Goal: Task Accomplishment & Management: Manage account settings

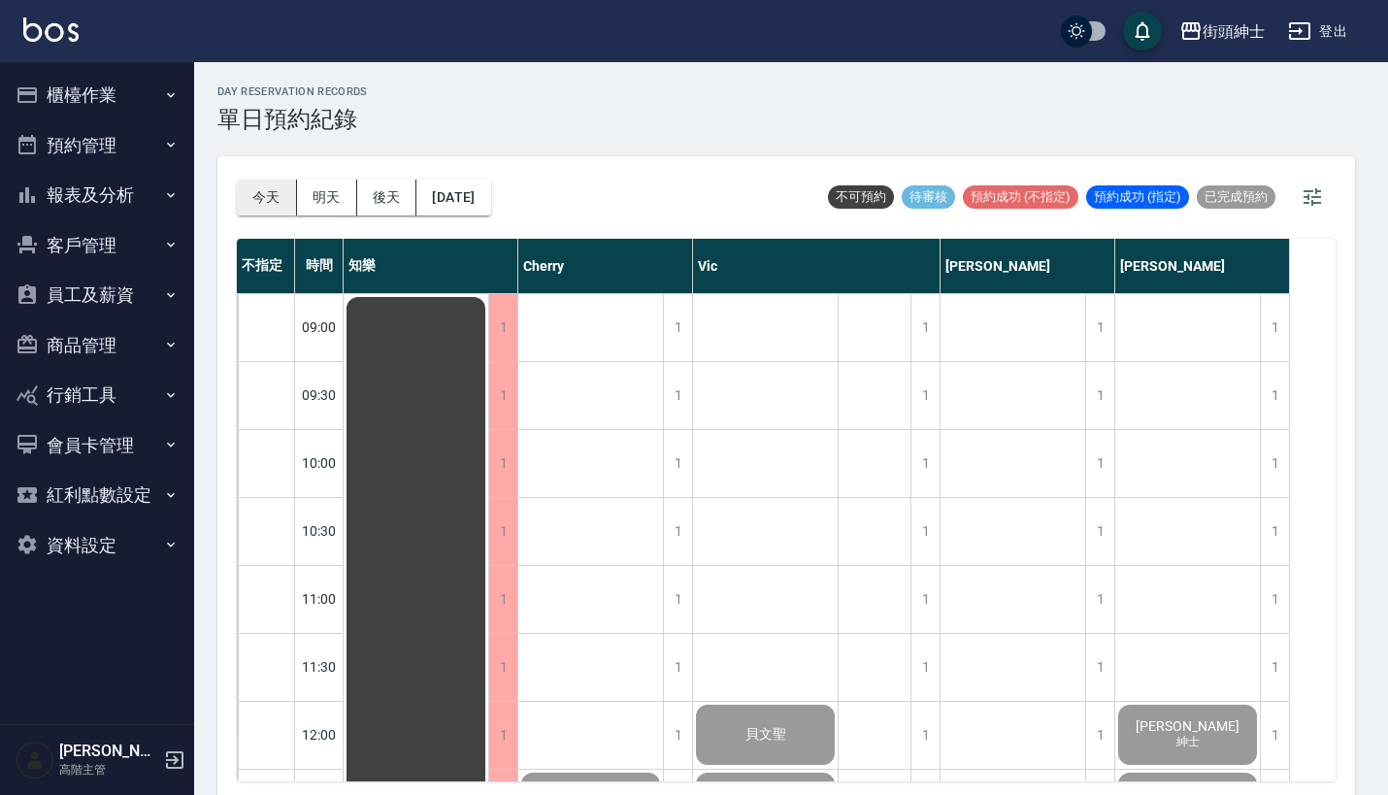
scroll to position [321, 0]
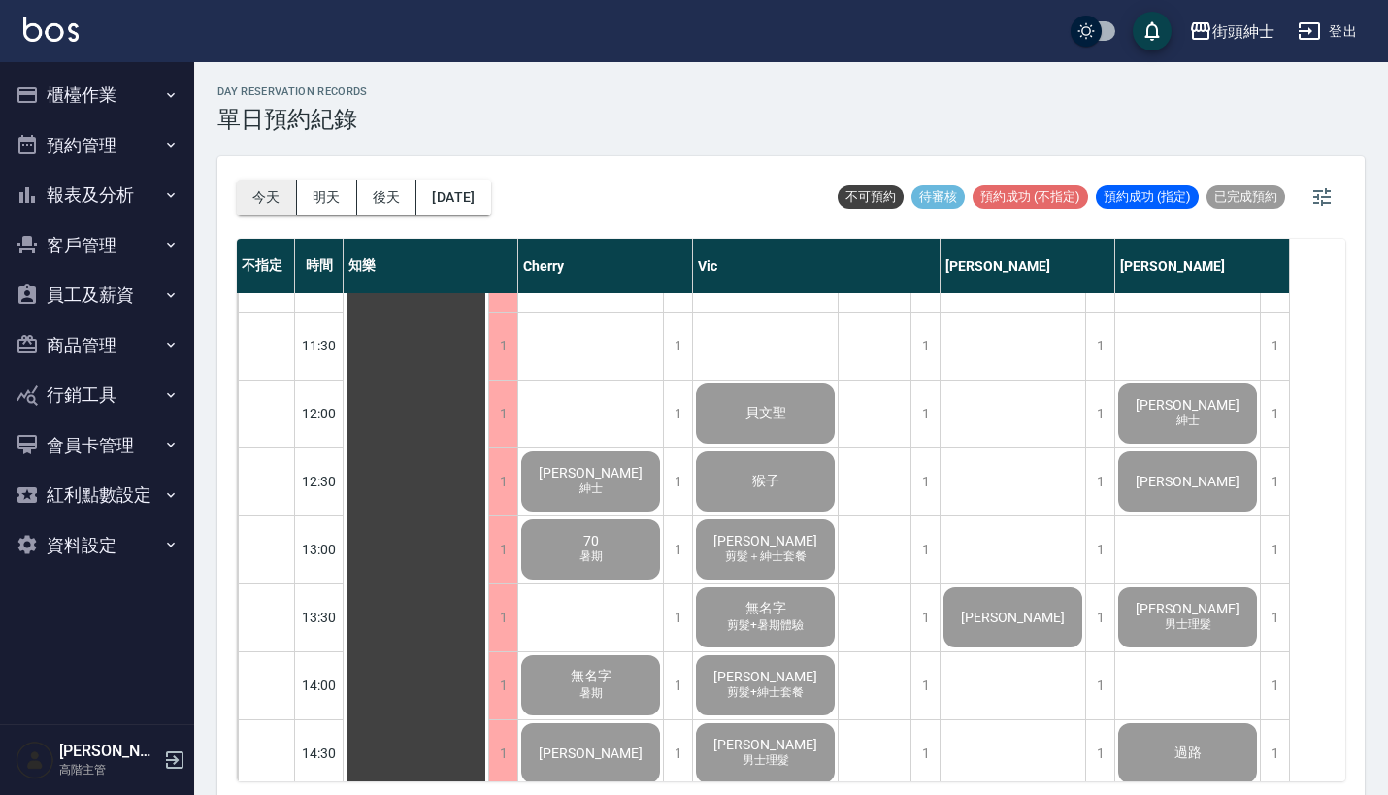
click at [254, 182] on button "今天" at bounding box center [267, 198] width 60 height 36
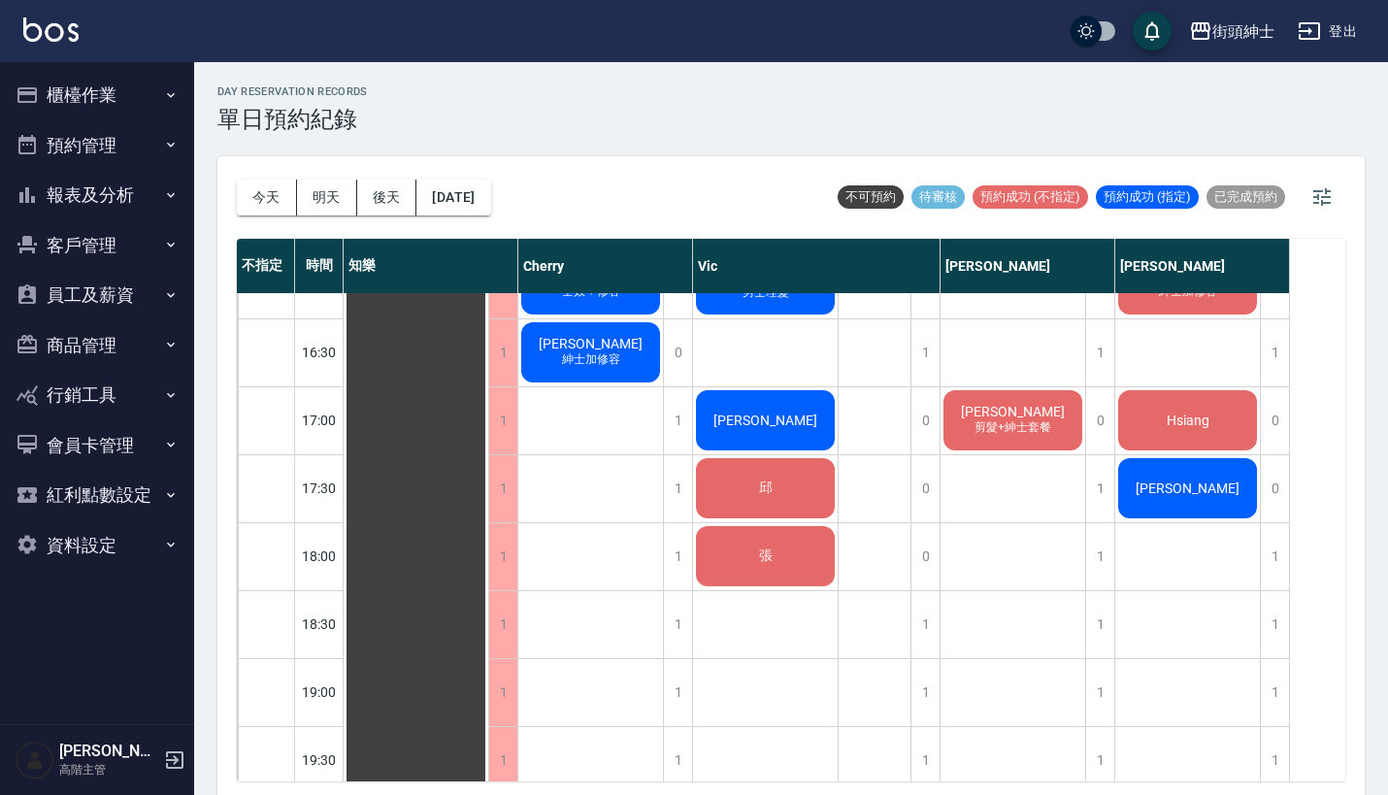
scroll to position [737, 0]
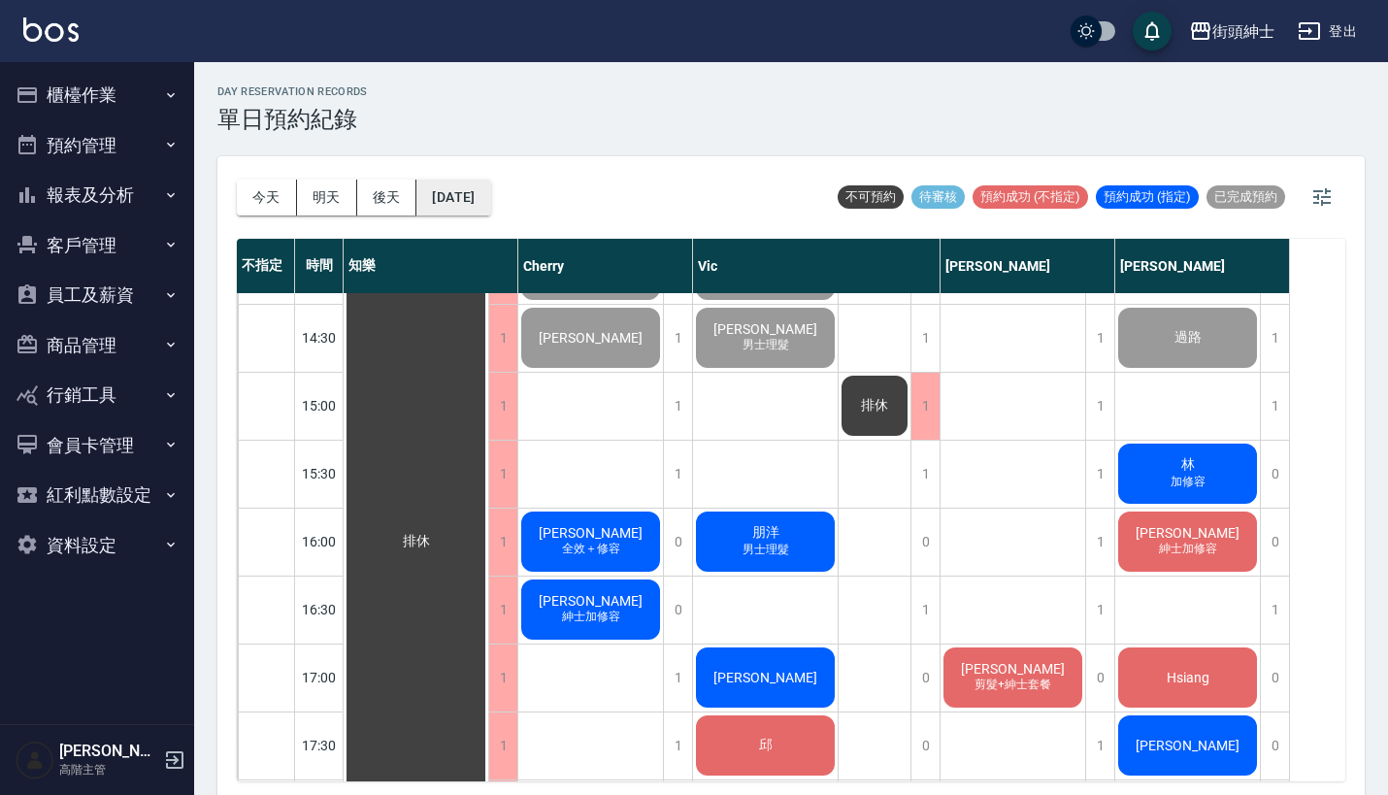
click at [480, 182] on button "[DATE]" at bounding box center [453, 198] width 74 height 36
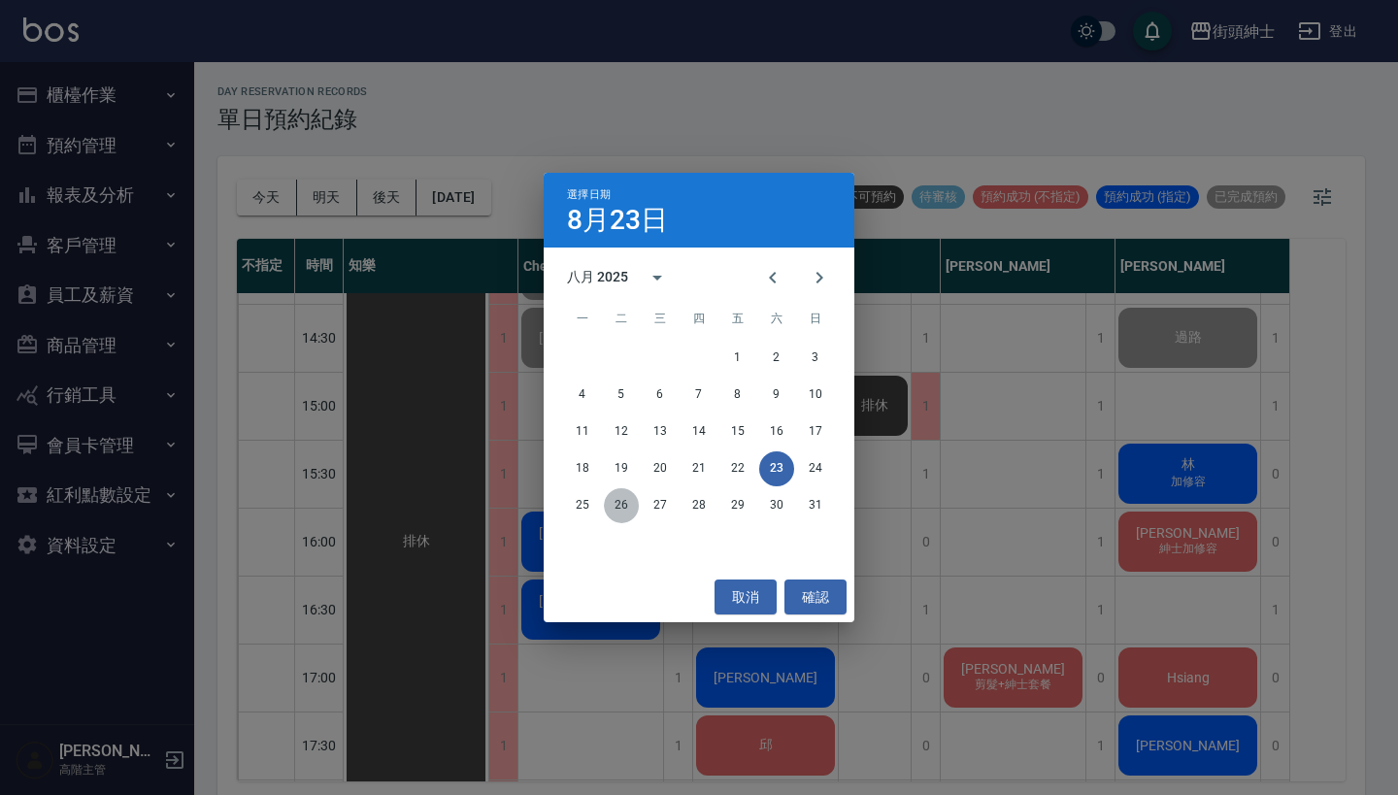
click at [627, 500] on button "26" at bounding box center [621, 505] width 35 height 35
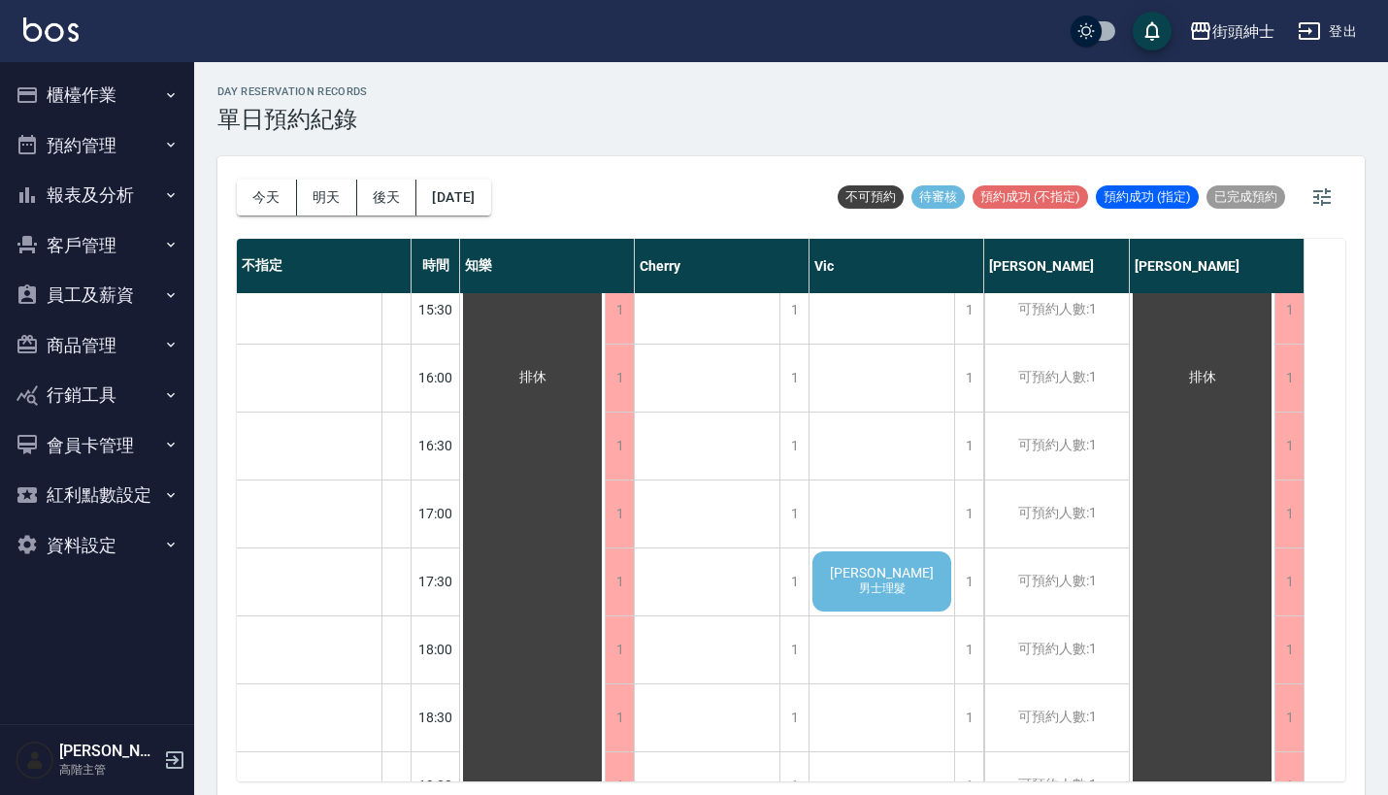
scroll to position [989, 0]
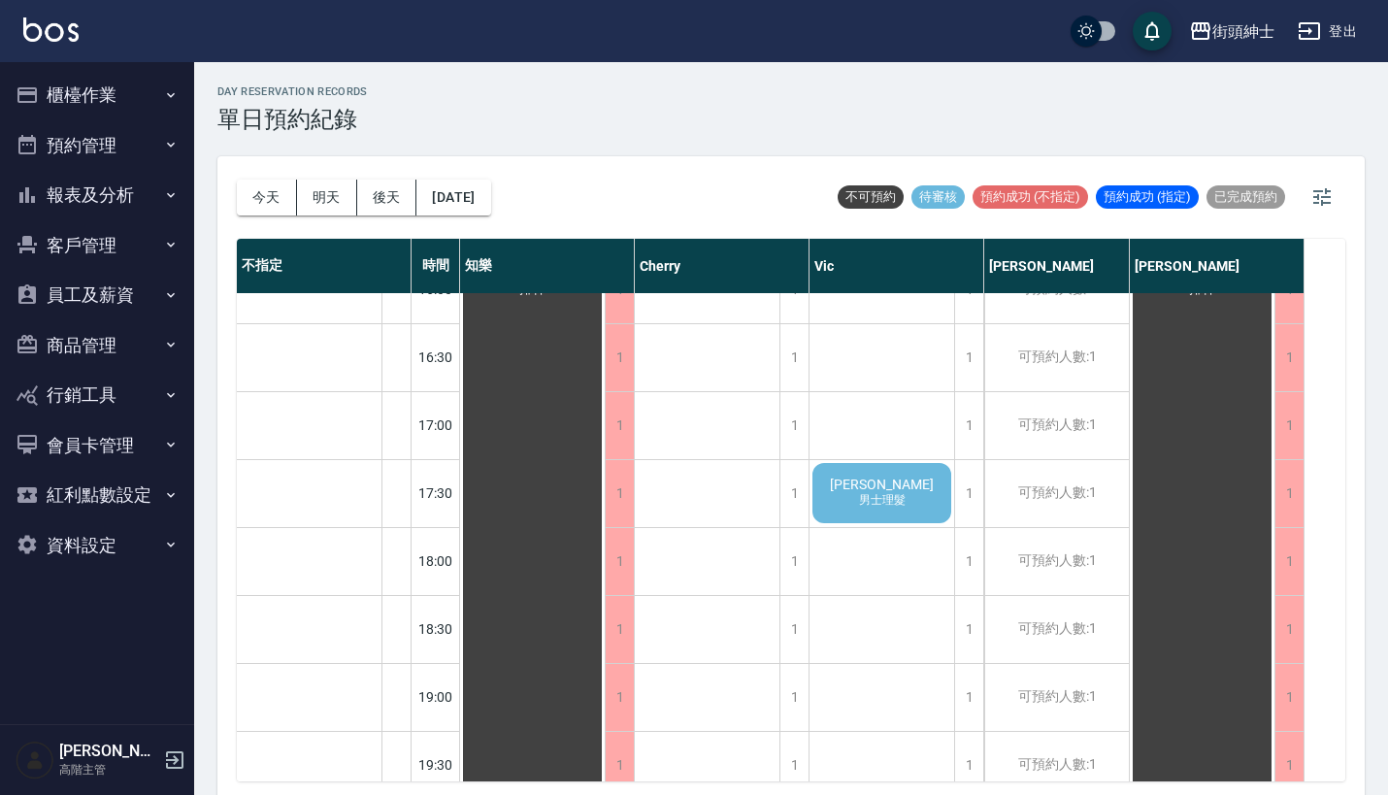
click at [605, 474] on div "[PERSON_NAME]理髮" at bounding box center [532, 289] width 145 height 1969
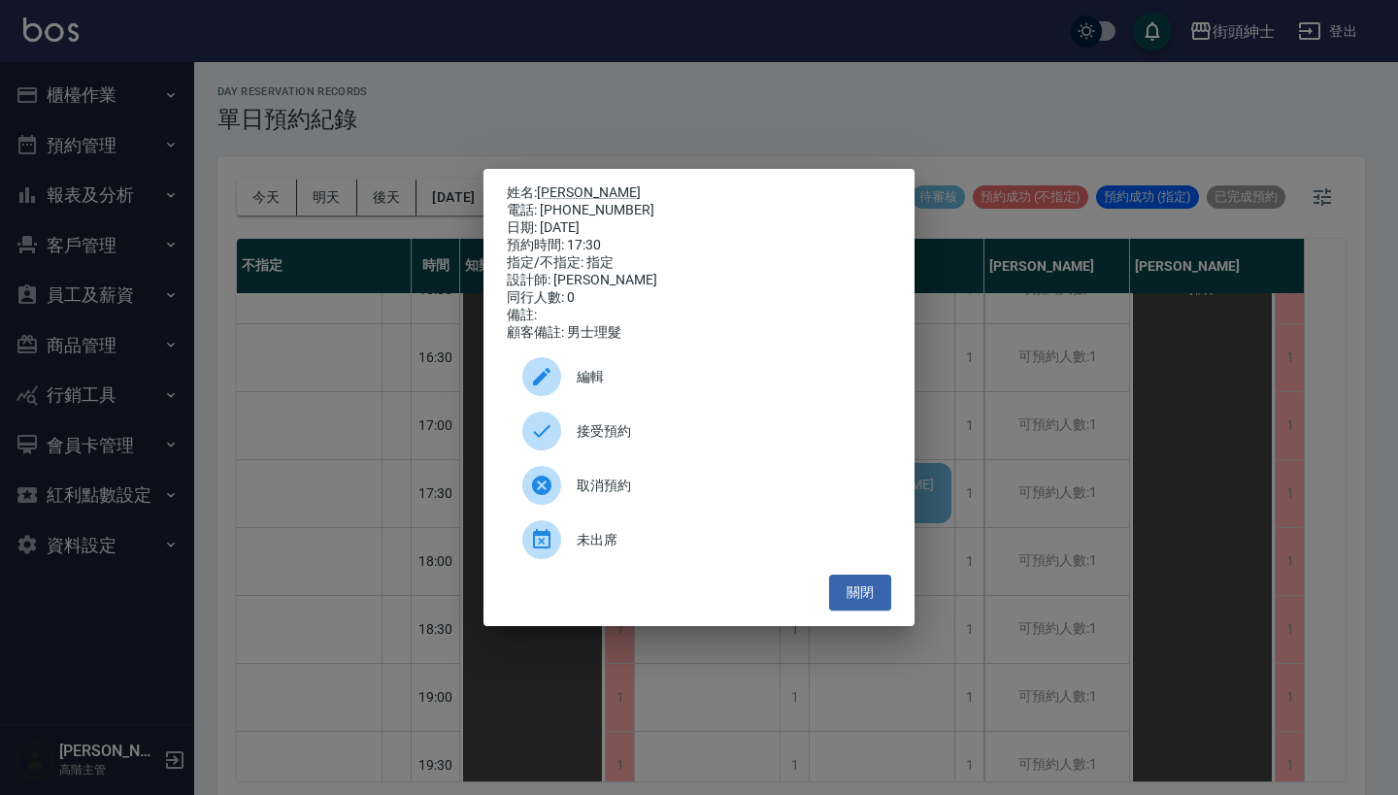
click at [713, 441] on span "接受預約" at bounding box center [726, 431] width 299 height 20
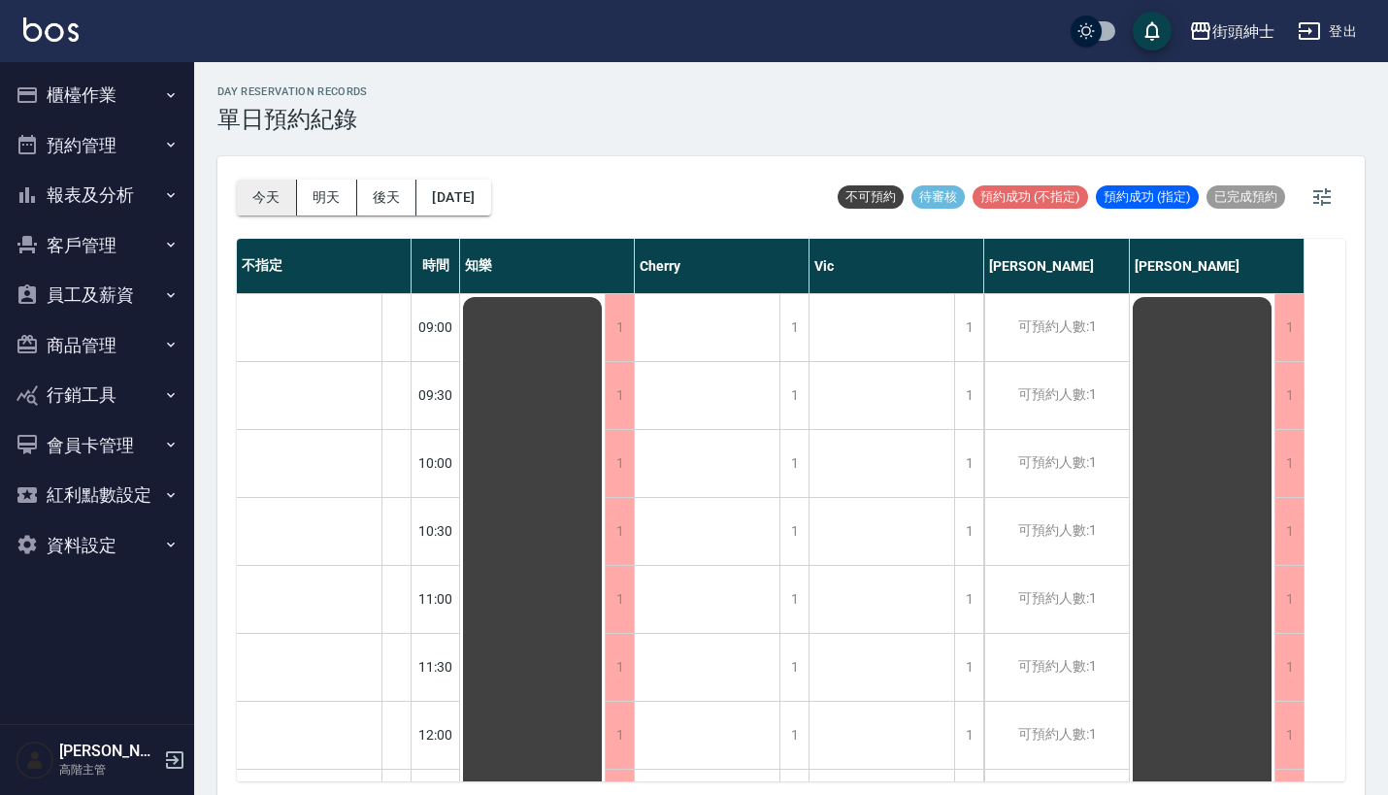
scroll to position [0, 0]
click at [272, 189] on button "今天" at bounding box center [267, 198] width 60 height 36
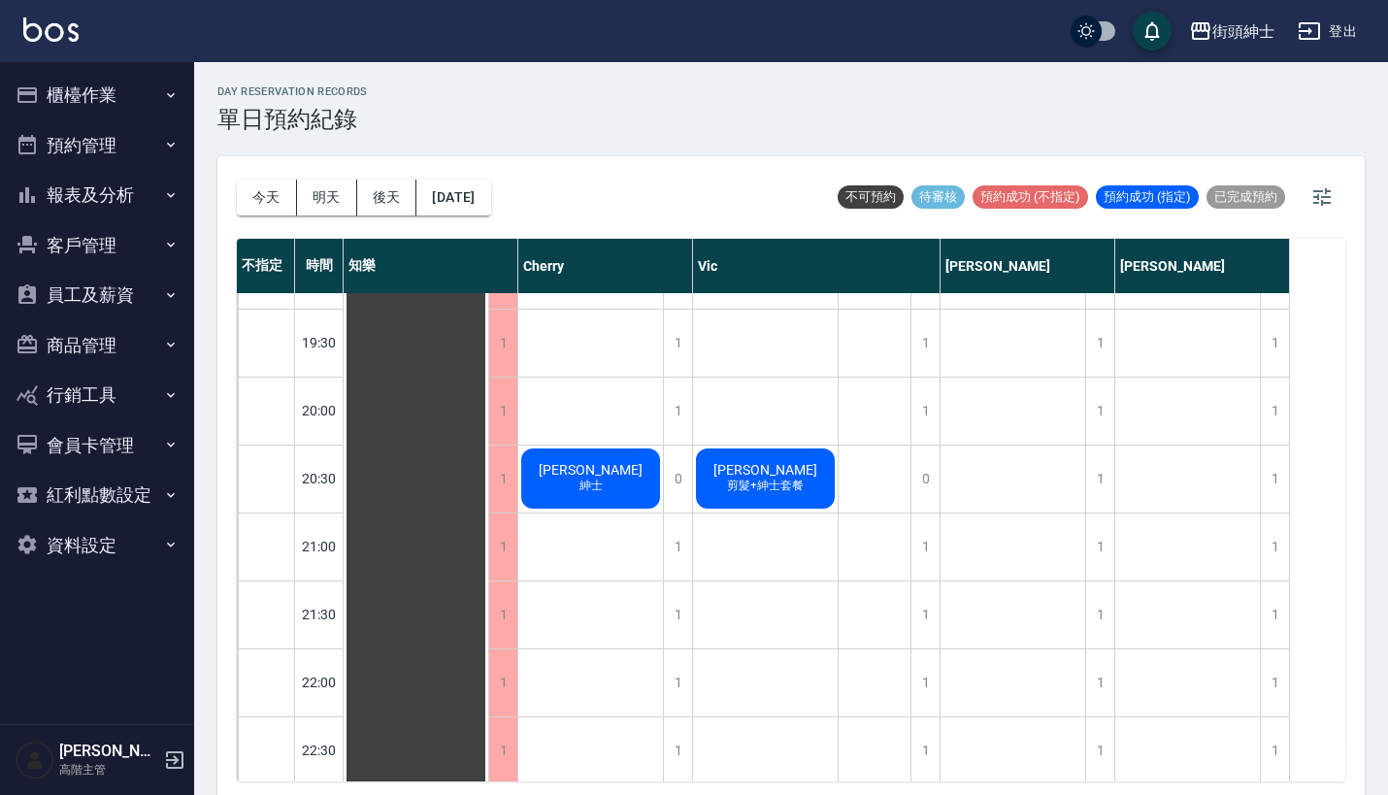
scroll to position [1412, 0]
click at [281, 200] on button "今天" at bounding box center [267, 198] width 60 height 36
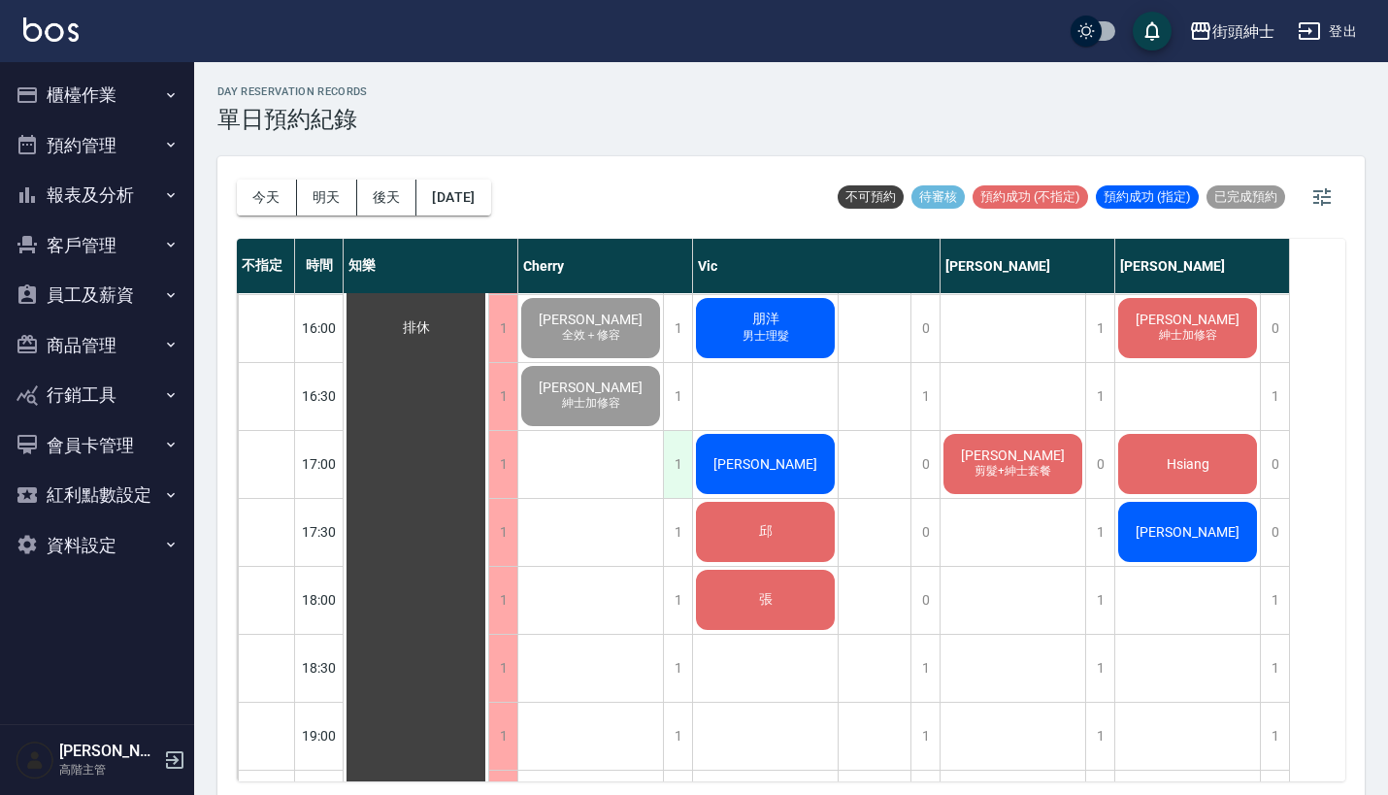
scroll to position [959, 0]
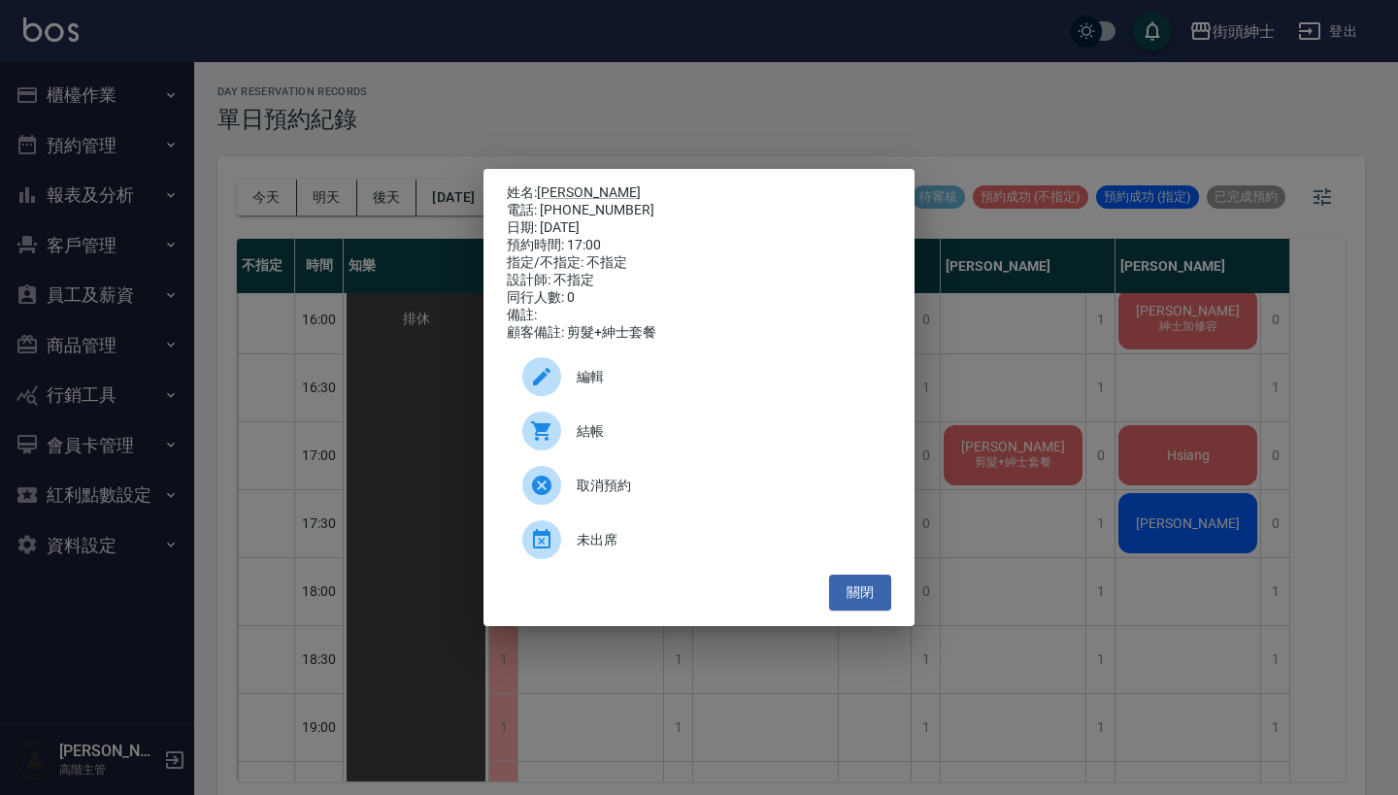
click at [997, 424] on div "姓名: [PERSON_NAME] 電話: [PHONE_NUMBER] 日期: [DATE] 預約時間: 17:00 指定/不指定: 不指定 設計師: 不指…" at bounding box center [699, 397] width 1398 height 795
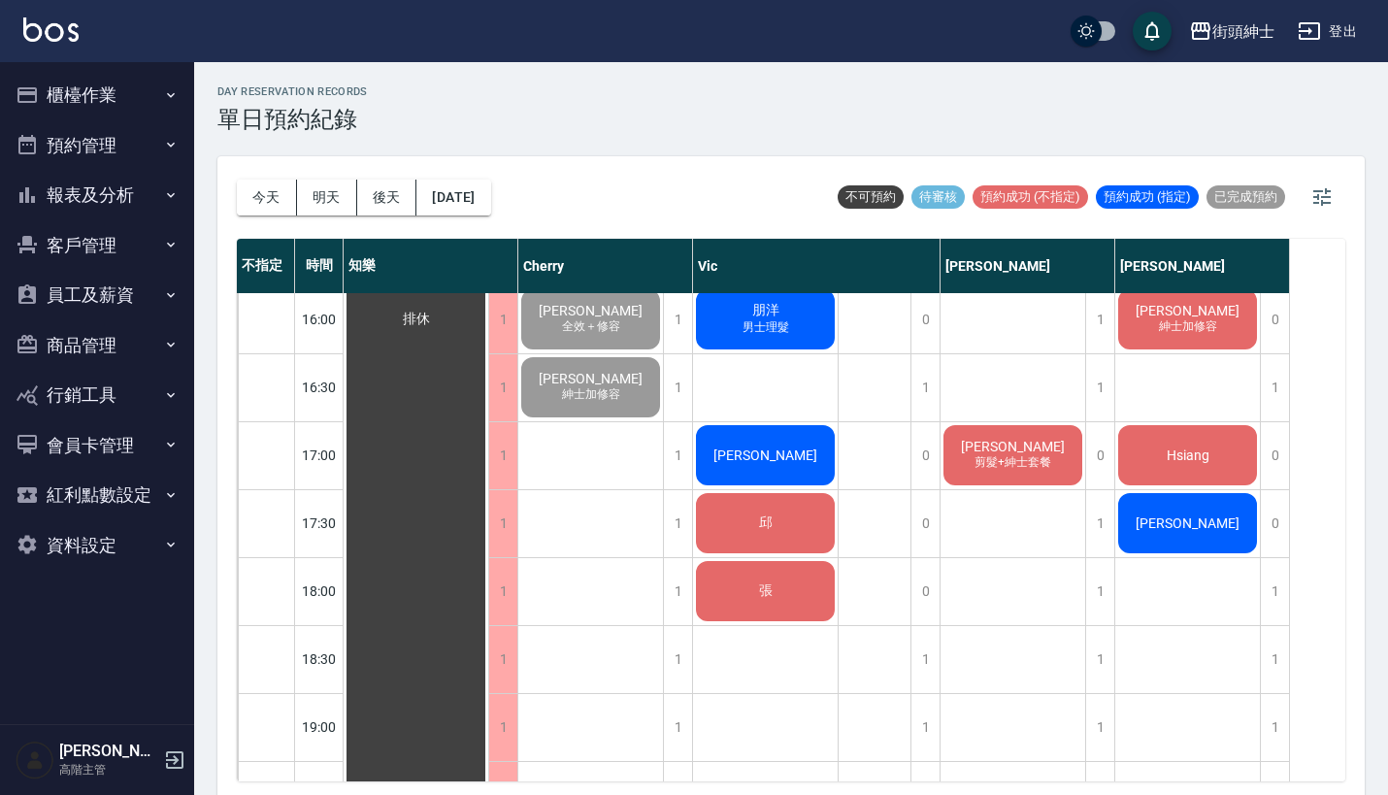
click at [434, 328] on span "[PERSON_NAME]" at bounding box center [416, 319] width 35 height 17
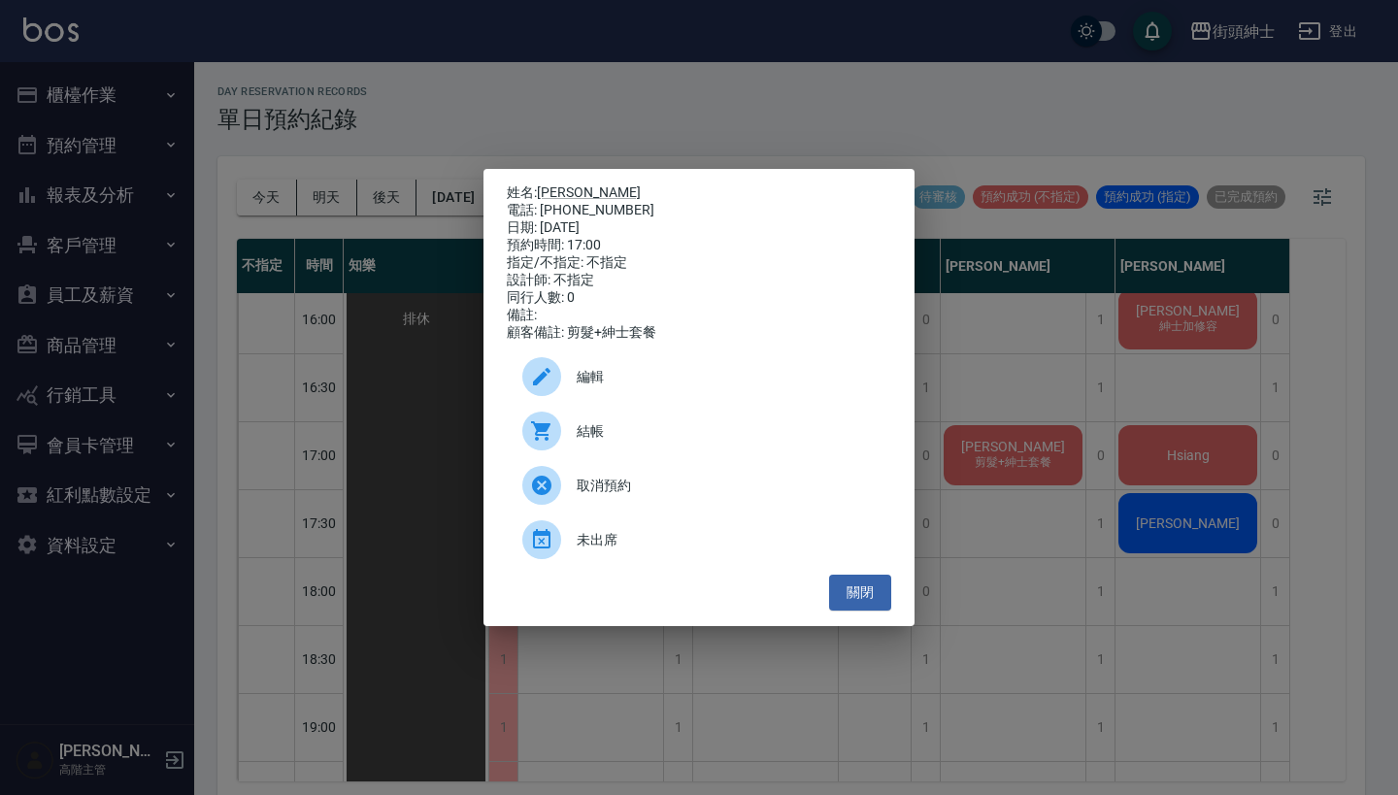
click at [624, 380] on span "編輯" at bounding box center [726, 377] width 299 height 20
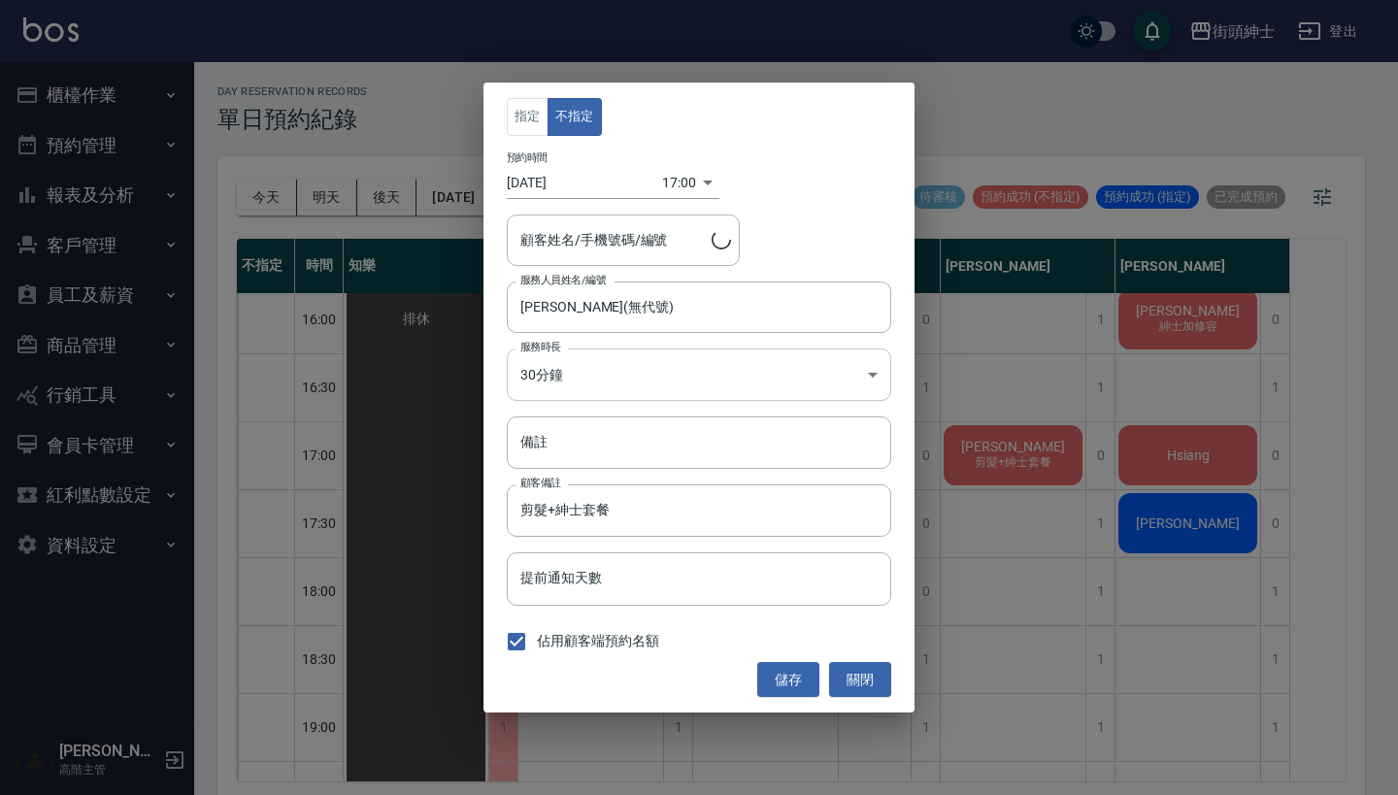
type input "[PERSON_NAME]/0932040668"
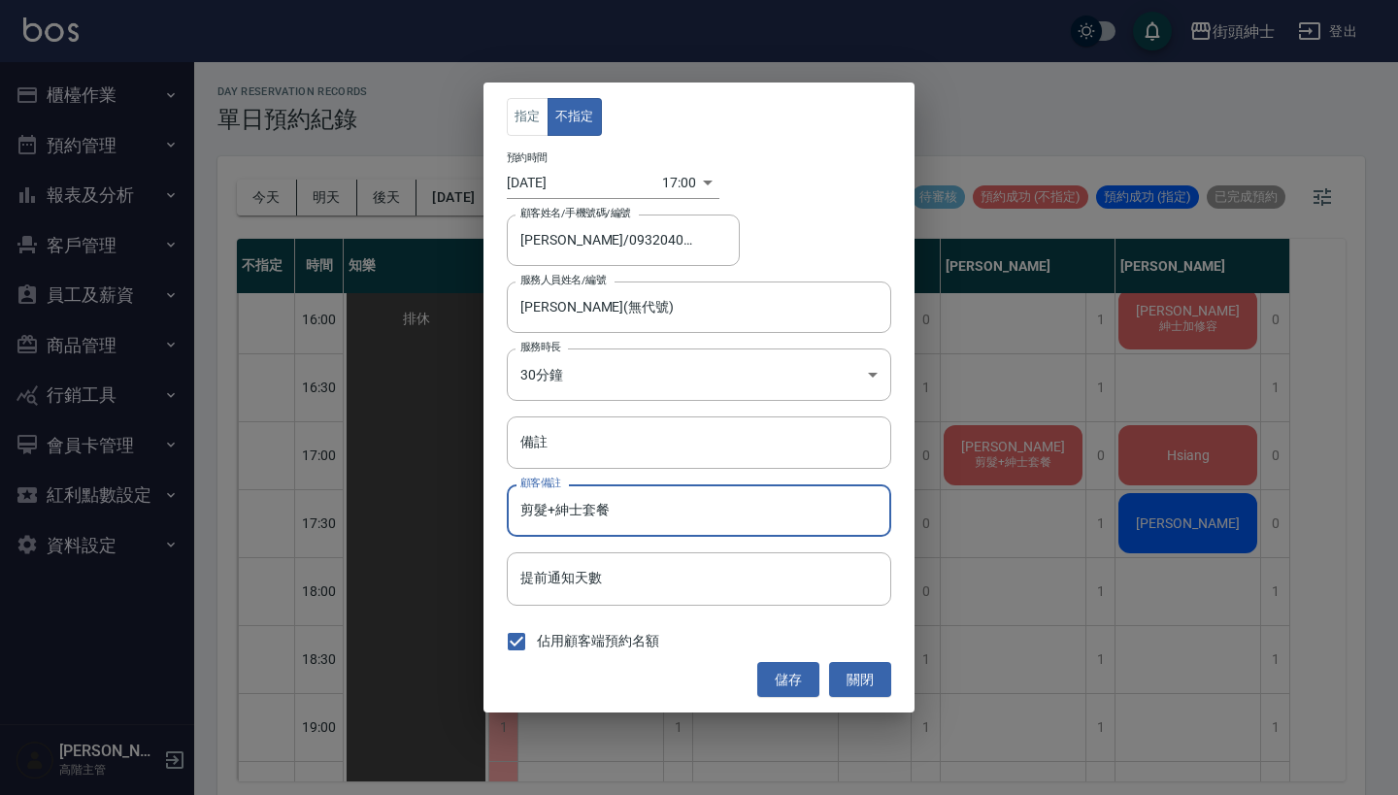
drag, startPoint x: 552, startPoint y: 511, endPoint x: 469, endPoint y: 506, distance: 83.6
click at [469, 506] on div "指定 不指定 預約時間 [DATE] 17:00 1755939600000 顧客姓名/手機號碼/編號 [PERSON_NAME]/0932040668 顧客…" at bounding box center [699, 397] width 1398 height 795
click at [614, 512] on input "剪髮+紳士套餐" at bounding box center [699, 510] width 384 height 52
click at [647, 506] on input "剪髮+紳士套餐" at bounding box center [699, 510] width 384 height 52
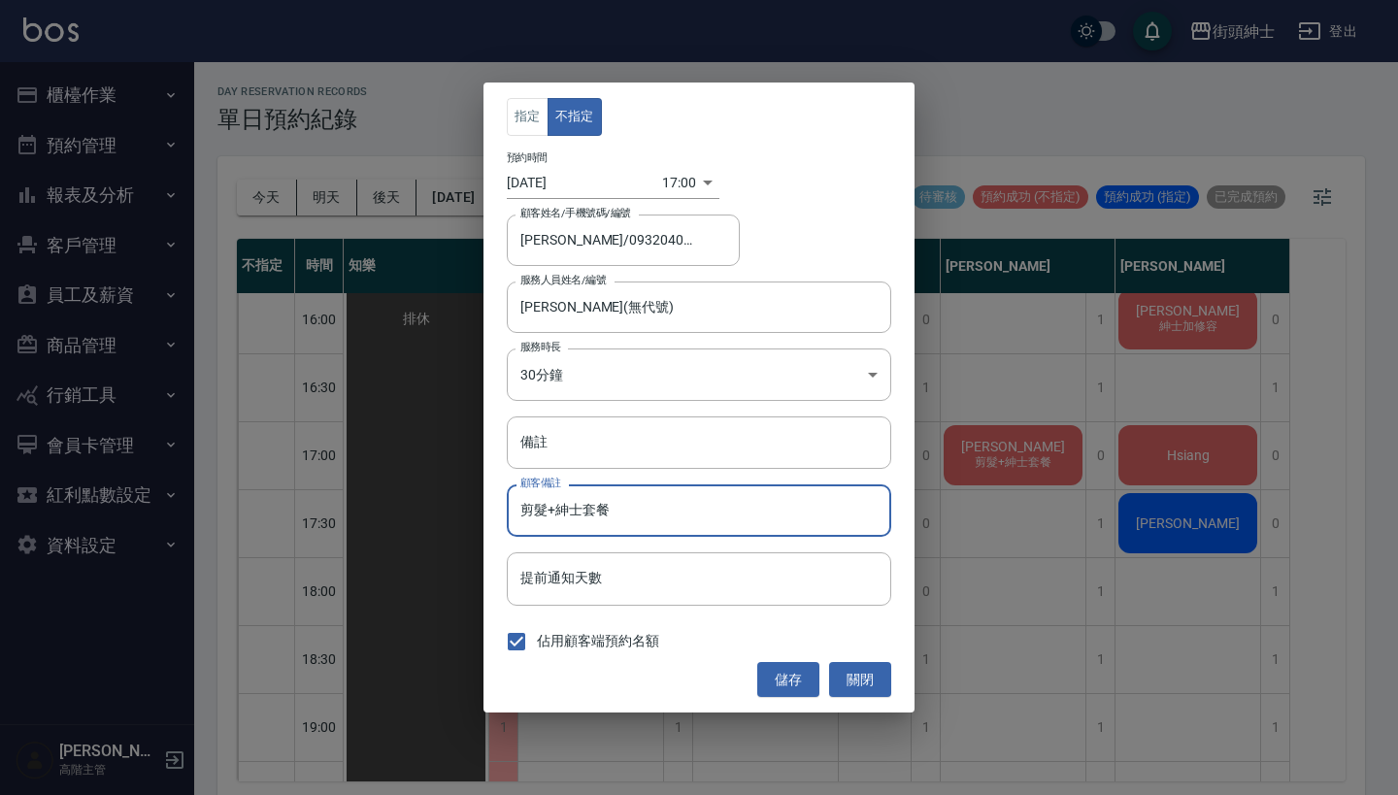
click at [667, 508] on input "剪髮+紳士套餐" at bounding box center [699, 510] width 384 height 52
click at [850, 672] on button "關閉" at bounding box center [860, 680] width 62 height 36
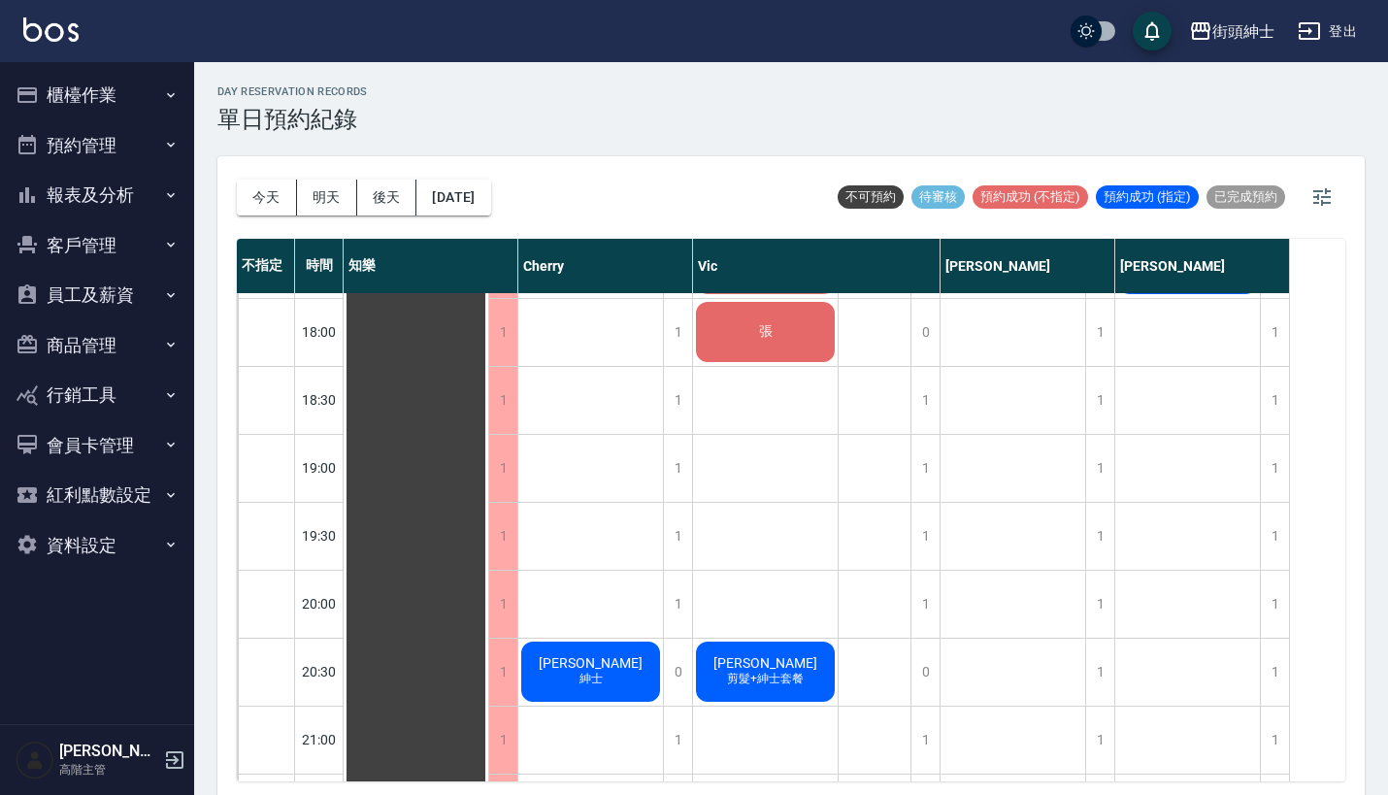
scroll to position [1231, 0]
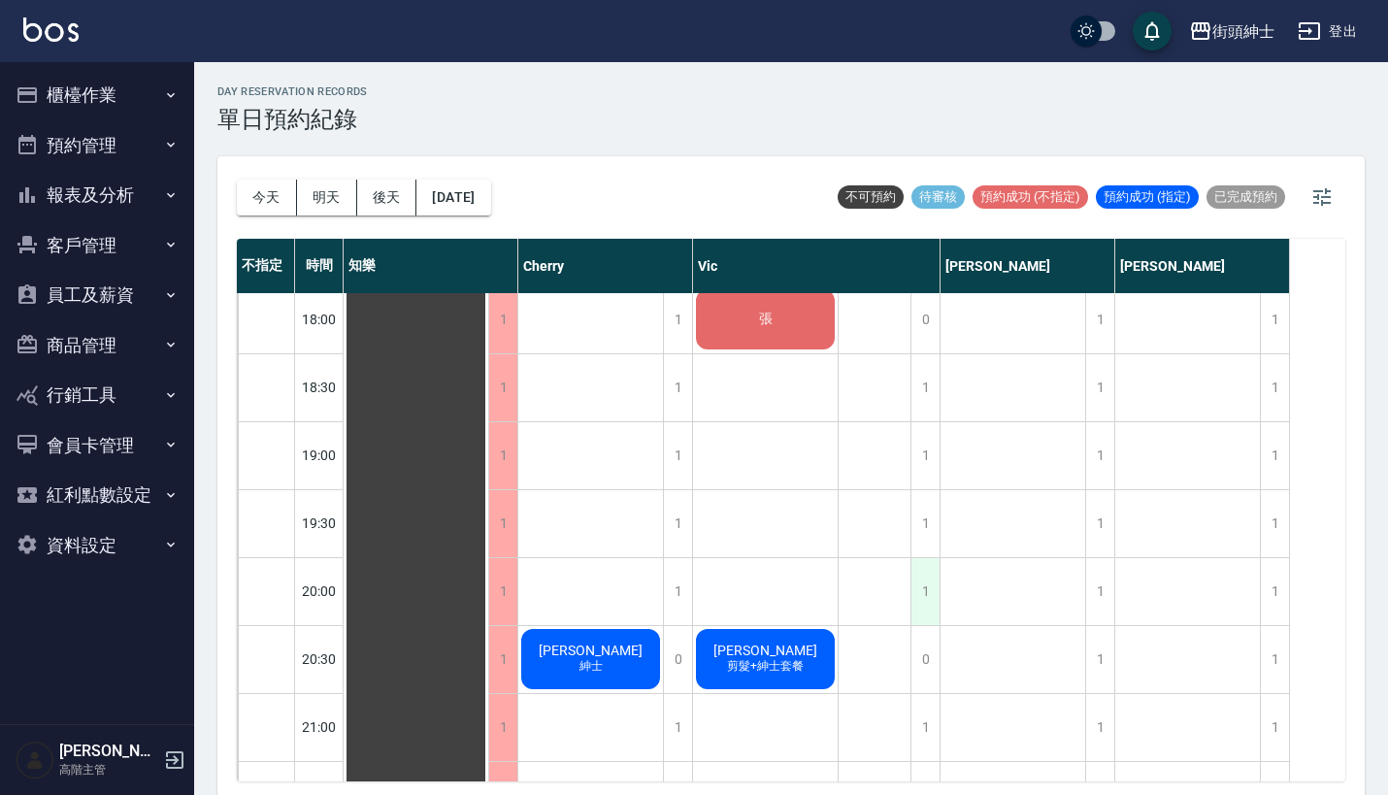
click at [935, 584] on div "1" at bounding box center [925, 591] width 29 height 67
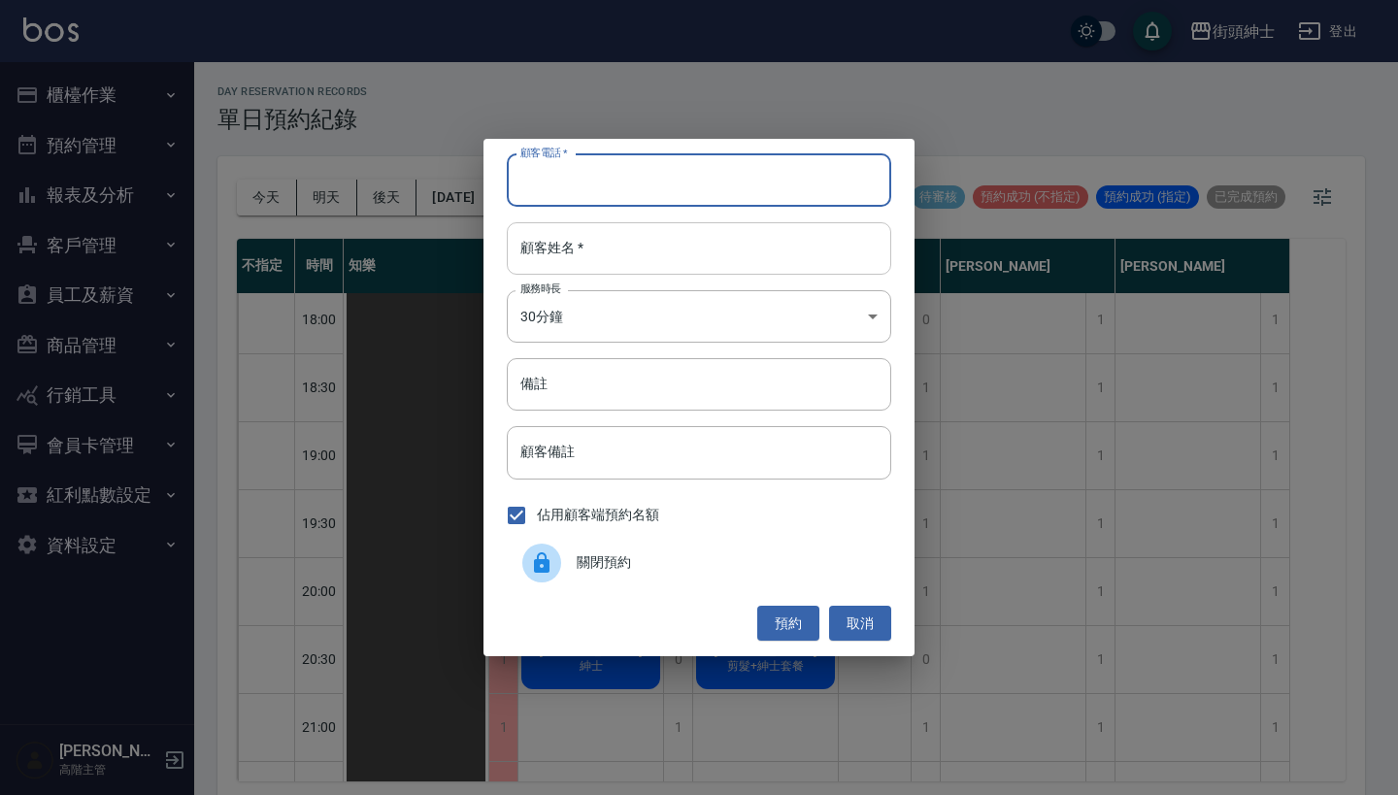
paste input "凱 0979807420"
type input "凱 0979807420"
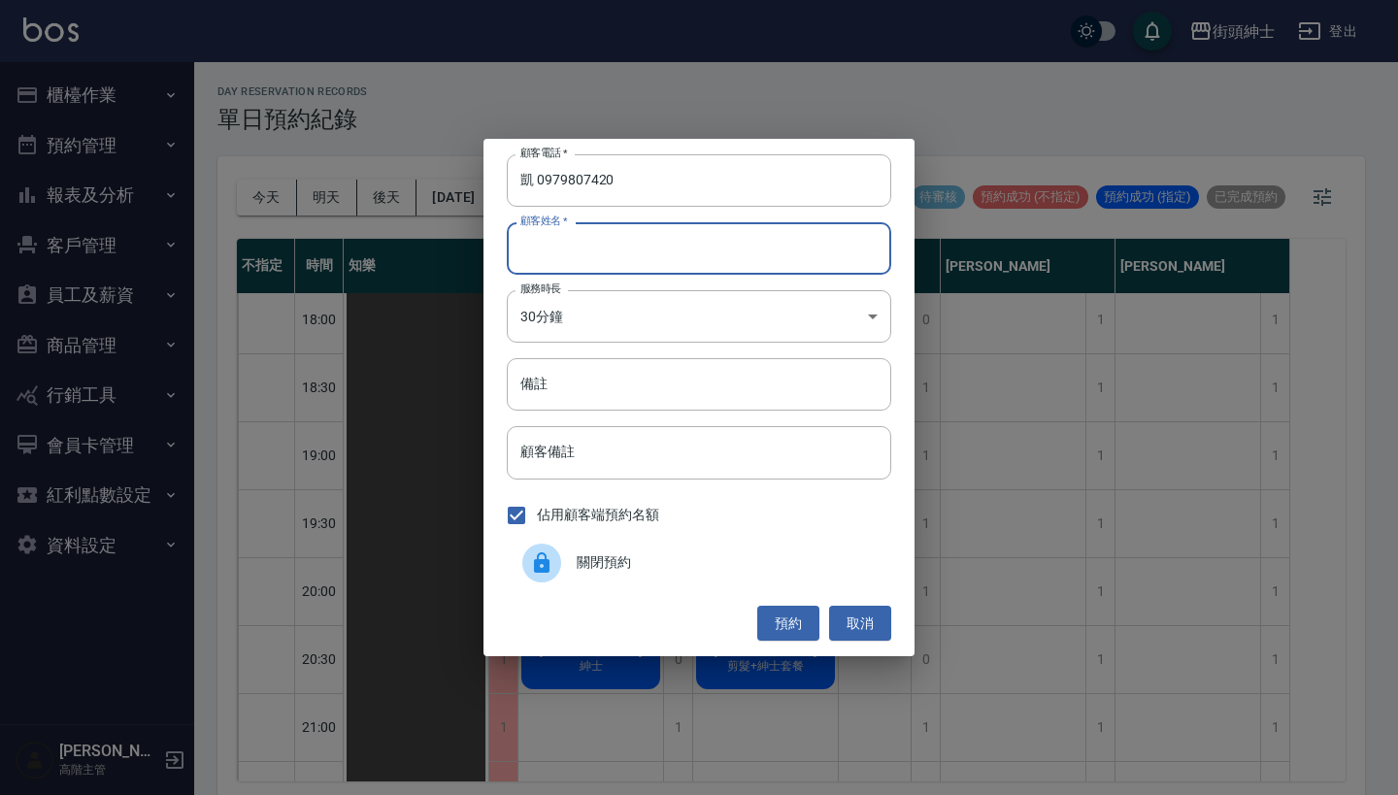
paste input "凱 0979807420"
type input "凱 0979807420"
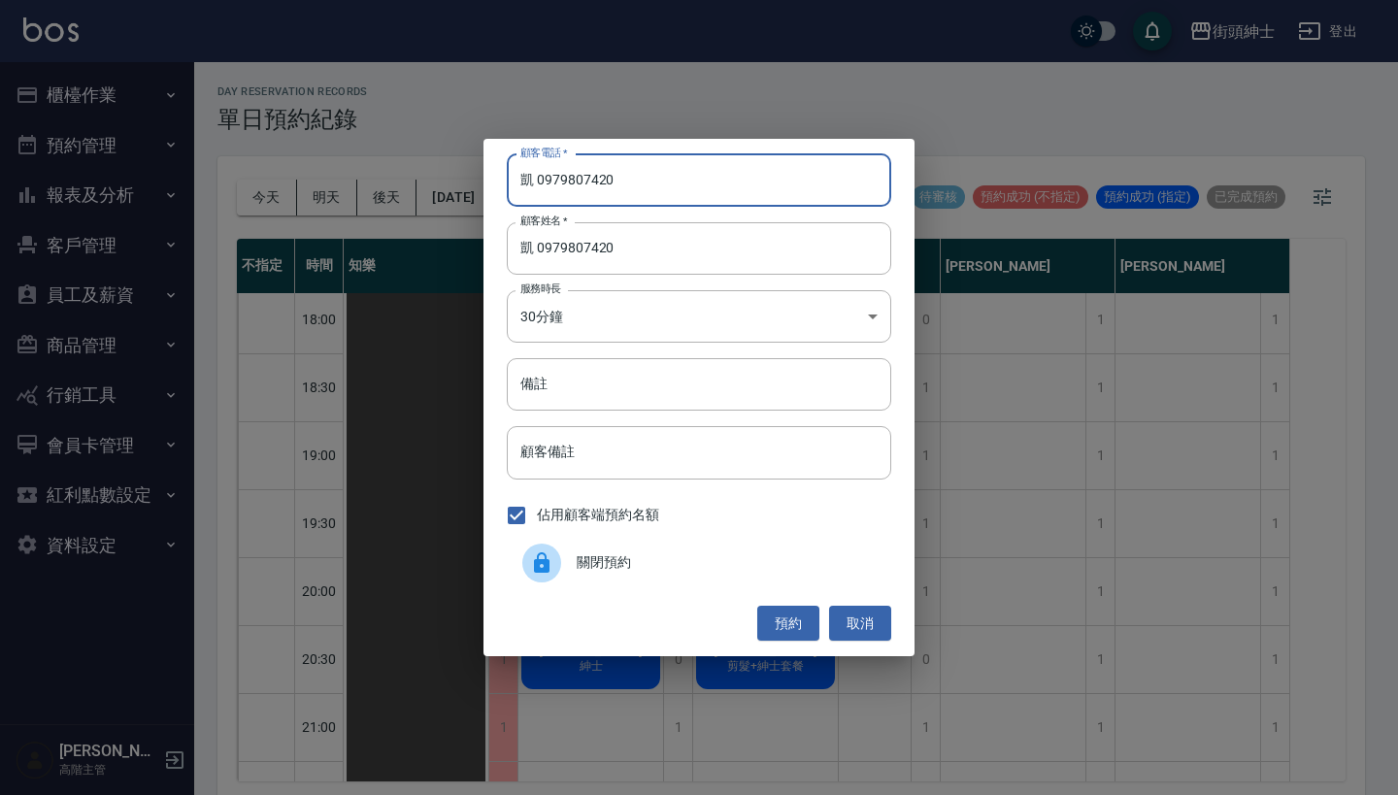
drag, startPoint x: 509, startPoint y: 182, endPoint x: 482, endPoint y: 182, distance: 26.2
click at [482, 182] on div "顧客電話   * 凱 [PHONE_NUMBER] 顧客電話   * 顧客姓名   * 凱 0979807420 顧客姓名   * 服務時長 30分鐘 1 服…" at bounding box center [699, 397] width 1398 height 795
type input "0979807420"
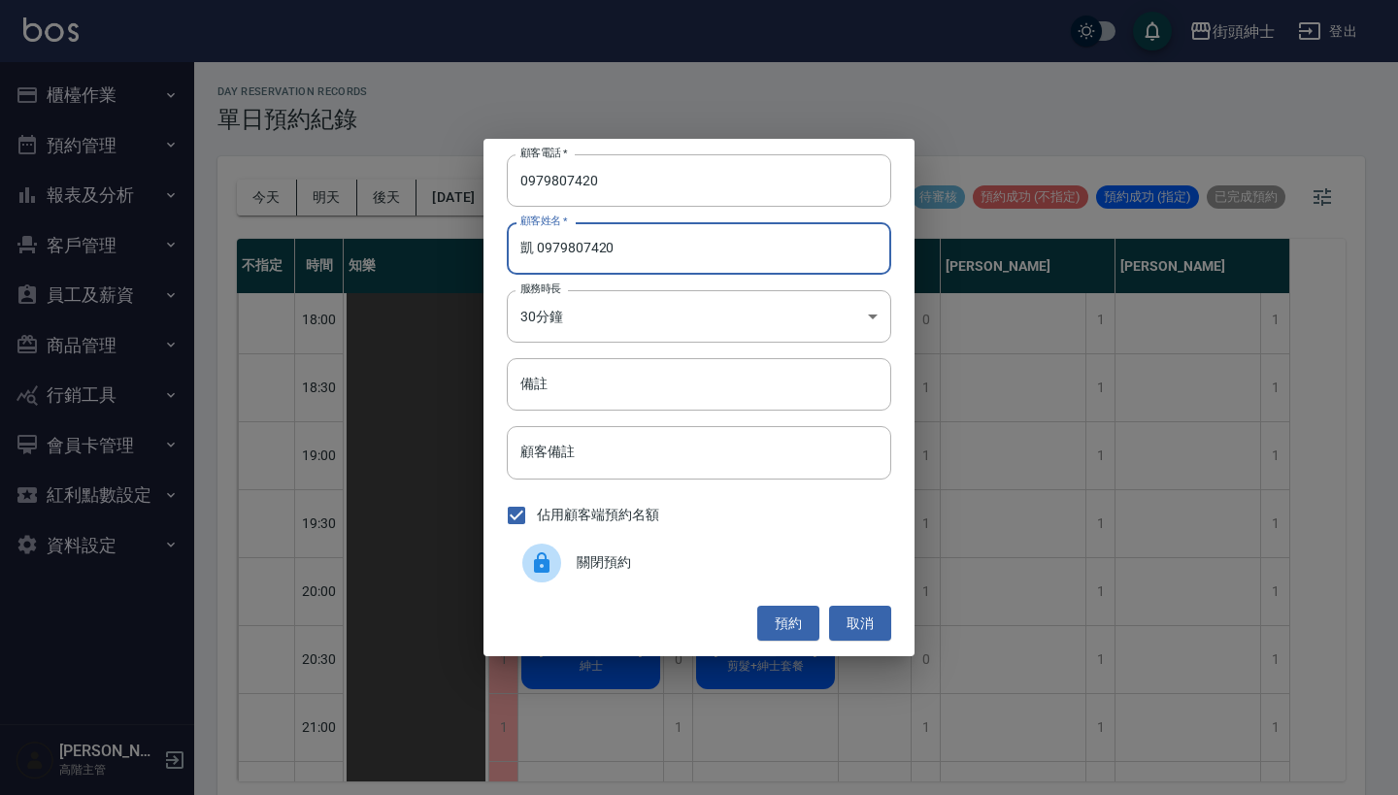
drag, startPoint x: 614, startPoint y: 252, endPoint x: 537, endPoint y: 251, distance: 76.7
click at [537, 251] on input "凱 0979807420" at bounding box center [699, 248] width 384 height 52
type input "凱"
click at [793, 615] on button "預約" at bounding box center [788, 624] width 62 height 36
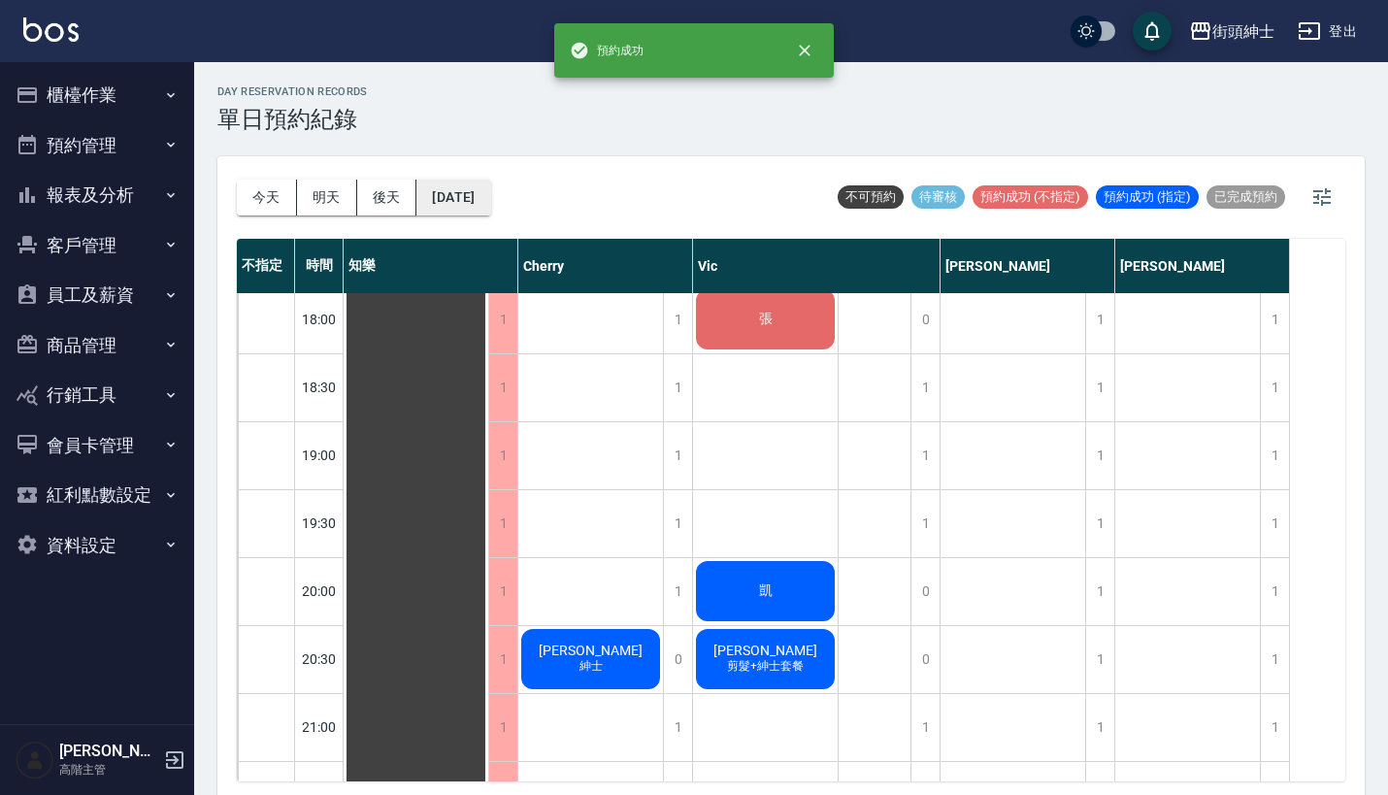
click at [485, 193] on button "[DATE]" at bounding box center [453, 198] width 74 height 36
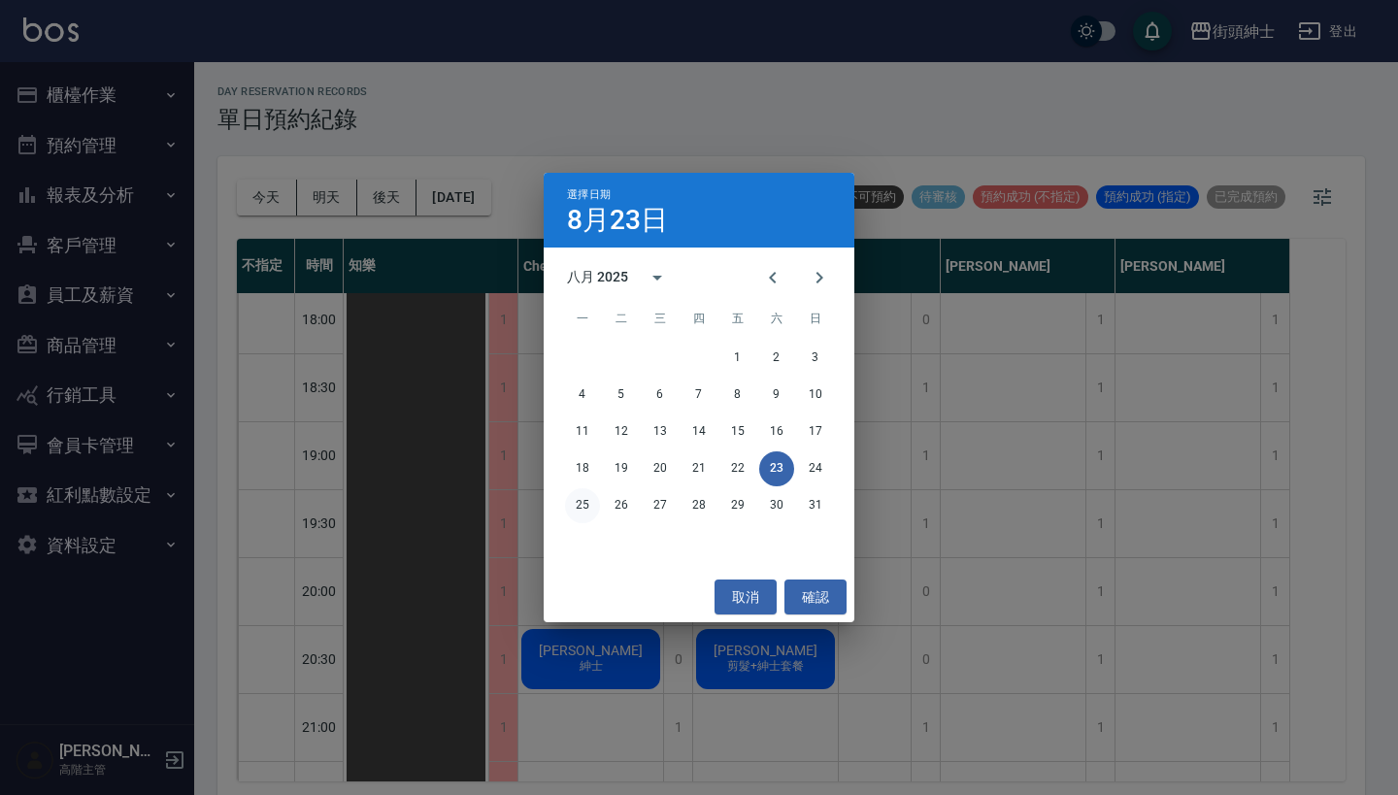
click at [580, 509] on button "25" at bounding box center [582, 505] width 35 height 35
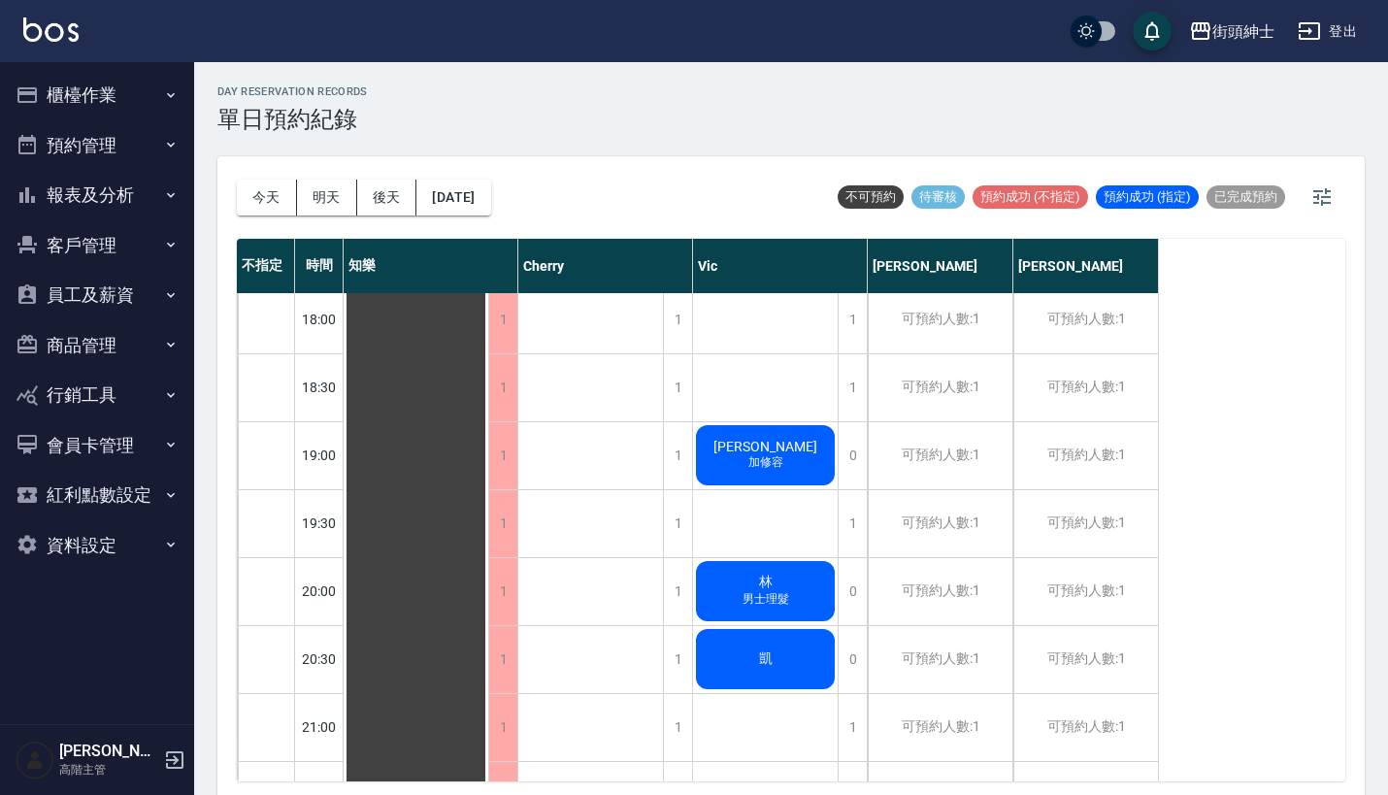
scroll to position [1269, 0]
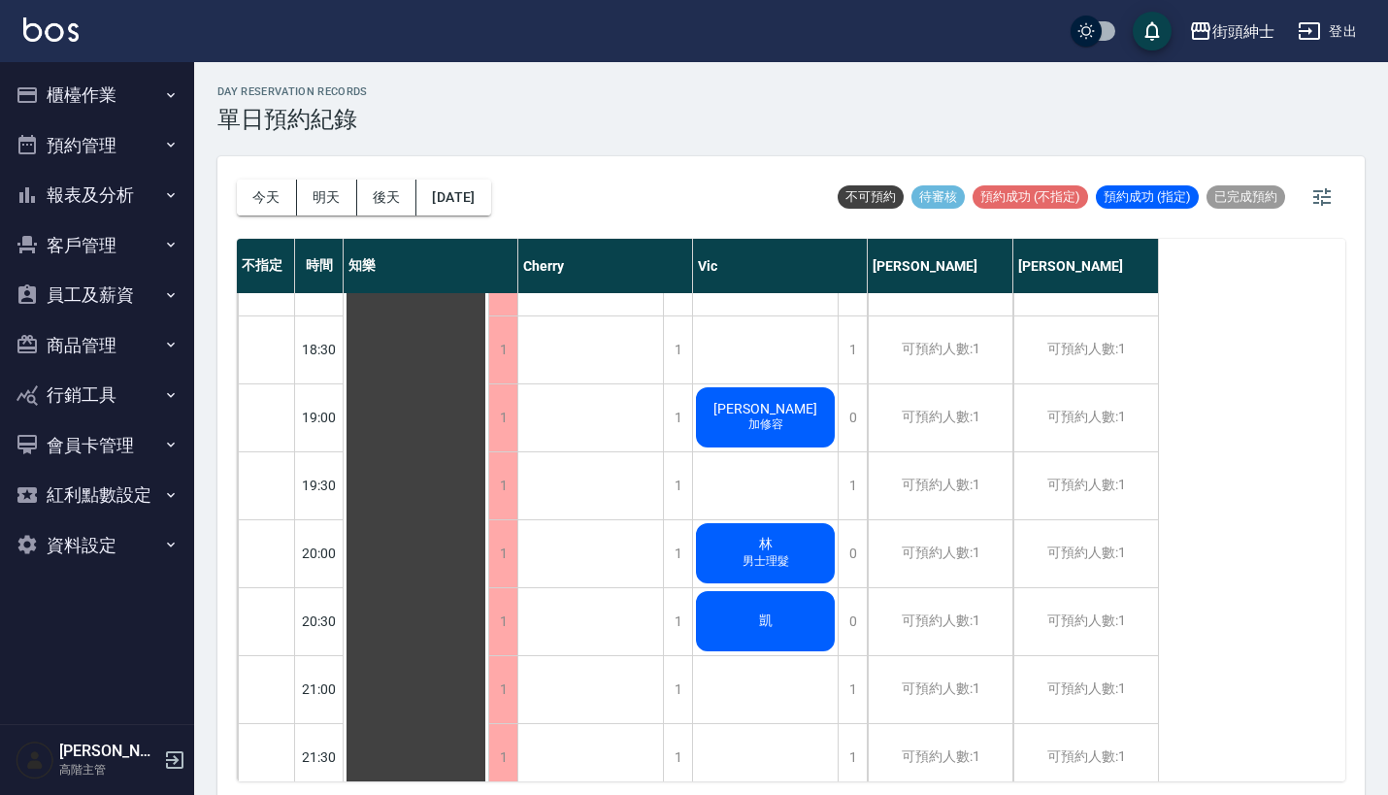
click at [434, 18] on span "凱" at bounding box center [416, 9] width 35 height 17
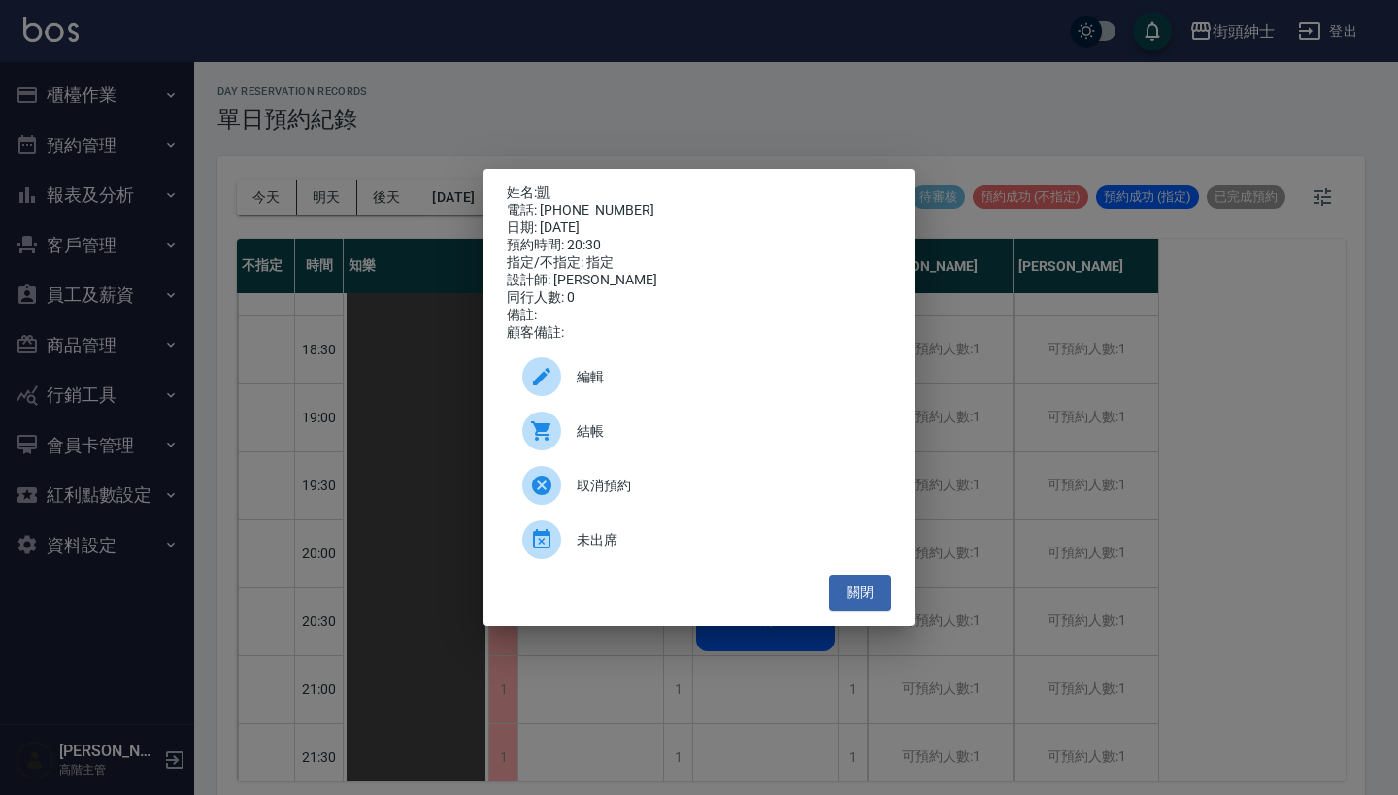
click at [686, 482] on div "取消預約" at bounding box center [699, 485] width 384 height 54
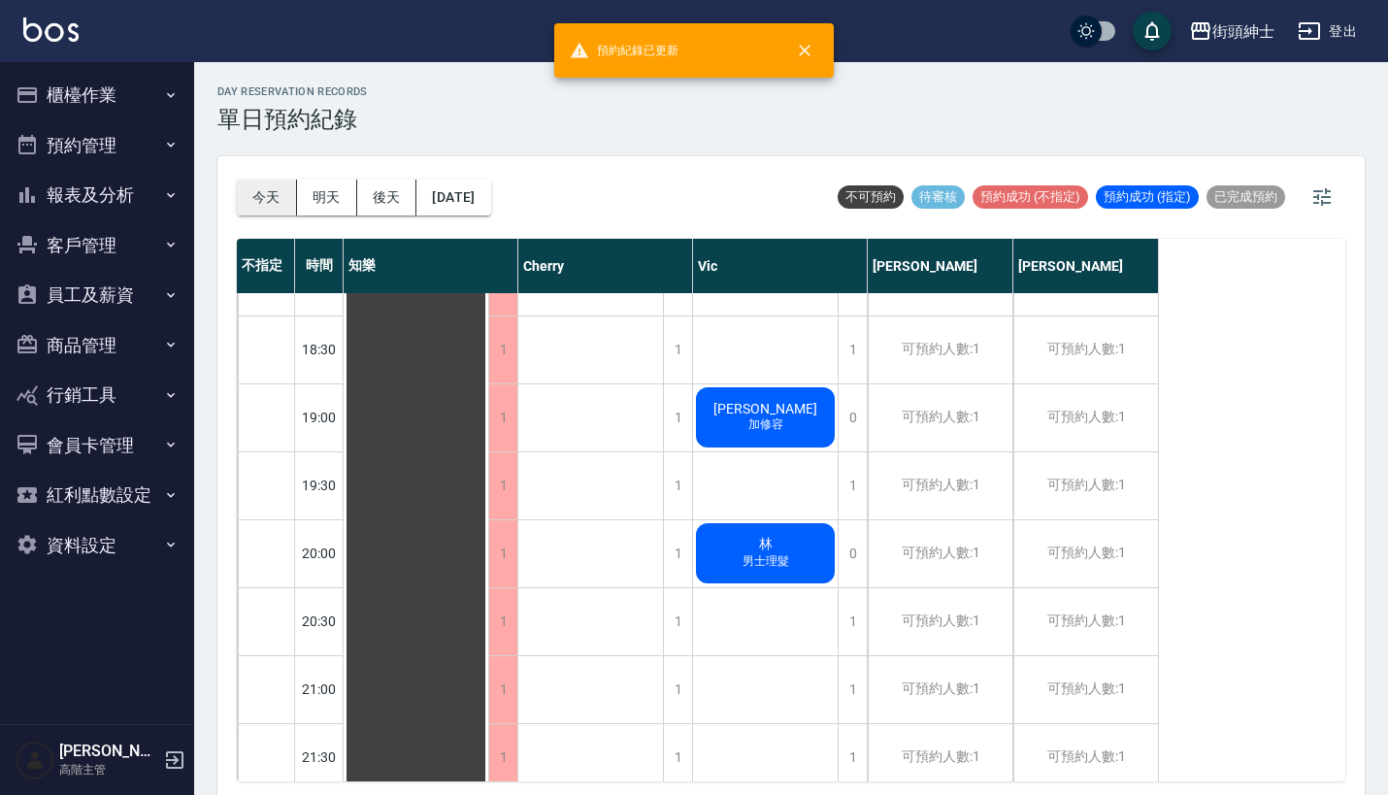
click at [269, 190] on button "今天" at bounding box center [267, 198] width 60 height 36
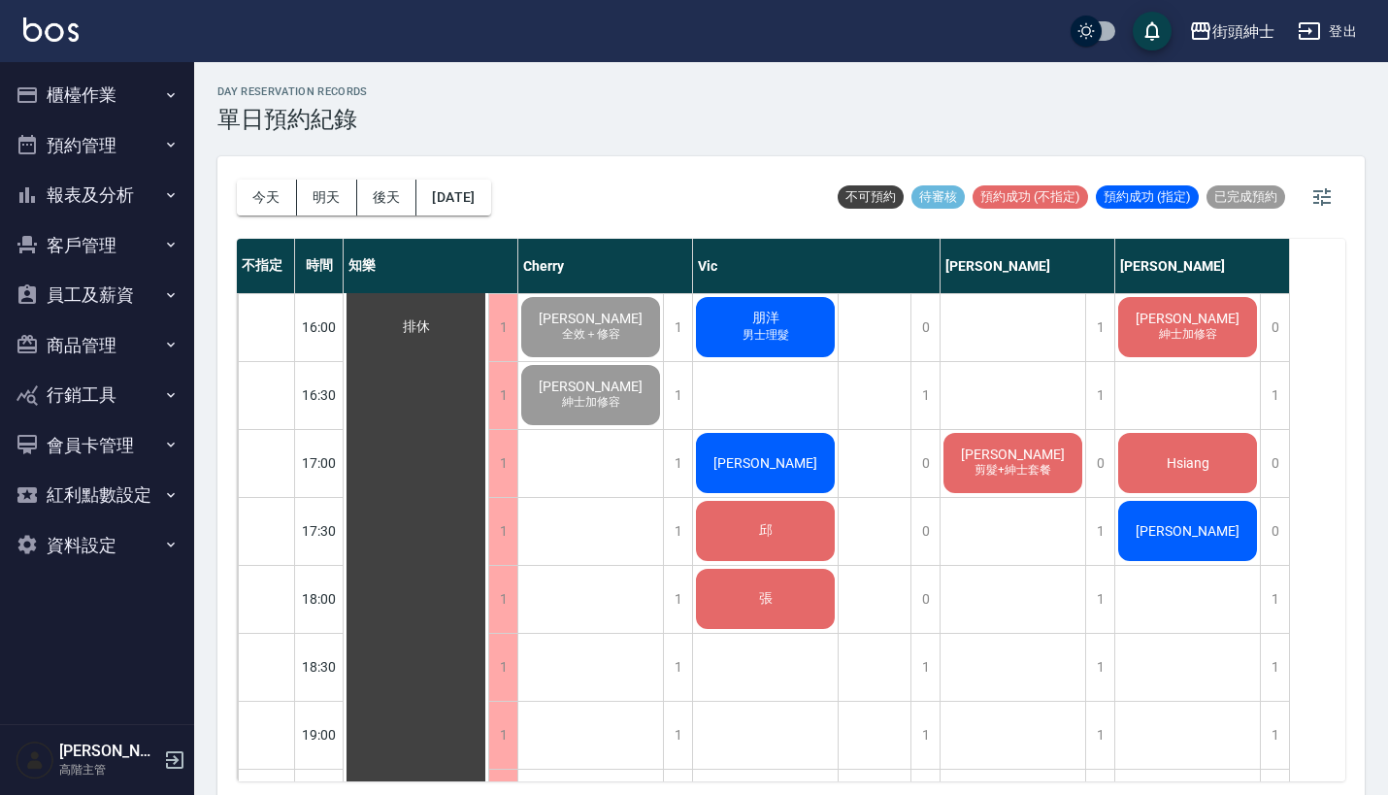
scroll to position [1029, 0]
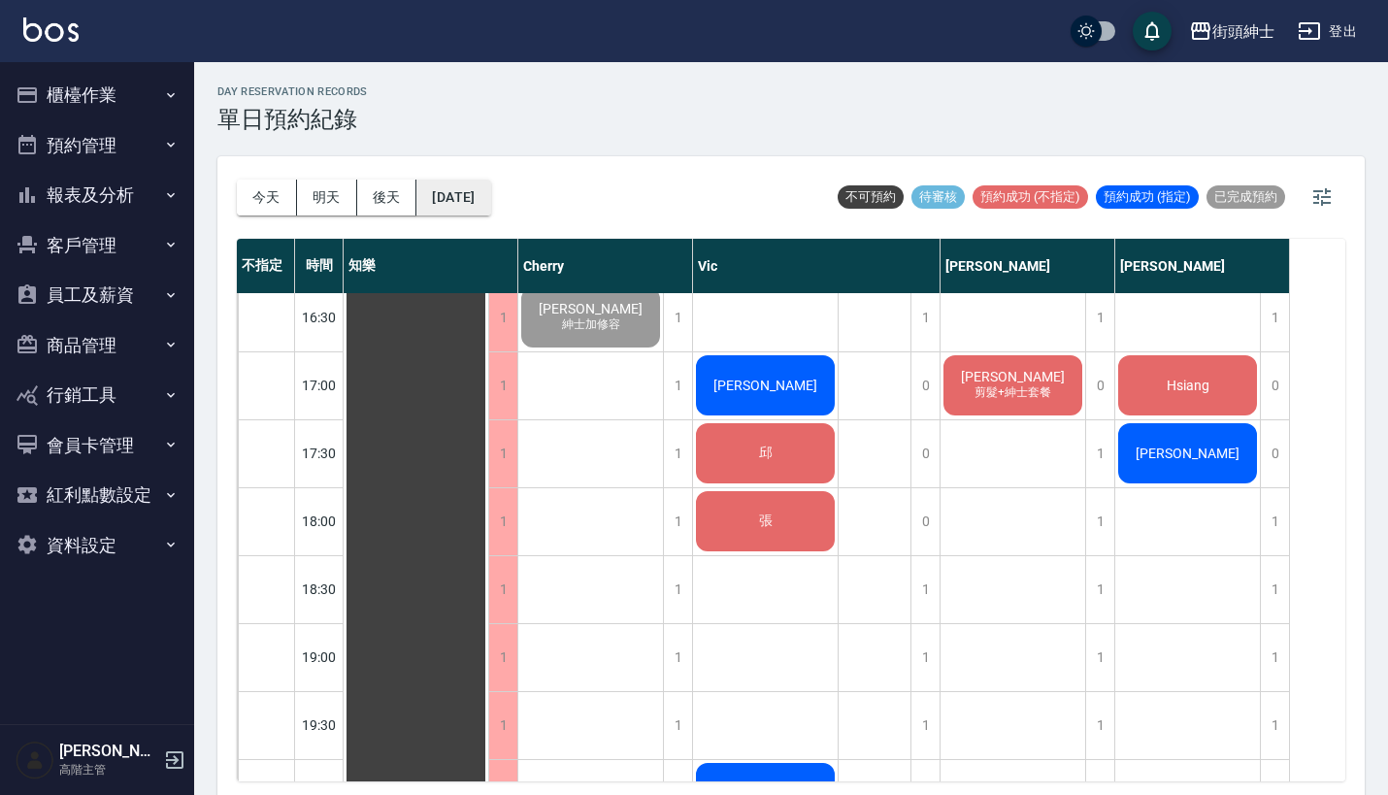
click at [490, 201] on button "[DATE]" at bounding box center [453, 198] width 74 height 36
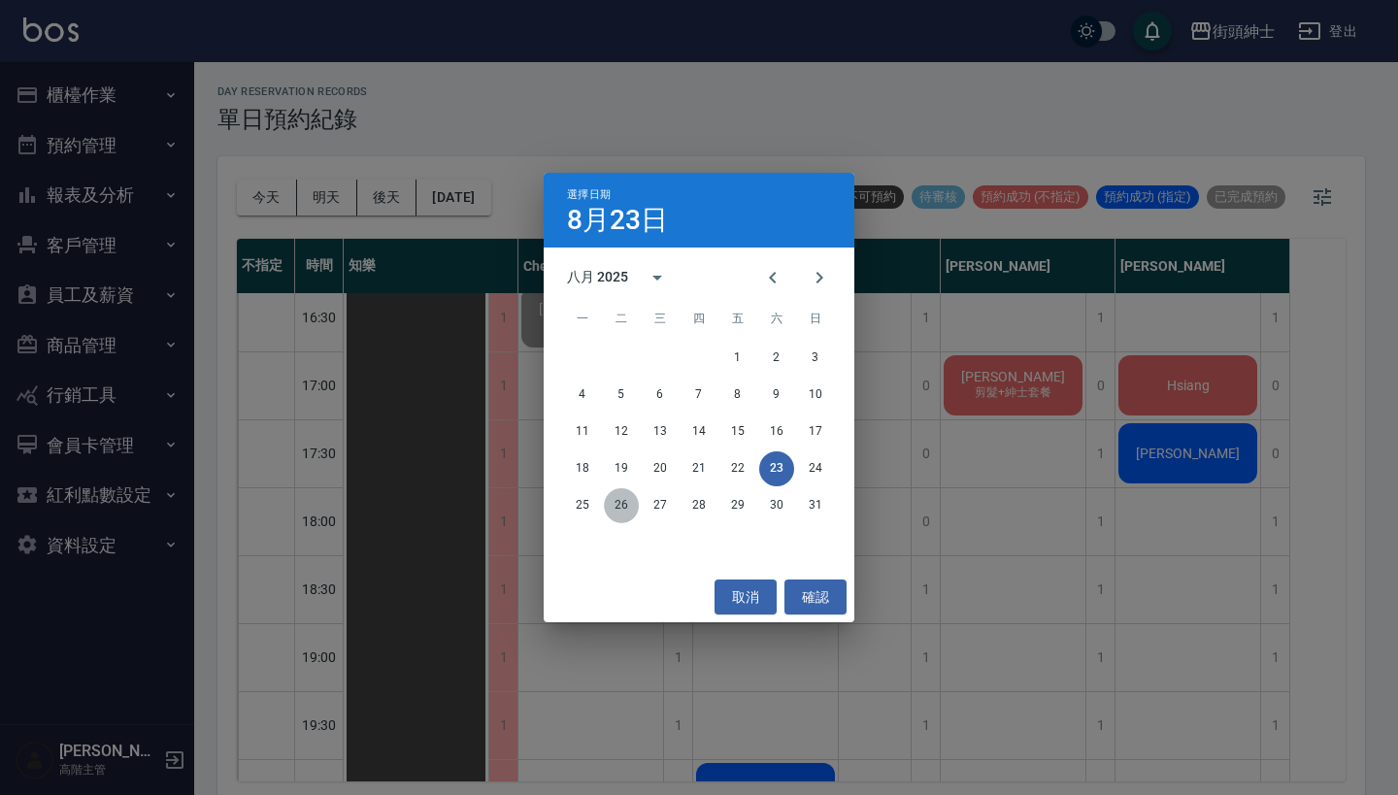
click at [625, 505] on button "26" at bounding box center [621, 505] width 35 height 35
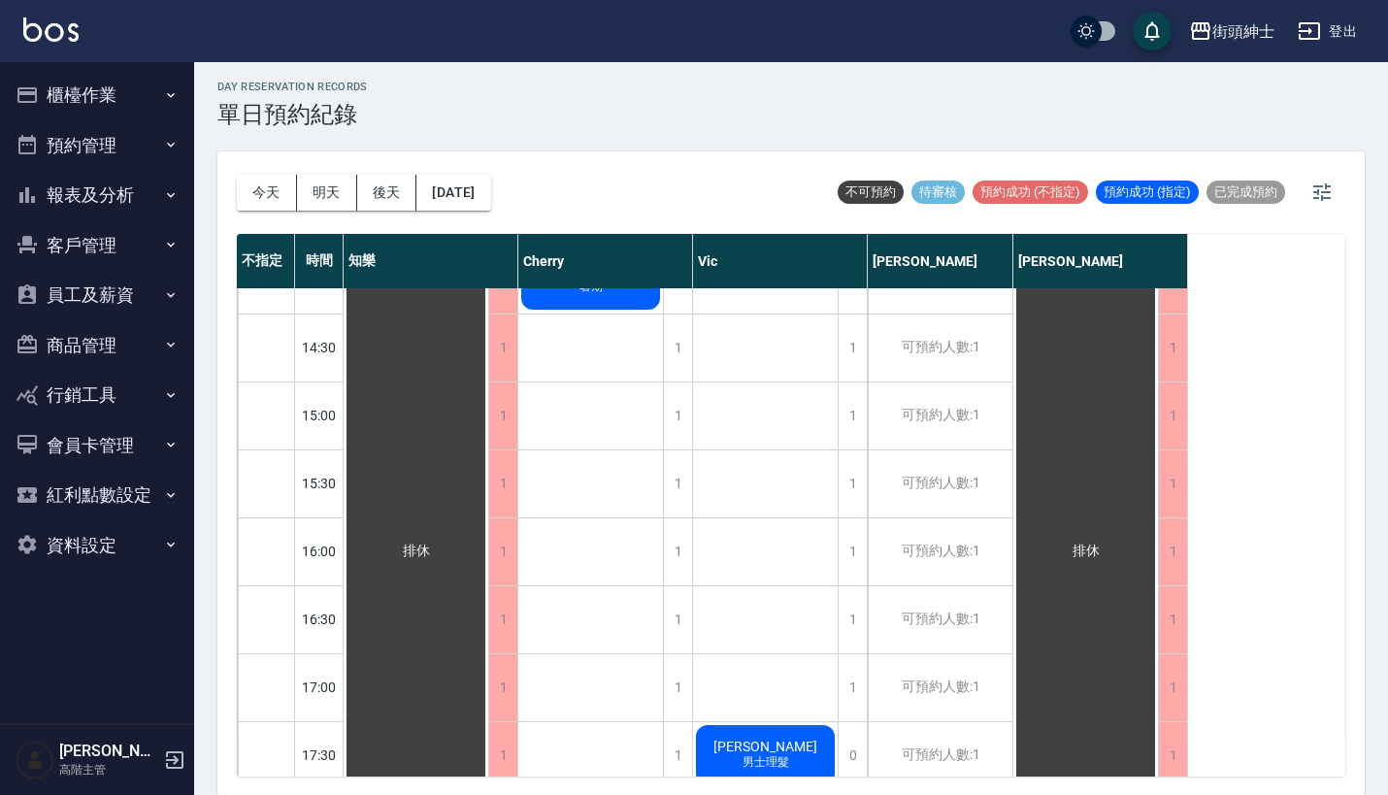
scroll to position [1156, 0]
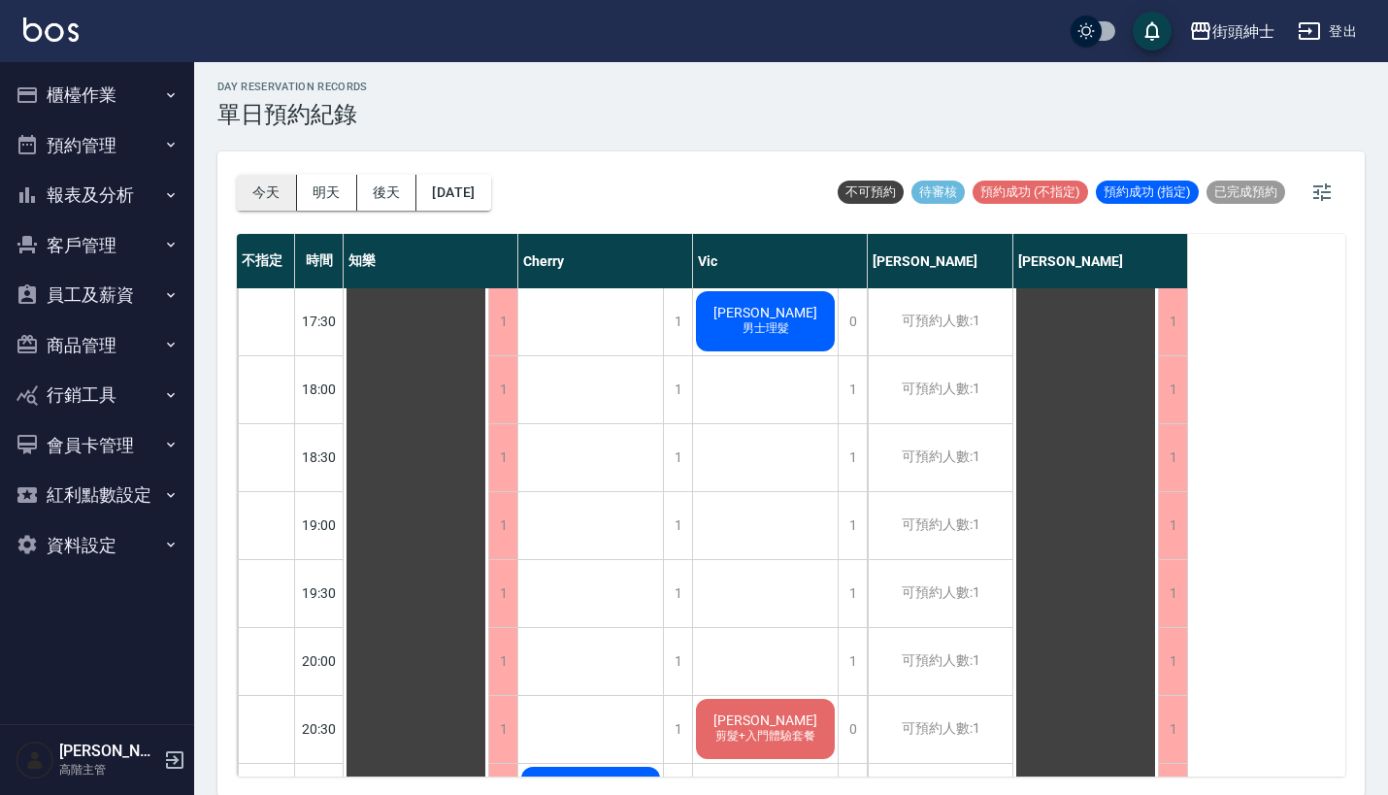
click at [259, 189] on button "今天" at bounding box center [267, 193] width 60 height 36
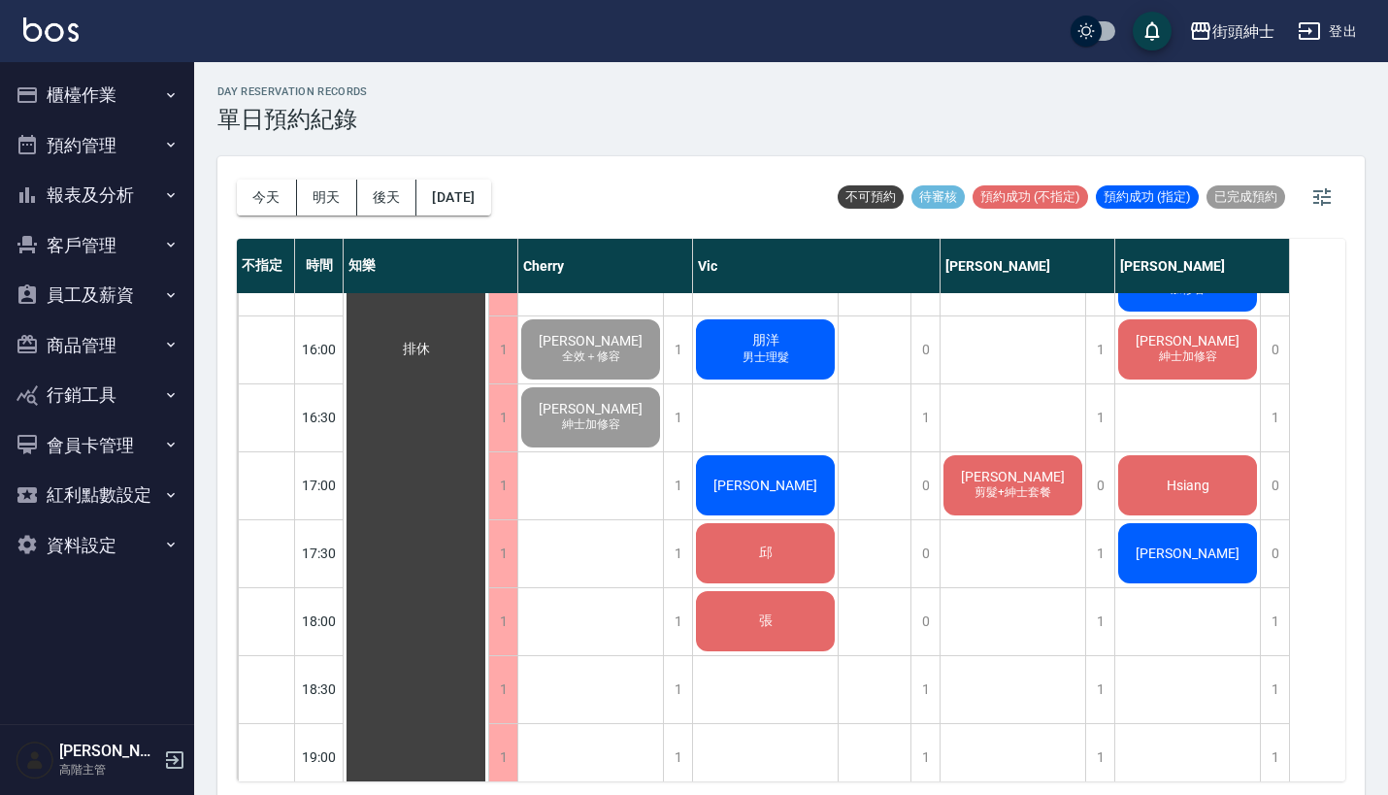
scroll to position [884, 0]
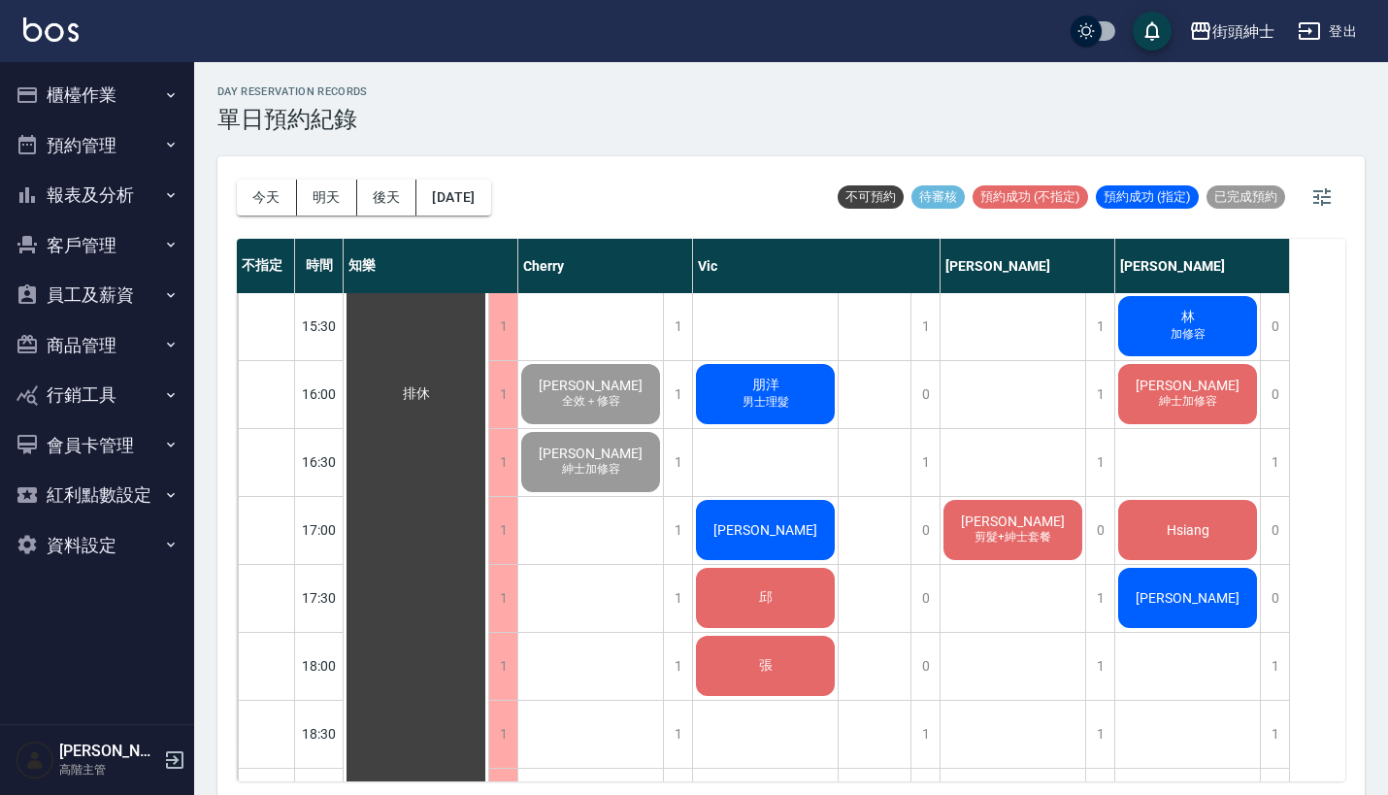
click at [434, 385] on span "朋洋" at bounding box center [416, 393] width 35 height 17
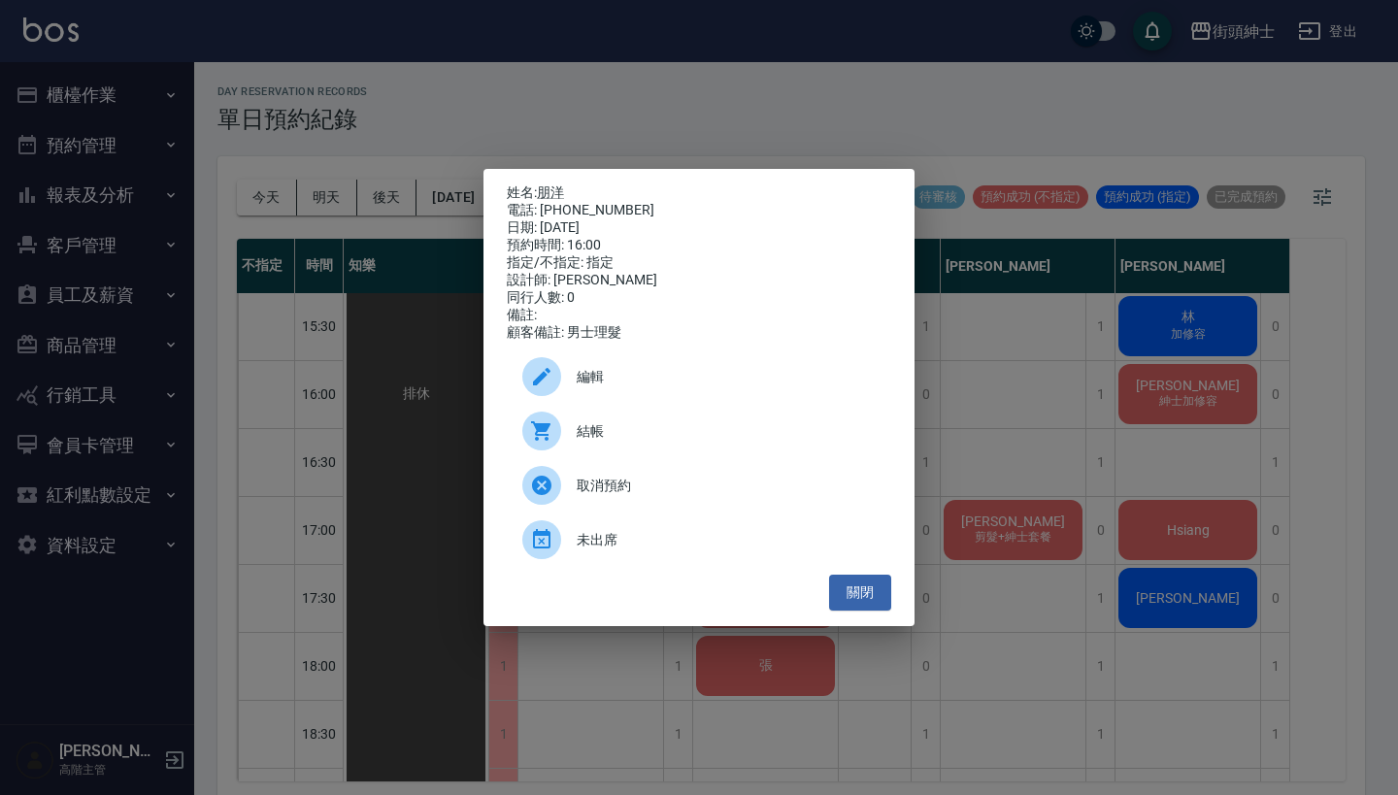
click at [610, 442] on span "結帳" at bounding box center [726, 431] width 299 height 20
click at [1028, 319] on div "姓名: 朋洋 電話: [PHONE_NUMBER] 日期: [DATE] 預約時間: 16:00 指定/不指定: 指定 設計師: [PERSON_NAME] …" at bounding box center [699, 397] width 1398 height 795
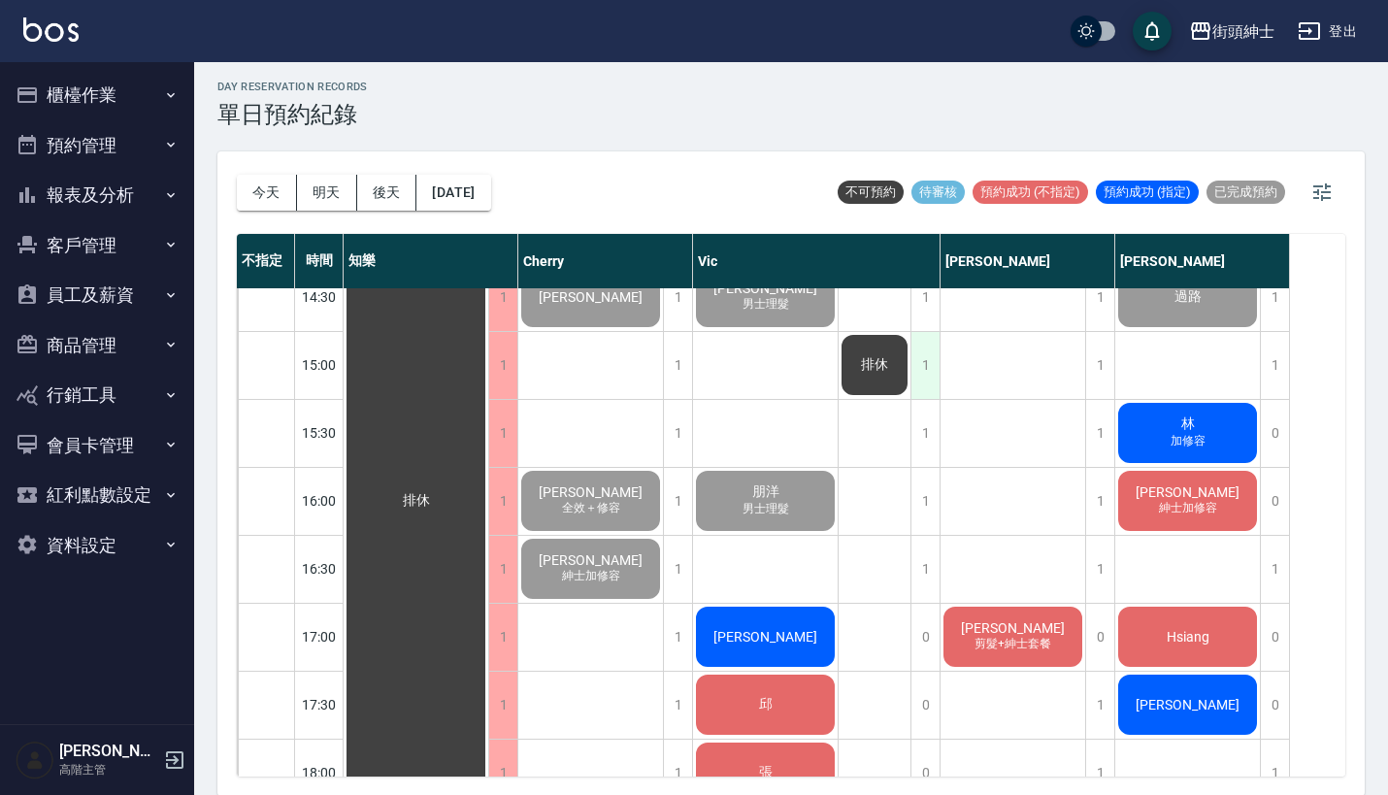
scroll to position [899, 0]
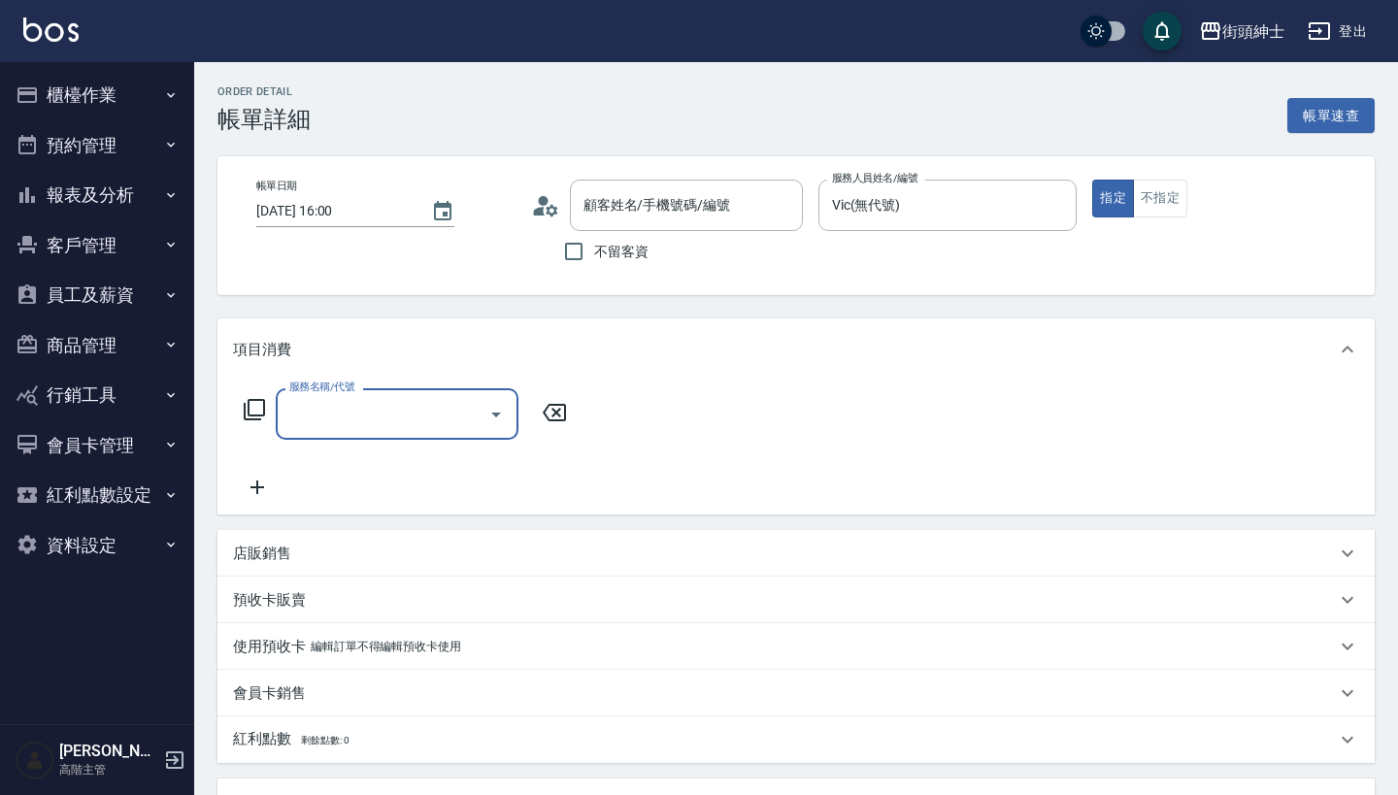
type input "朋洋/0978713153/"
click at [452, 416] on input "服務名稱/代號" at bounding box center [382, 414] width 196 height 34
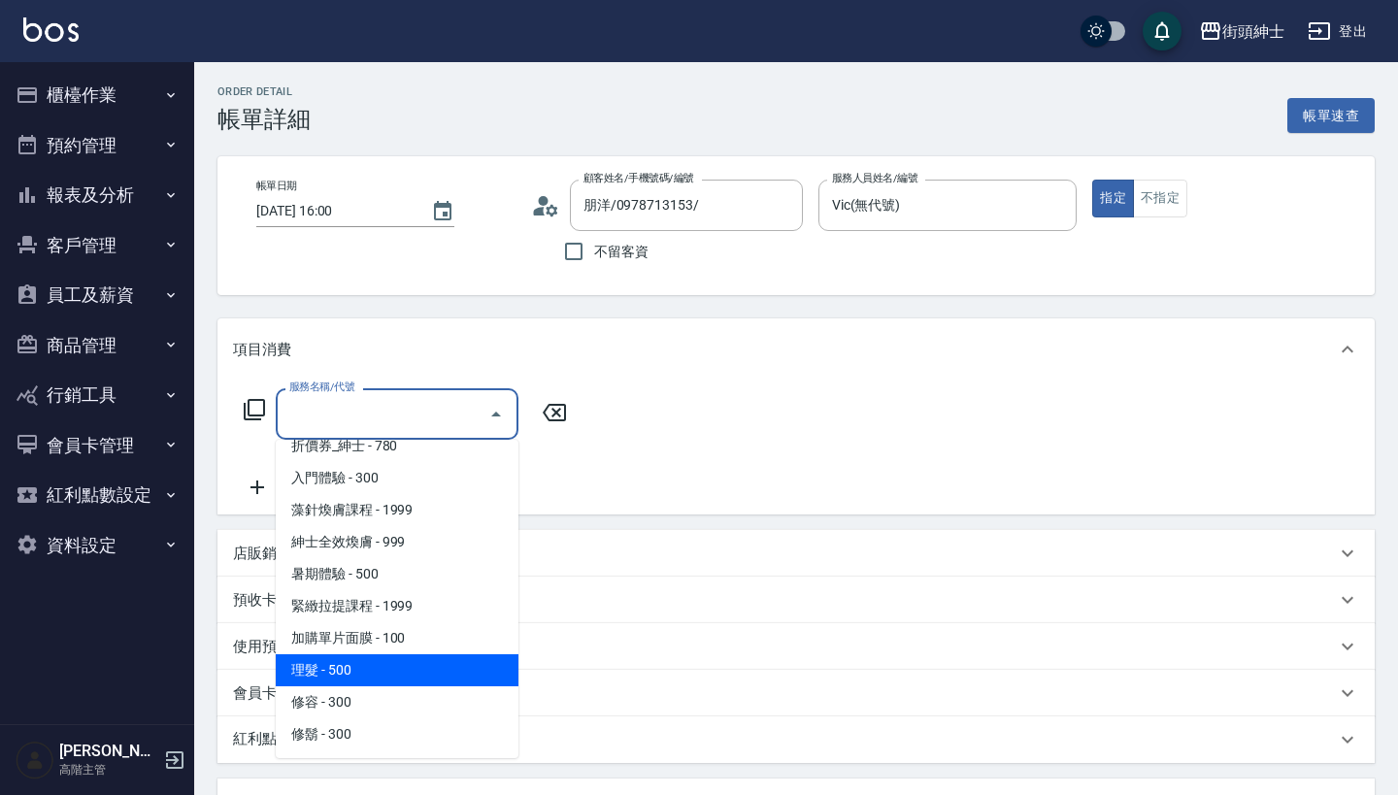
scroll to position [82, 0]
click at [426, 675] on span "理髮 - 500" at bounding box center [397, 670] width 243 height 32
type input "理髮(A02)"
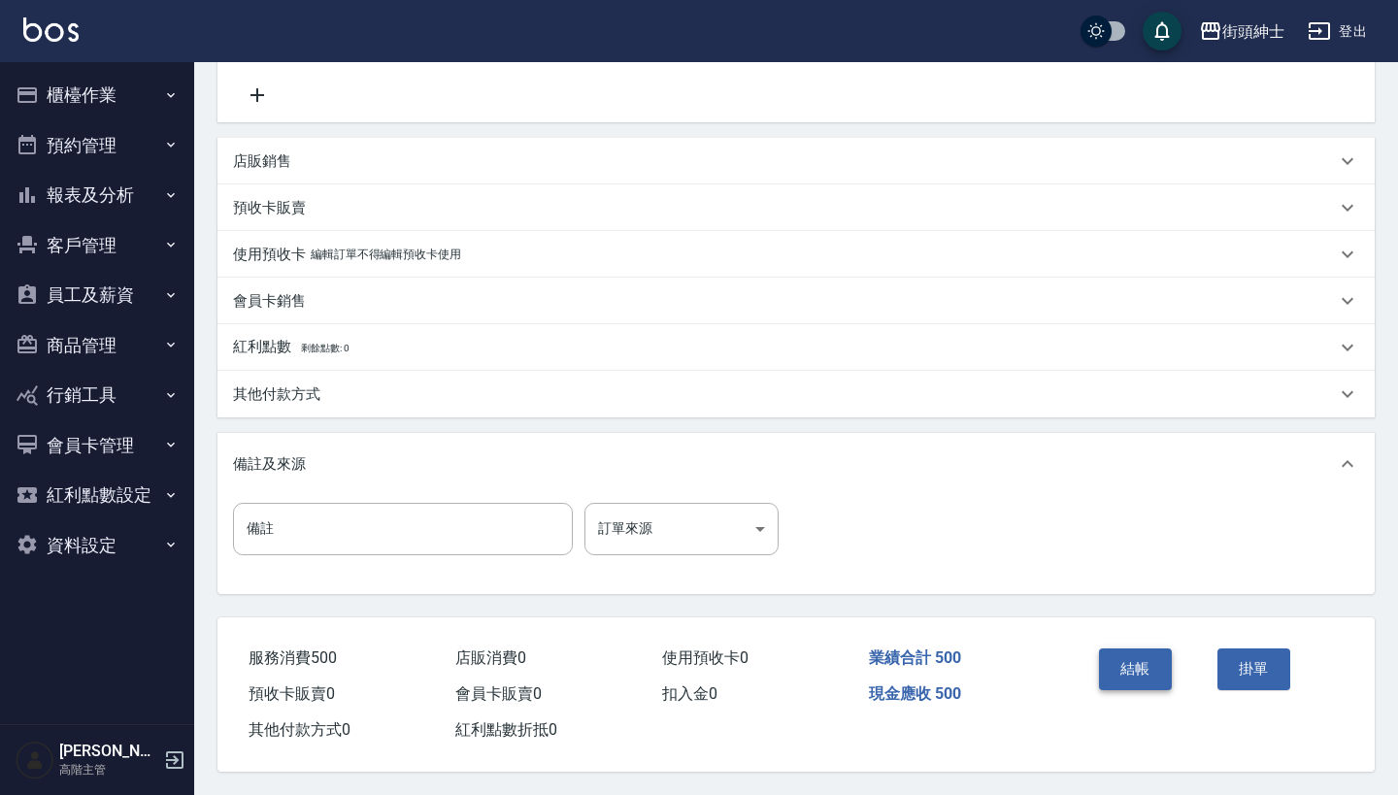
click at [1138, 652] on button "結帳" at bounding box center [1135, 668] width 73 height 41
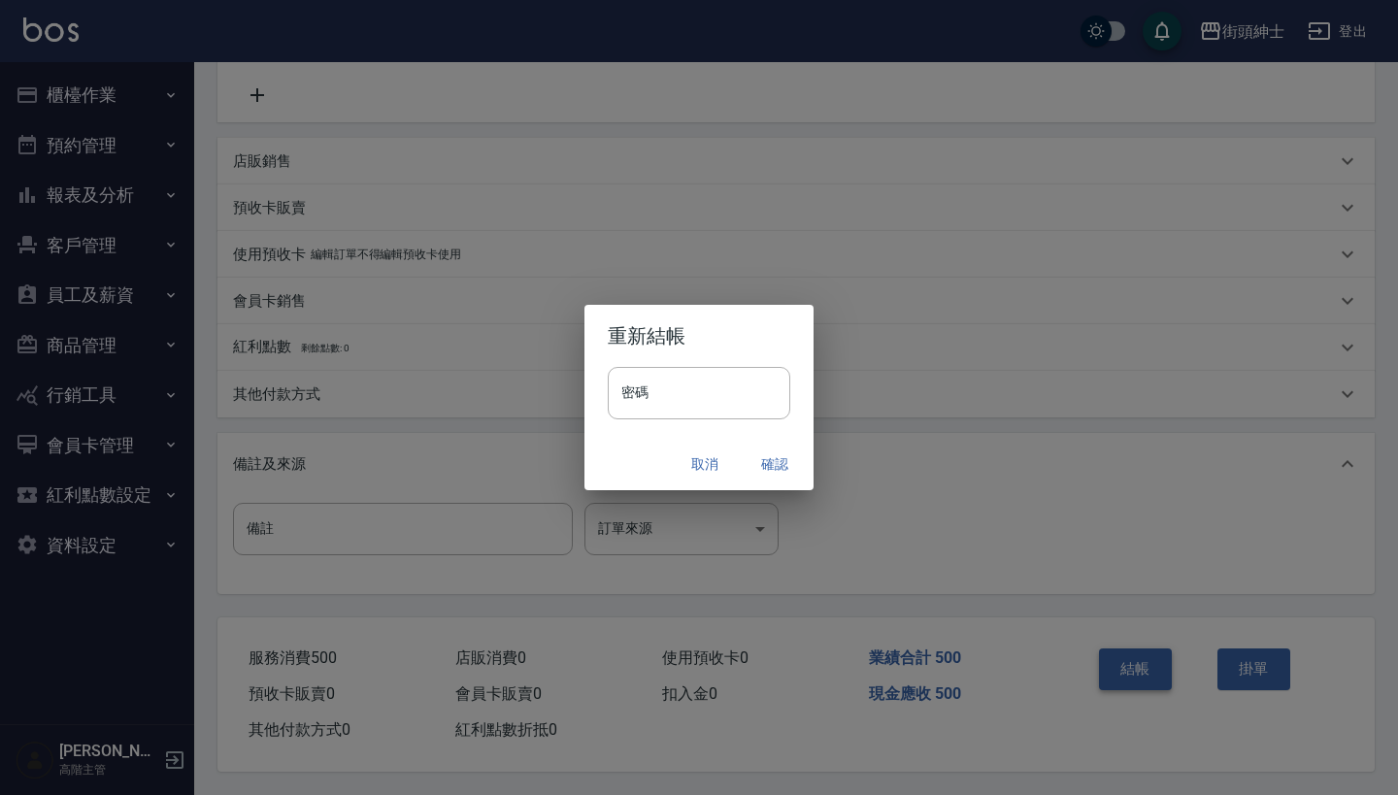
scroll to position [402, 0]
click at [777, 455] on button "確認" at bounding box center [775, 465] width 62 height 36
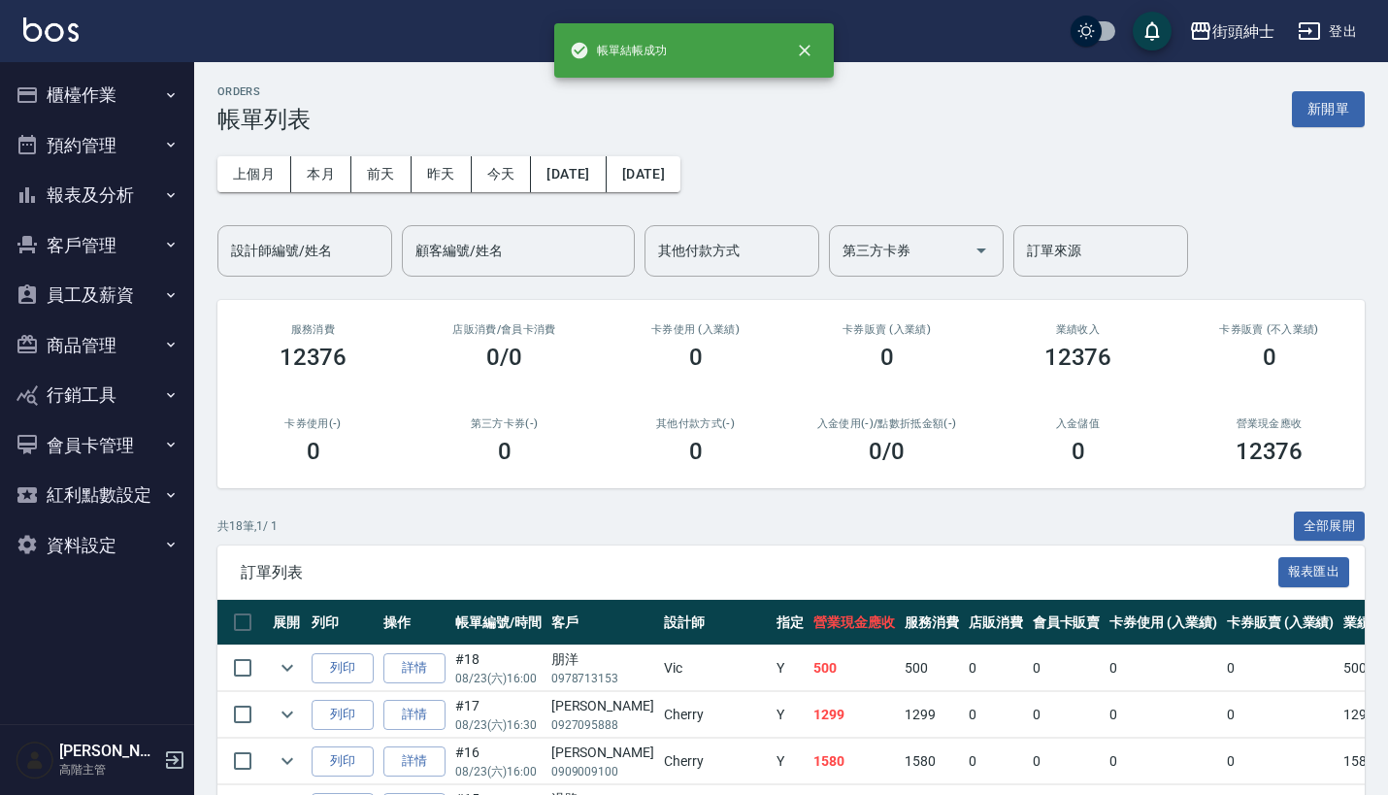
click at [86, 128] on button "預約管理" at bounding box center [97, 145] width 179 height 50
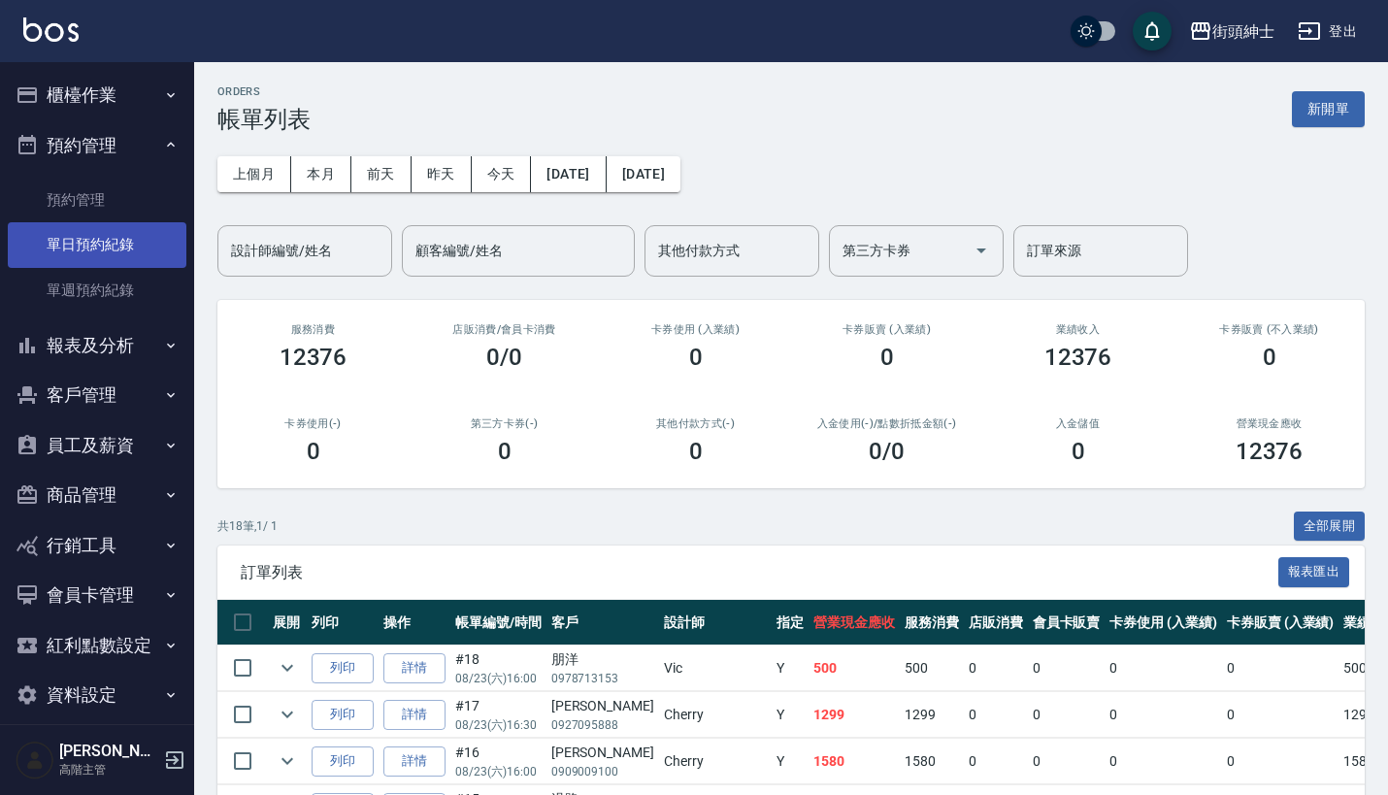
click at [113, 230] on link "單日預約紀錄" at bounding box center [97, 244] width 179 height 45
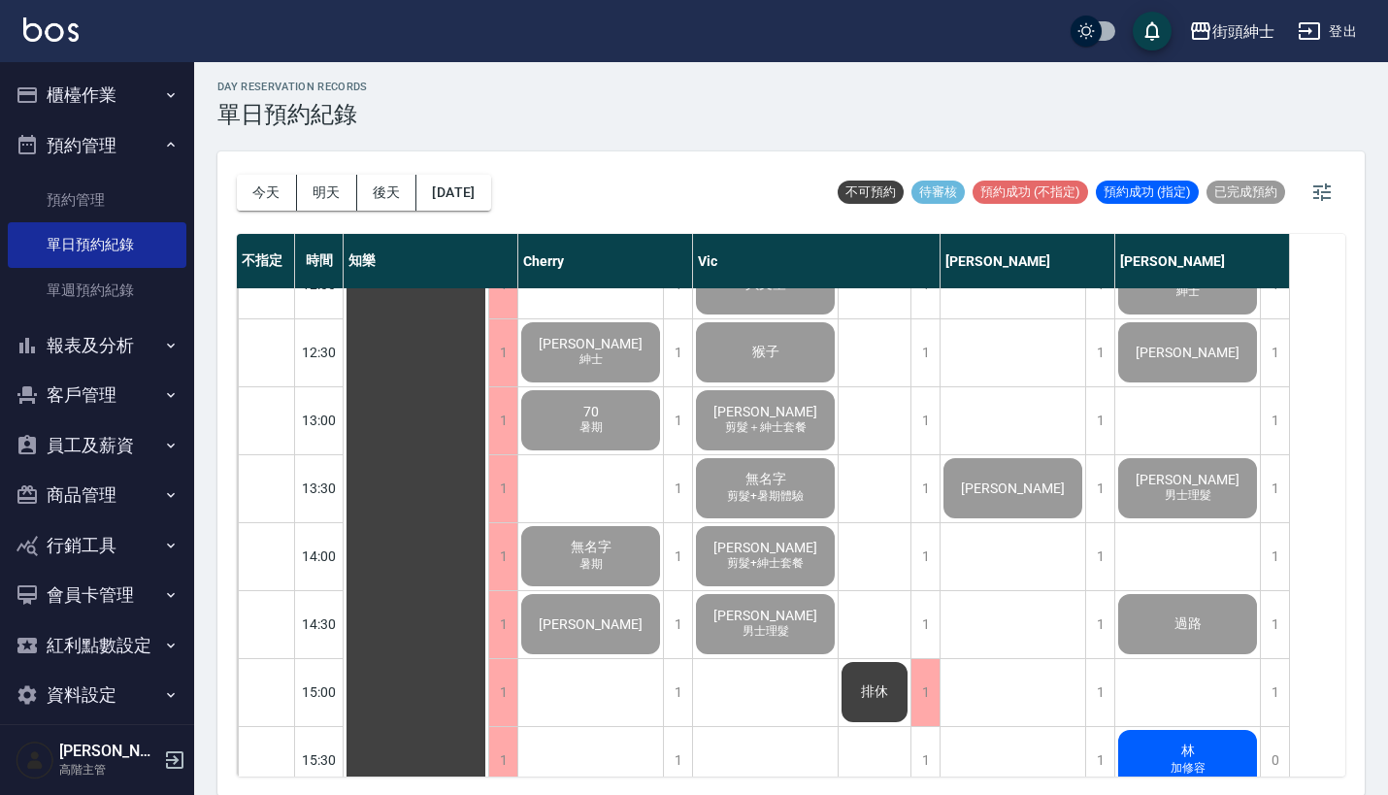
scroll to position [461, 0]
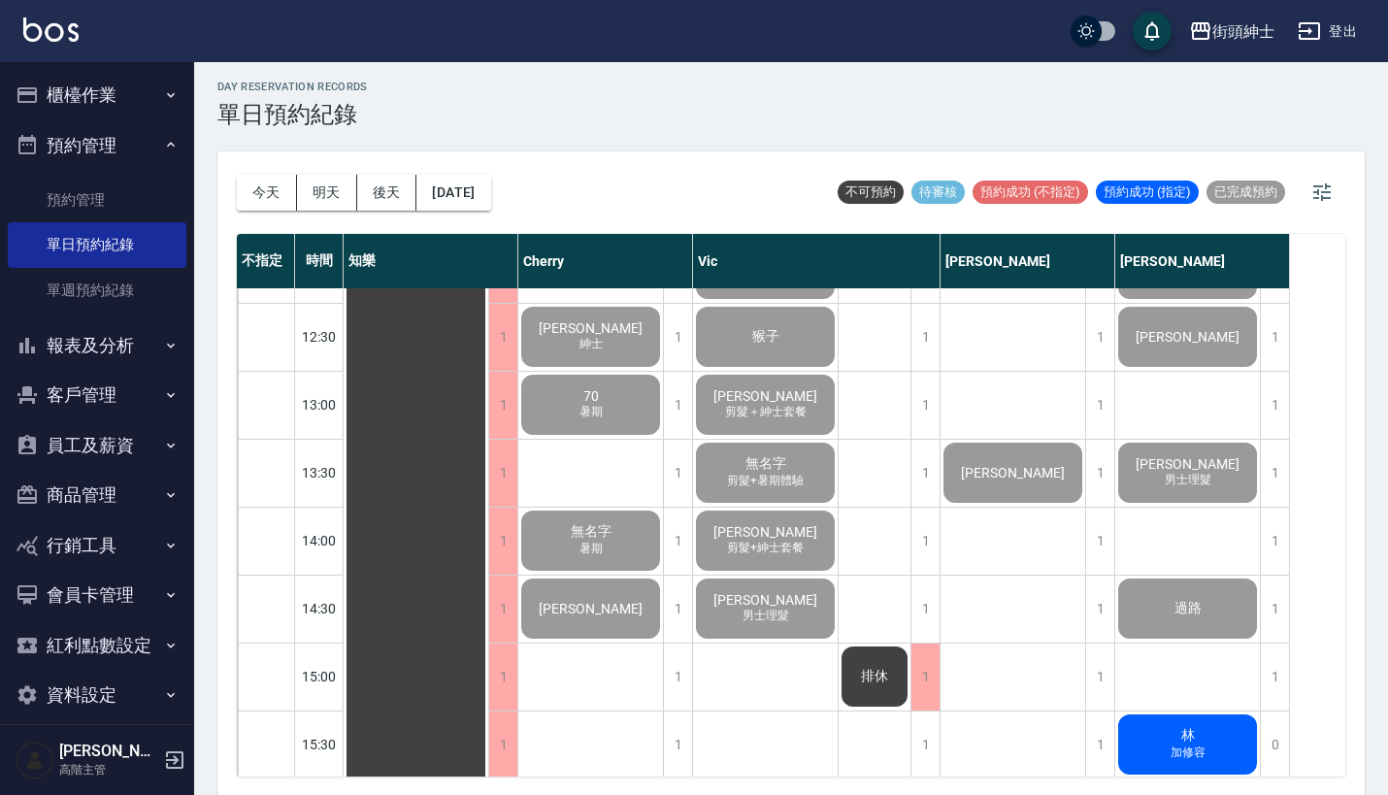
click at [116, 340] on button "報表及分析" at bounding box center [97, 345] width 179 height 50
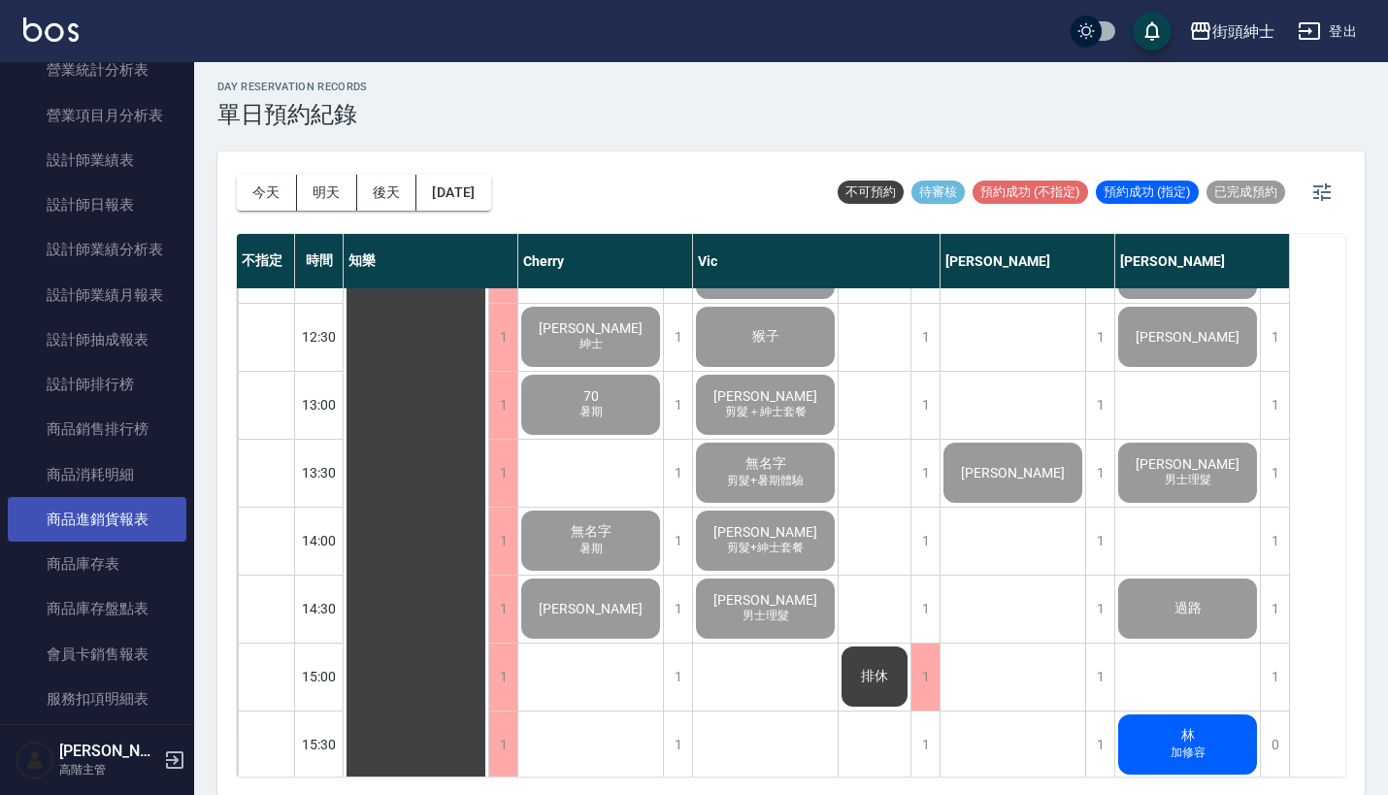
scroll to position [876, 0]
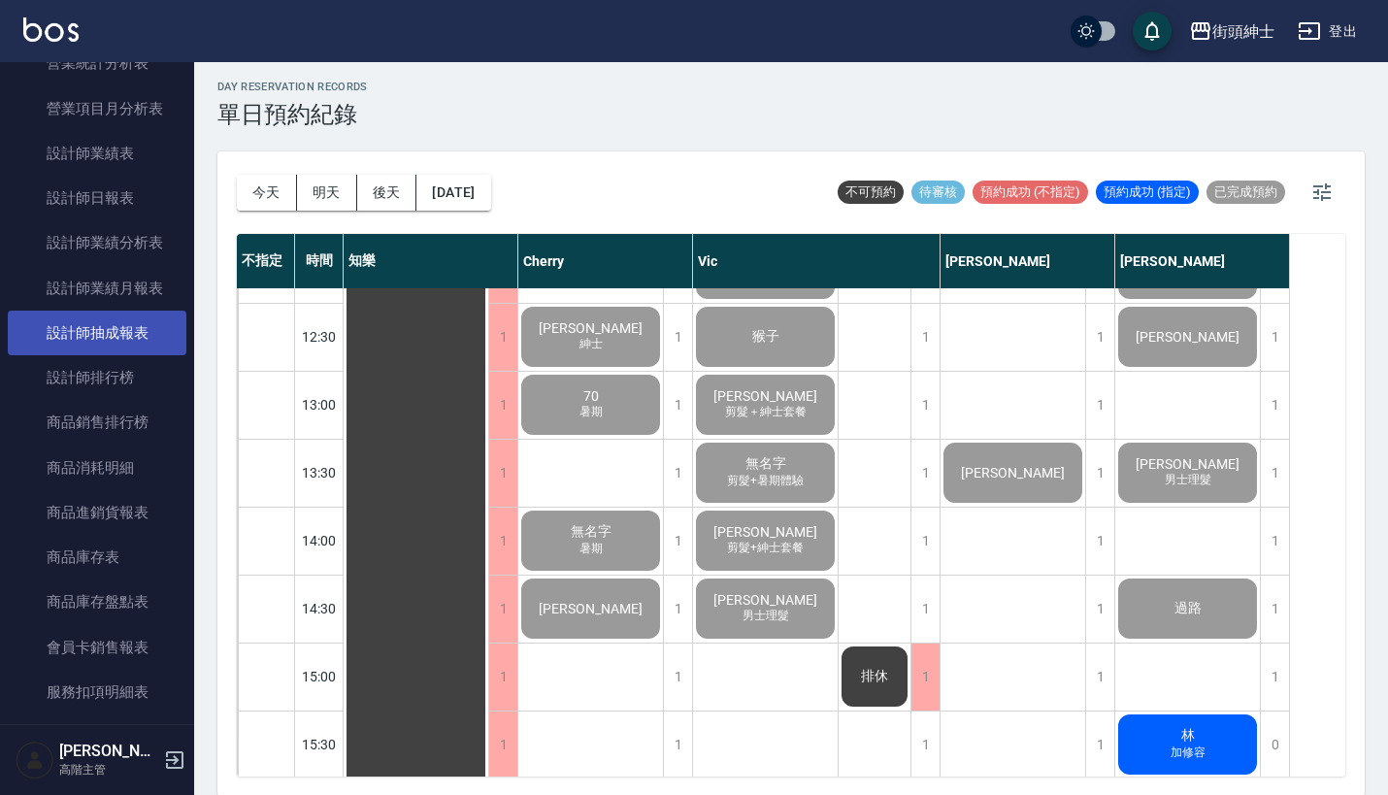
click at [139, 316] on link "設計師抽成報表" at bounding box center [97, 333] width 179 height 45
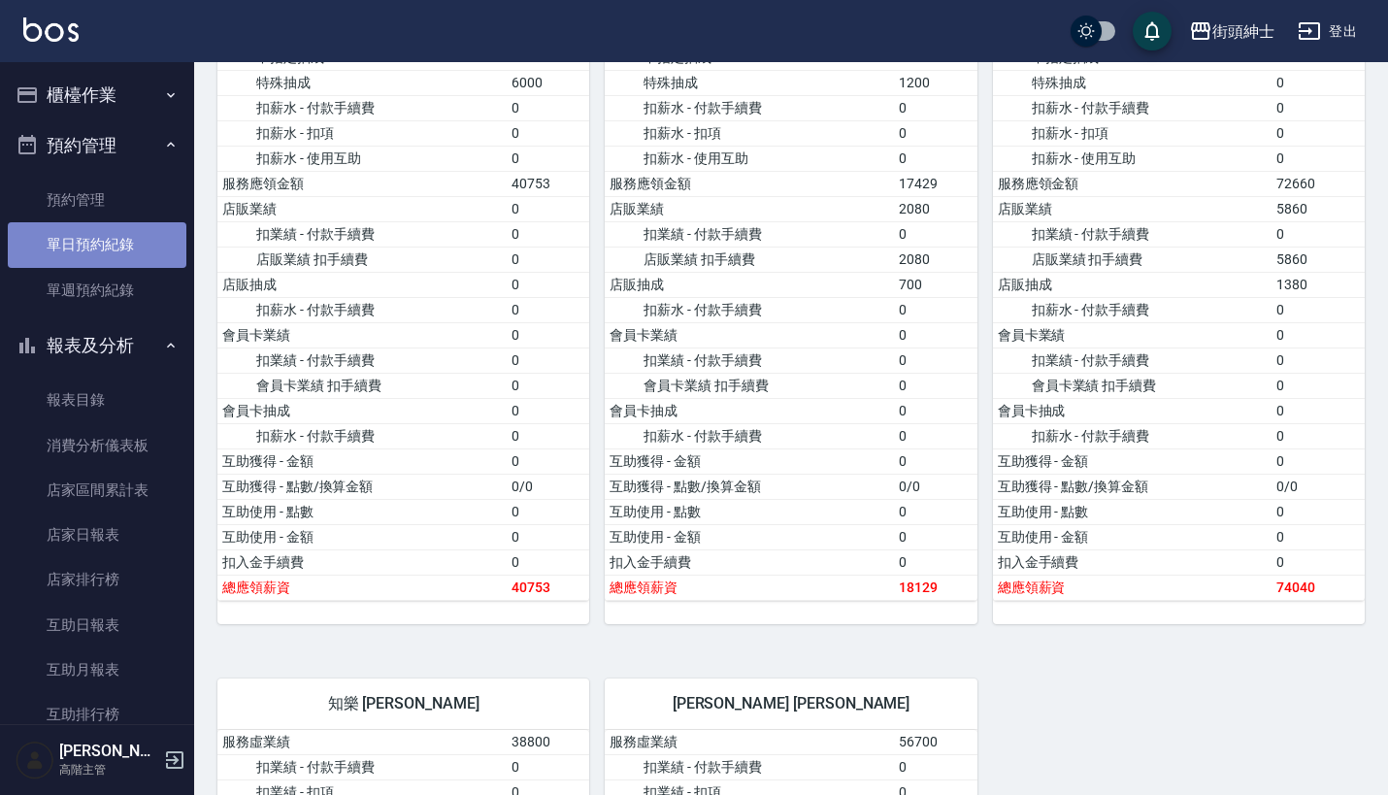
click at [131, 240] on link "單日預約紀錄" at bounding box center [97, 244] width 179 height 45
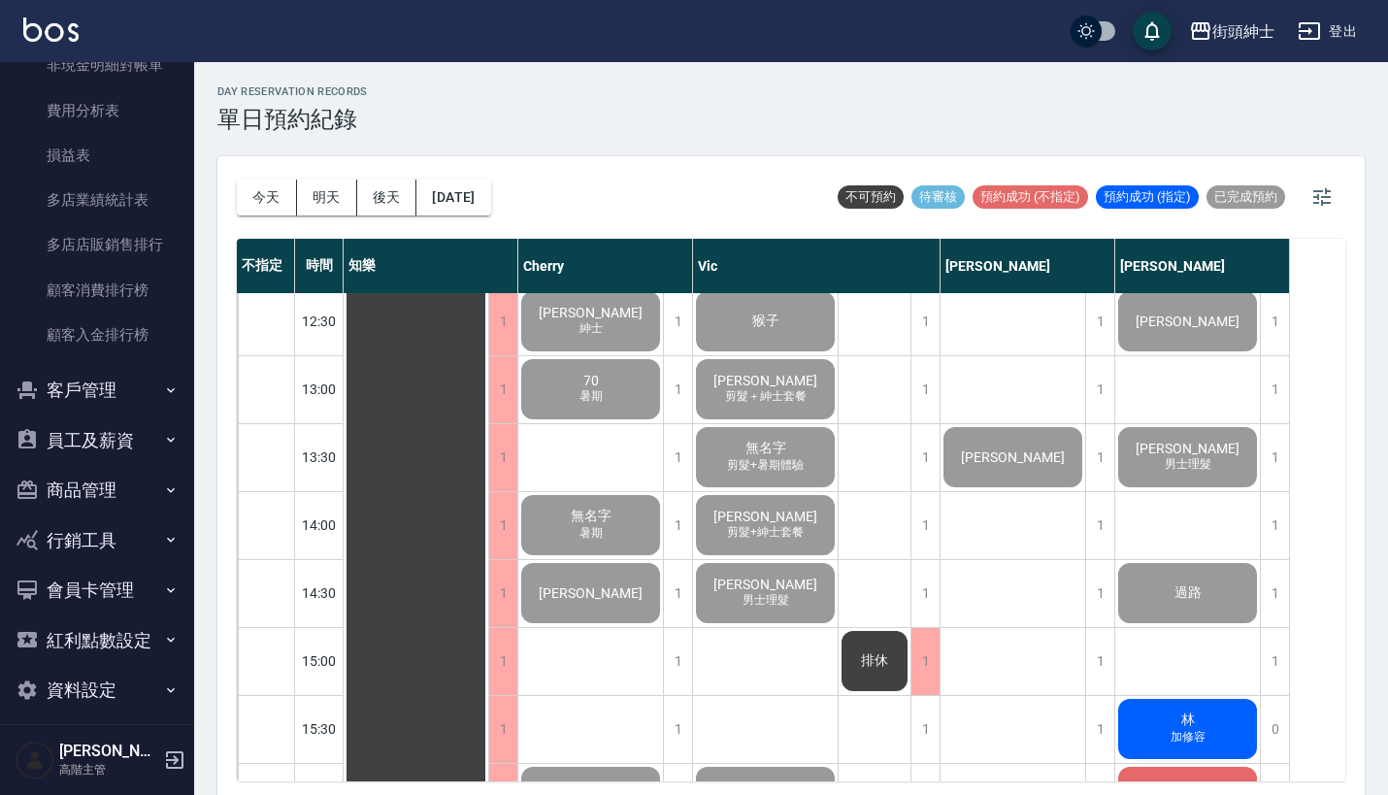
scroll to position [1949, 0]
click at [117, 667] on button "資料設定" at bounding box center [97, 692] width 179 height 50
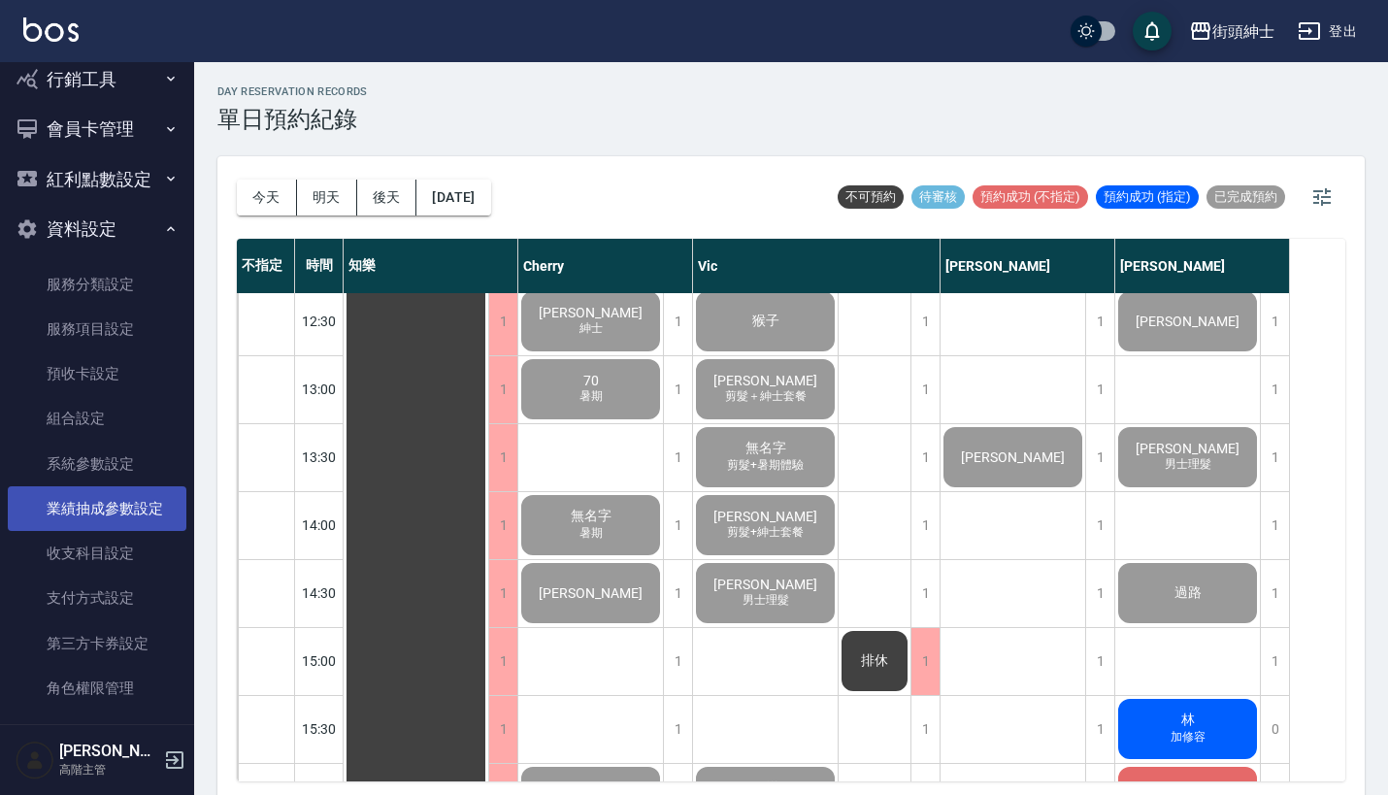
scroll to position [2411, 0]
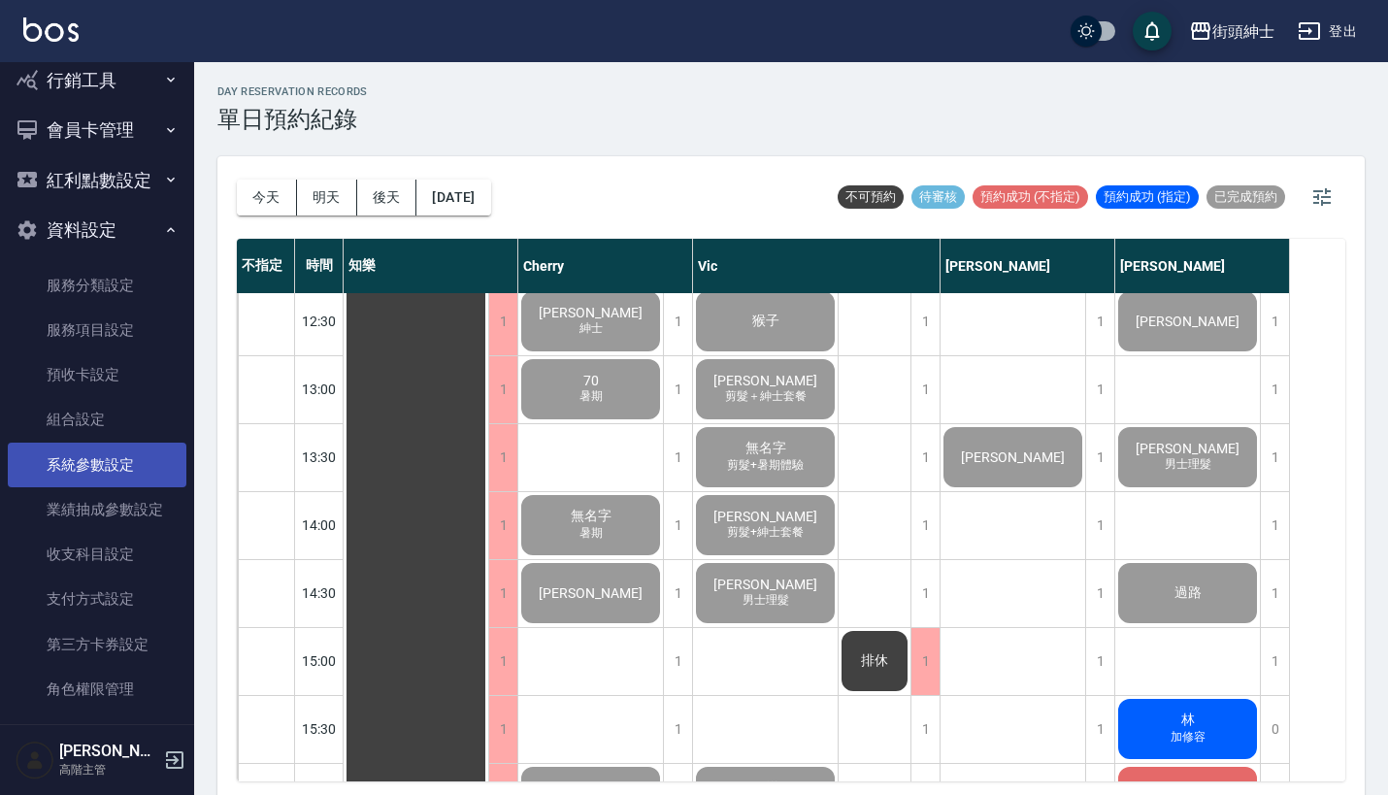
click at [118, 443] on link "系統參數設定" at bounding box center [97, 465] width 179 height 45
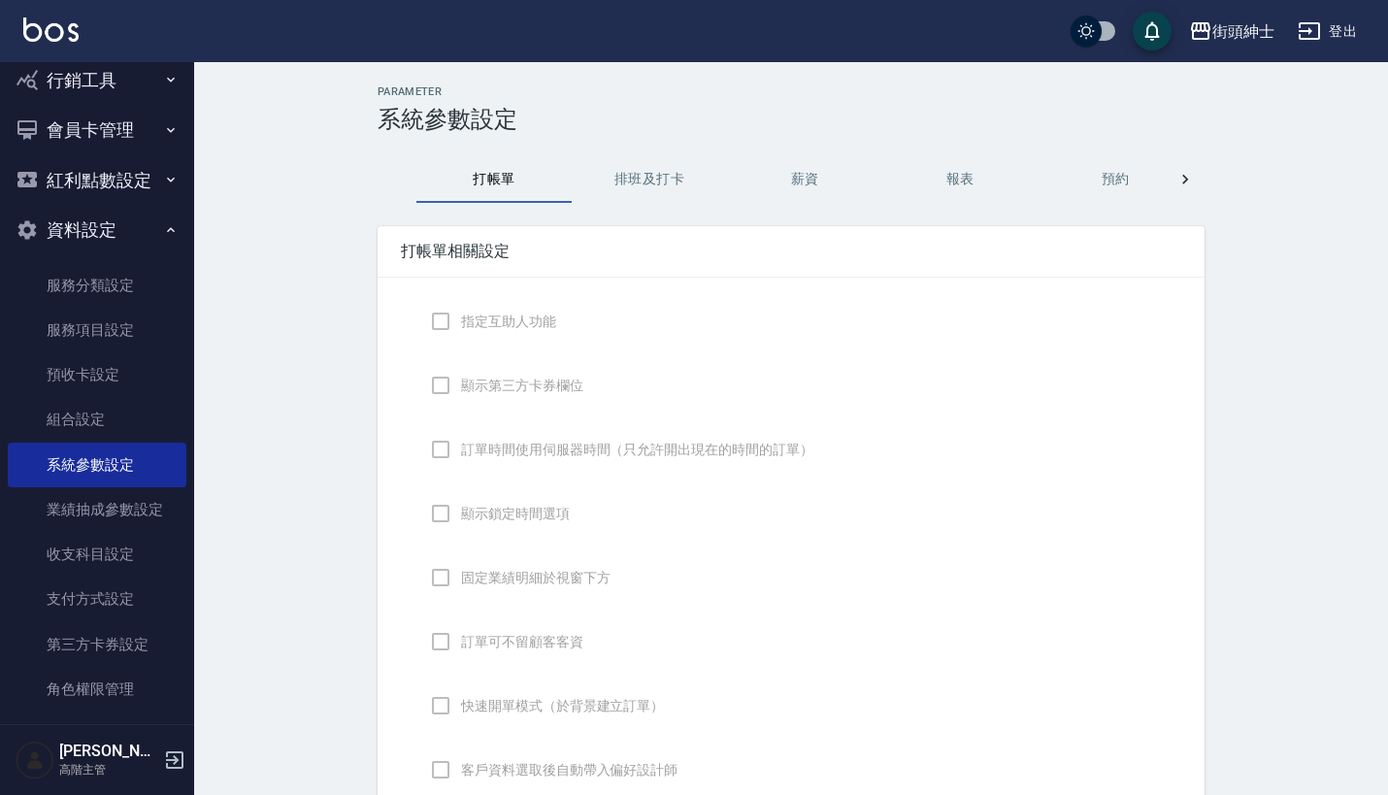
checkbox input "true"
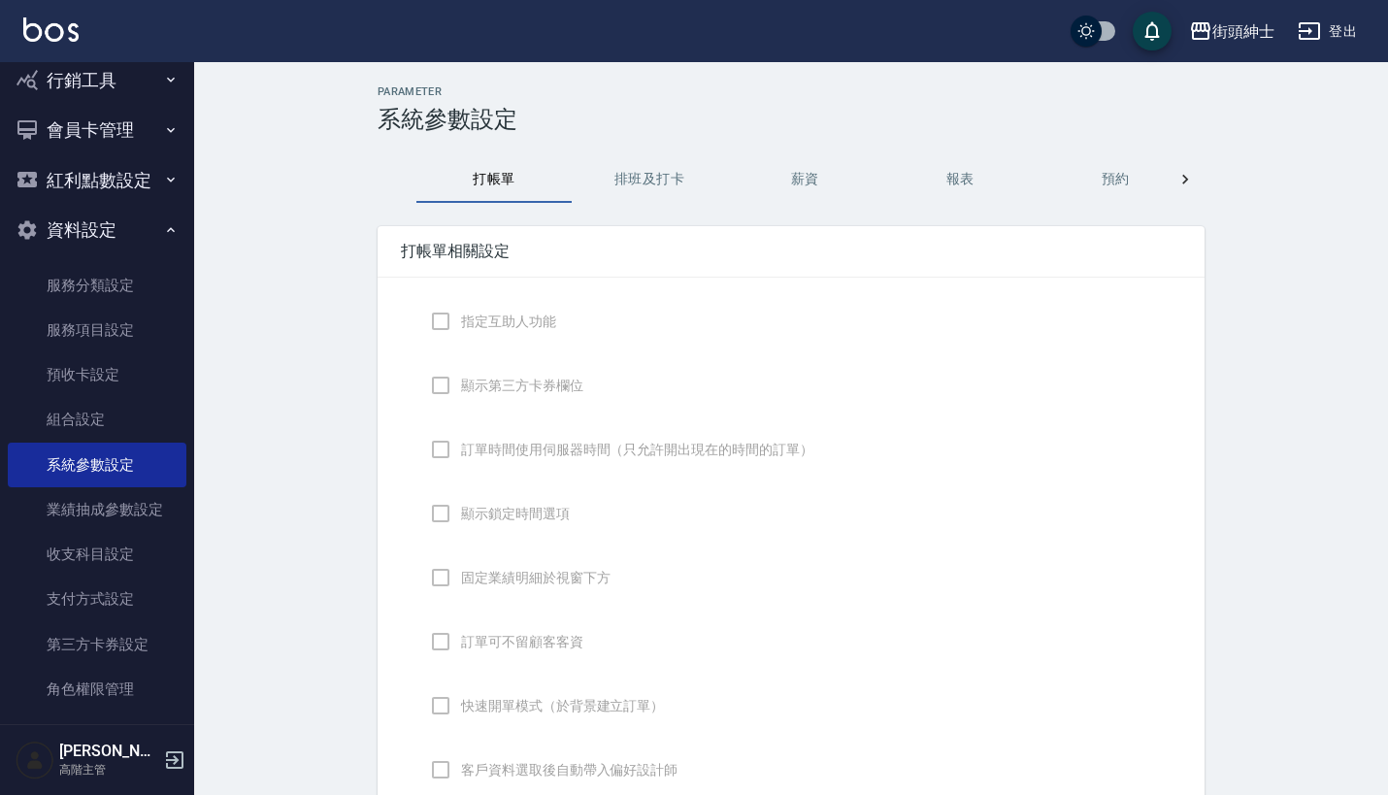
checkbox input "false"
type input "DESIGNATE"
checkbox input "true"
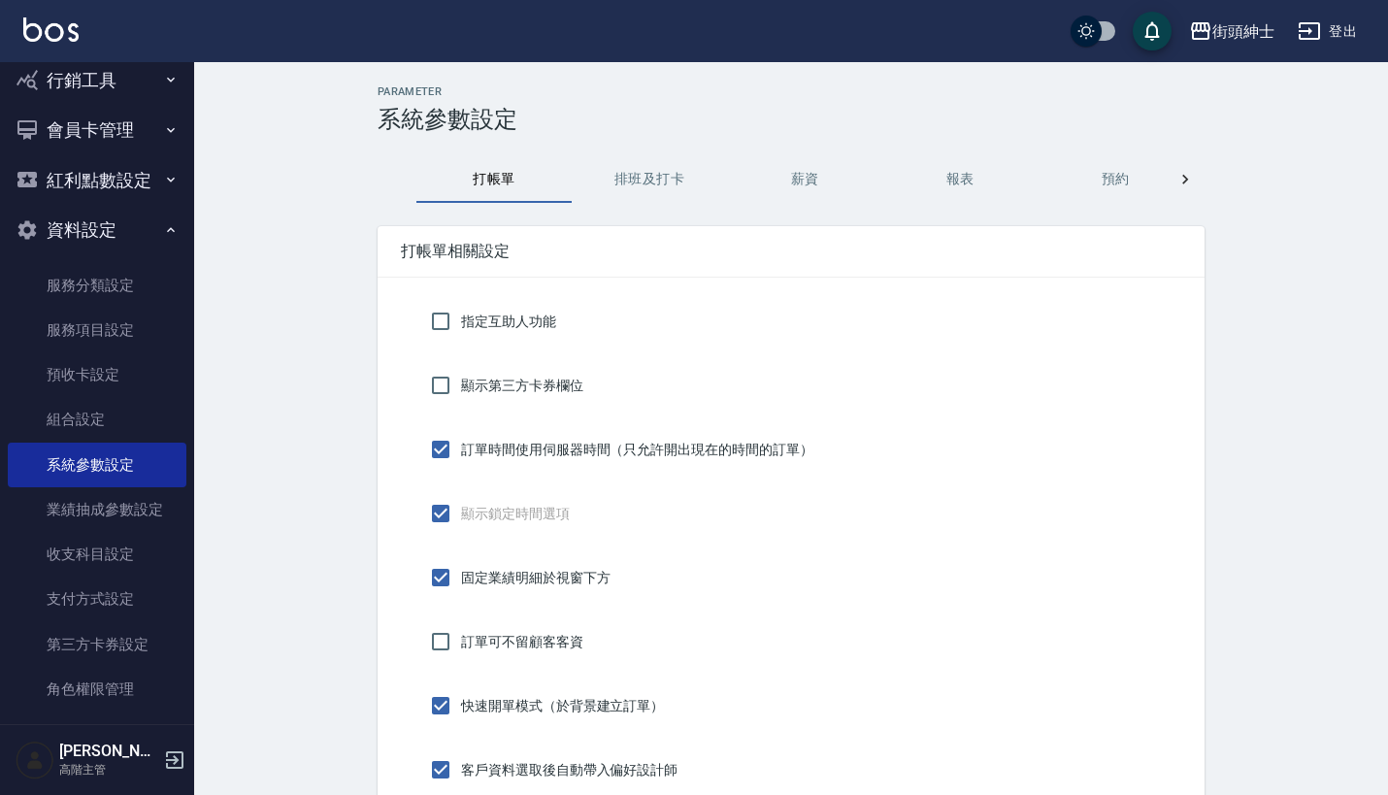
click at [1111, 181] on button "預約" at bounding box center [1115, 179] width 155 height 47
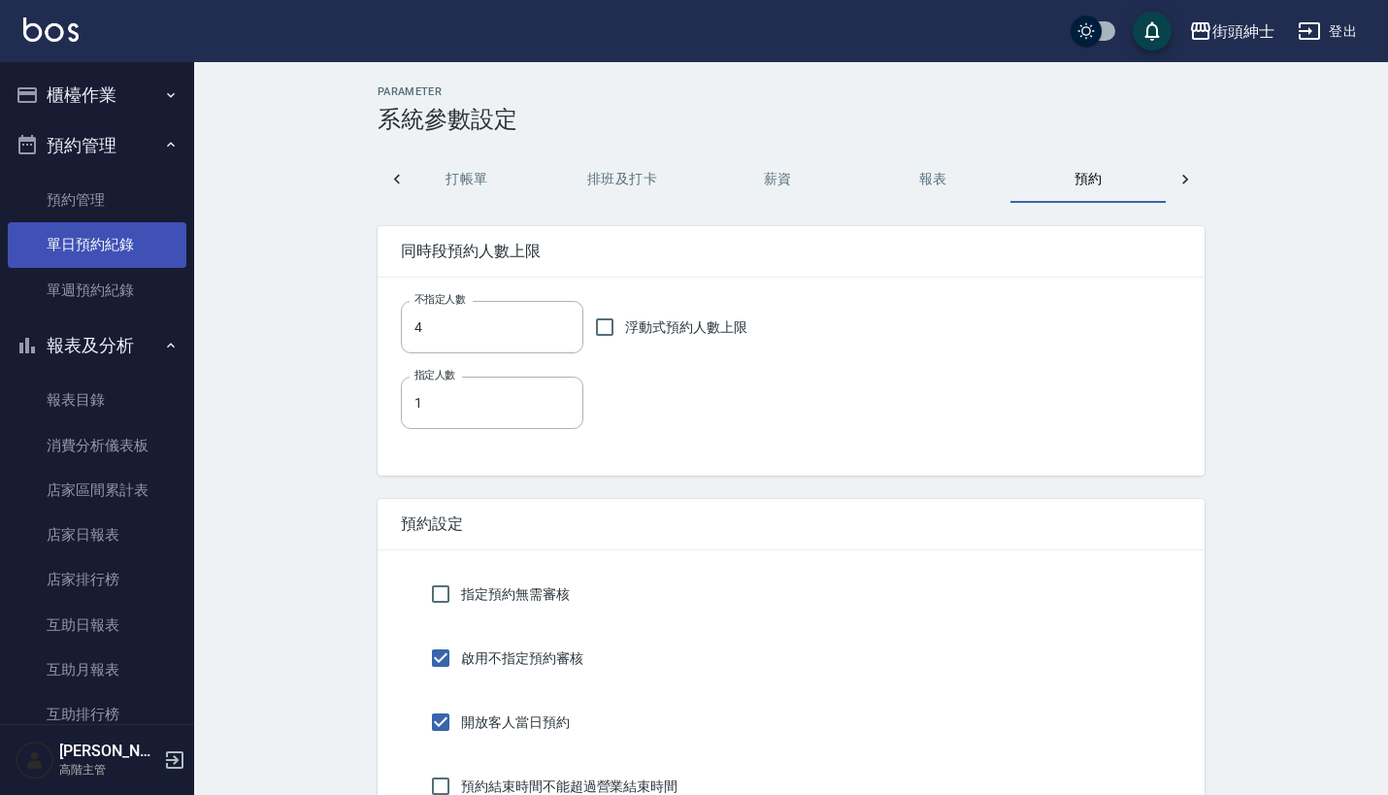
click at [116, 240] on link "單日預約紀錄" at bounding box center [97, 244] width 179 height 45
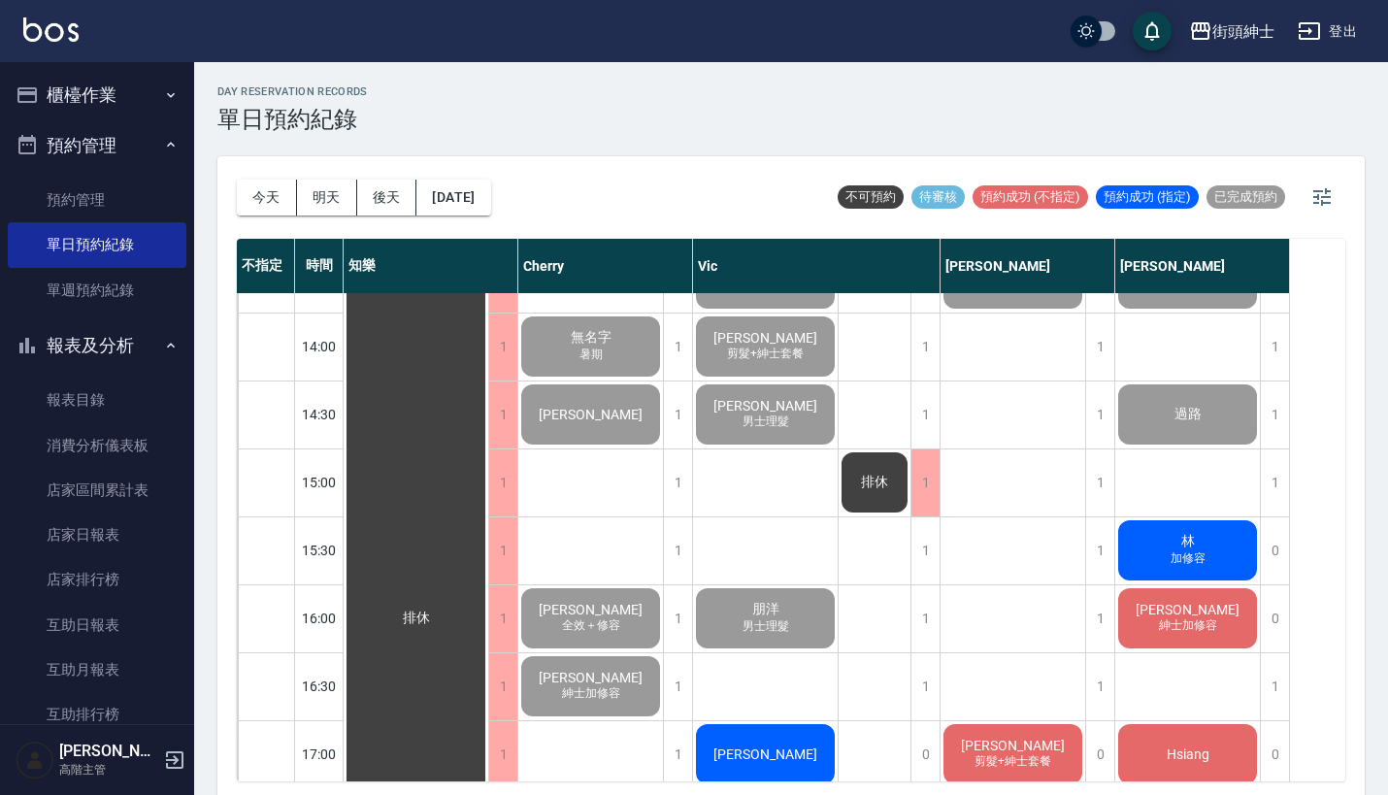
click at [138, 102] on button "櫃檯作業" at bounding box center [97, 95] width 179 height 50
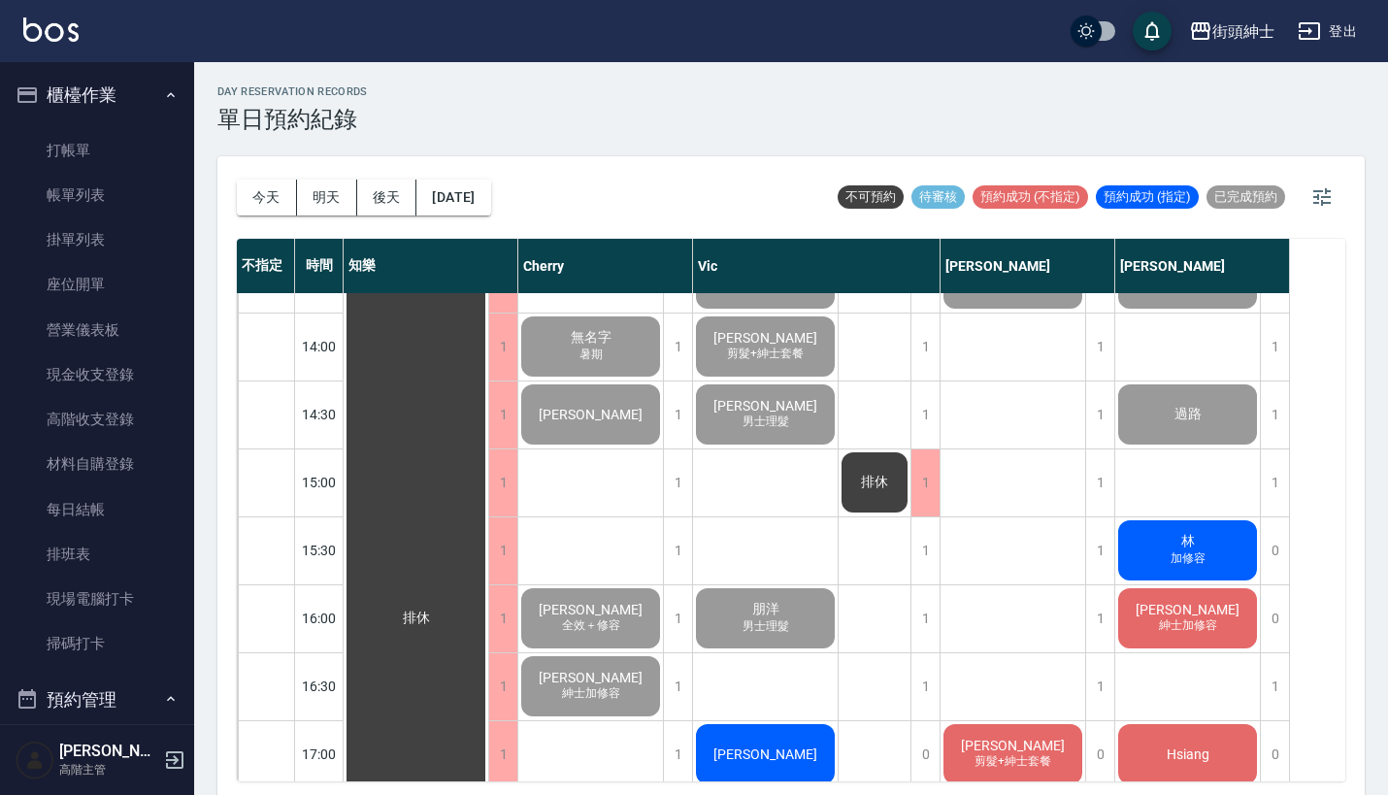
click at [138, 102] on button "櫃檯作業" at bounding box center [97, 95] width 179 height 50
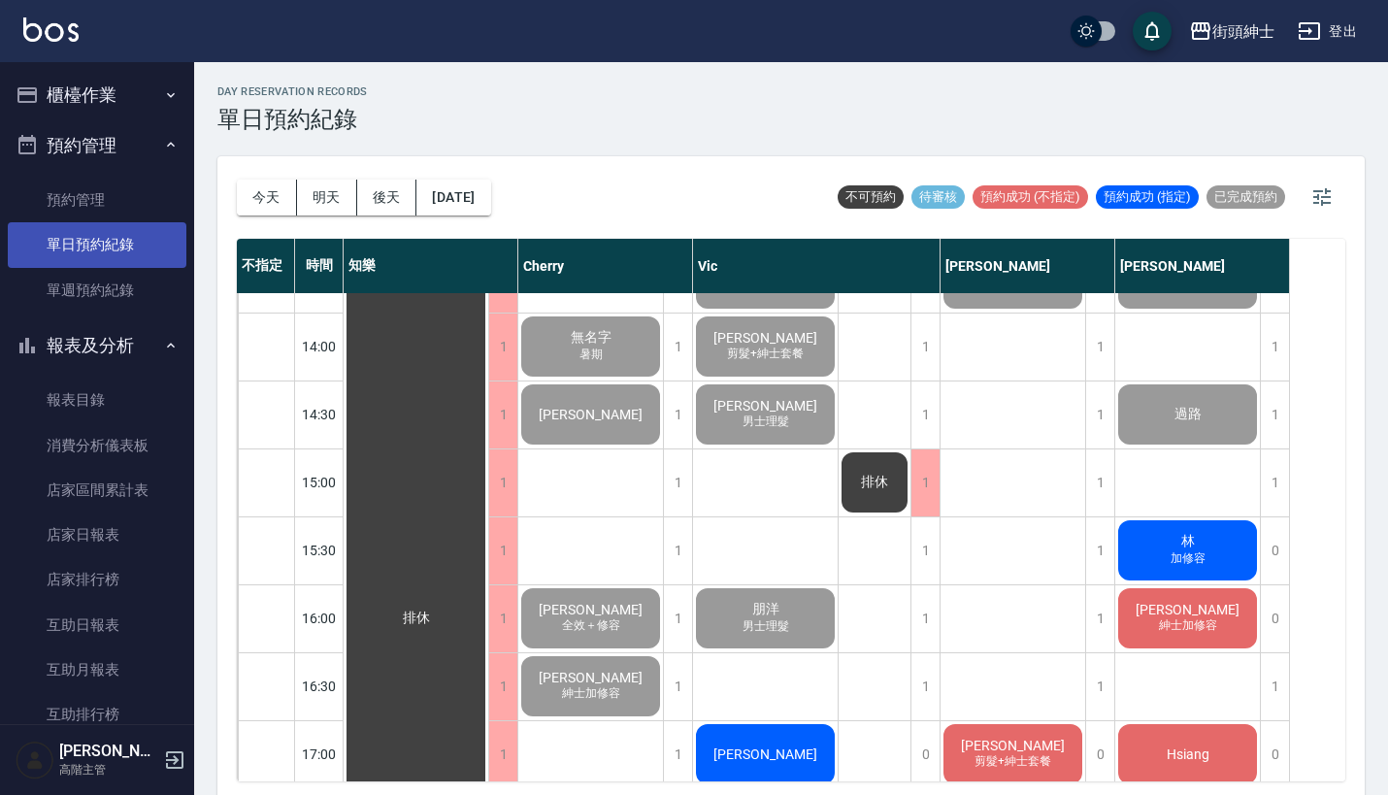
click at [146, 248] on link "單日預約紀錄" at bounding box center [97, 244] width 179 height 45
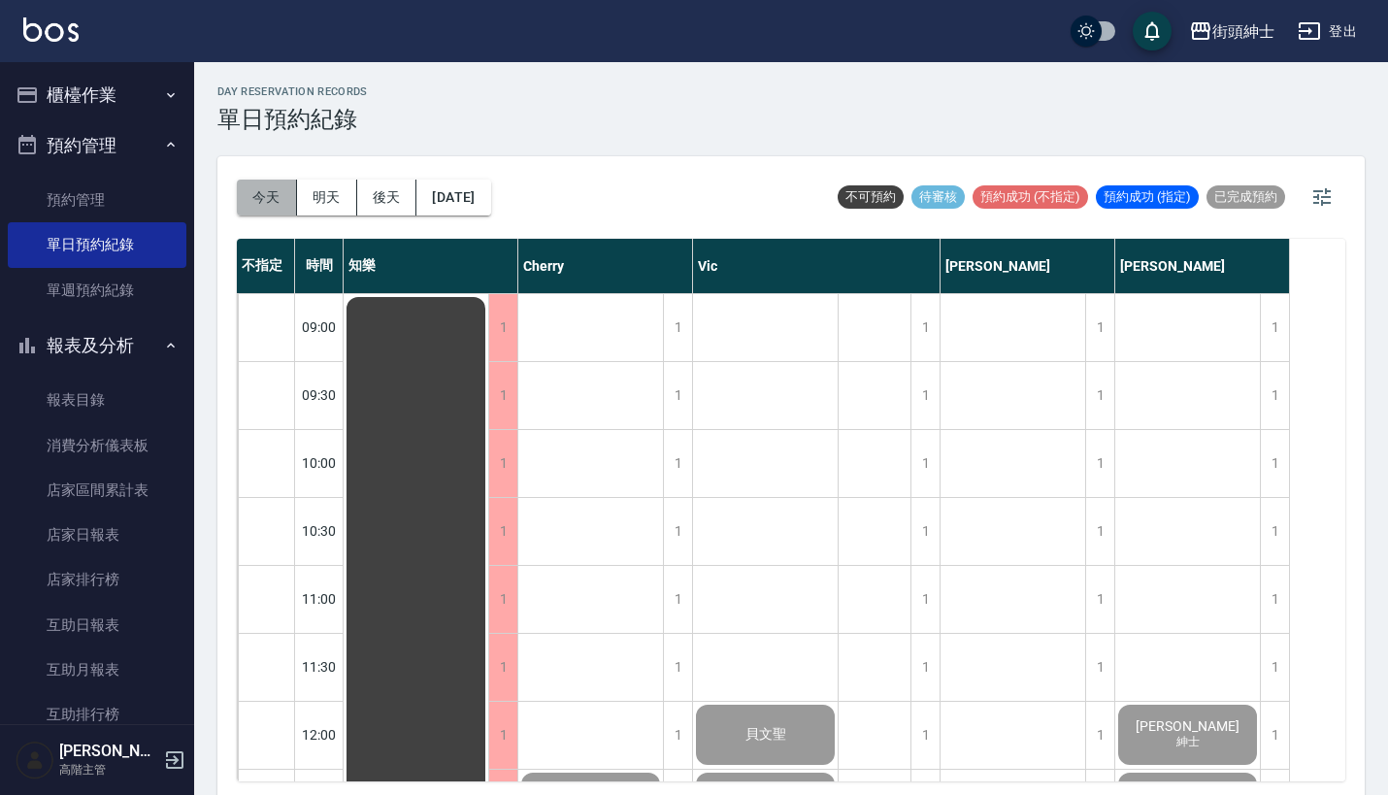
click at [278, 186] on button "今天" at bounding box center [267, 198] width 60 height 36
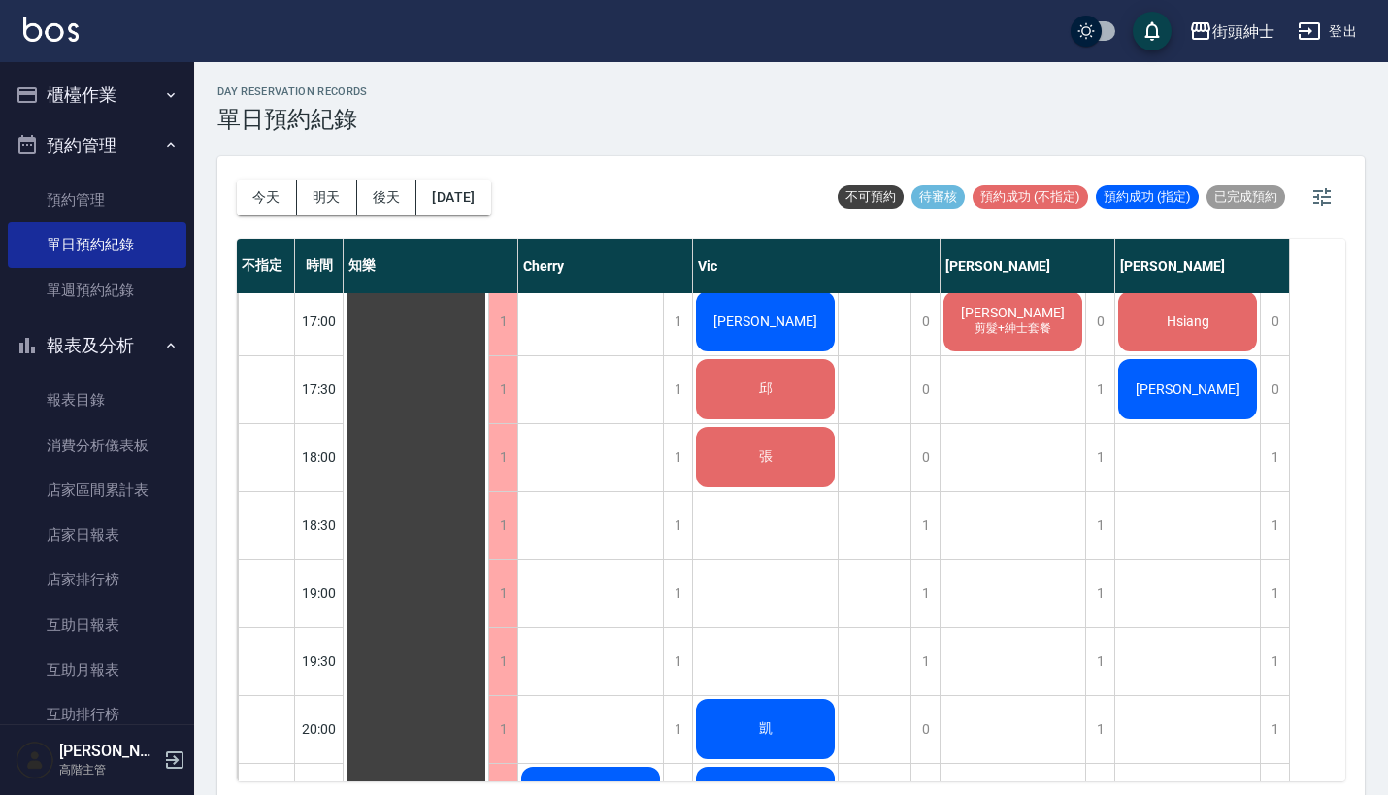
scroll to position [1056, 0]
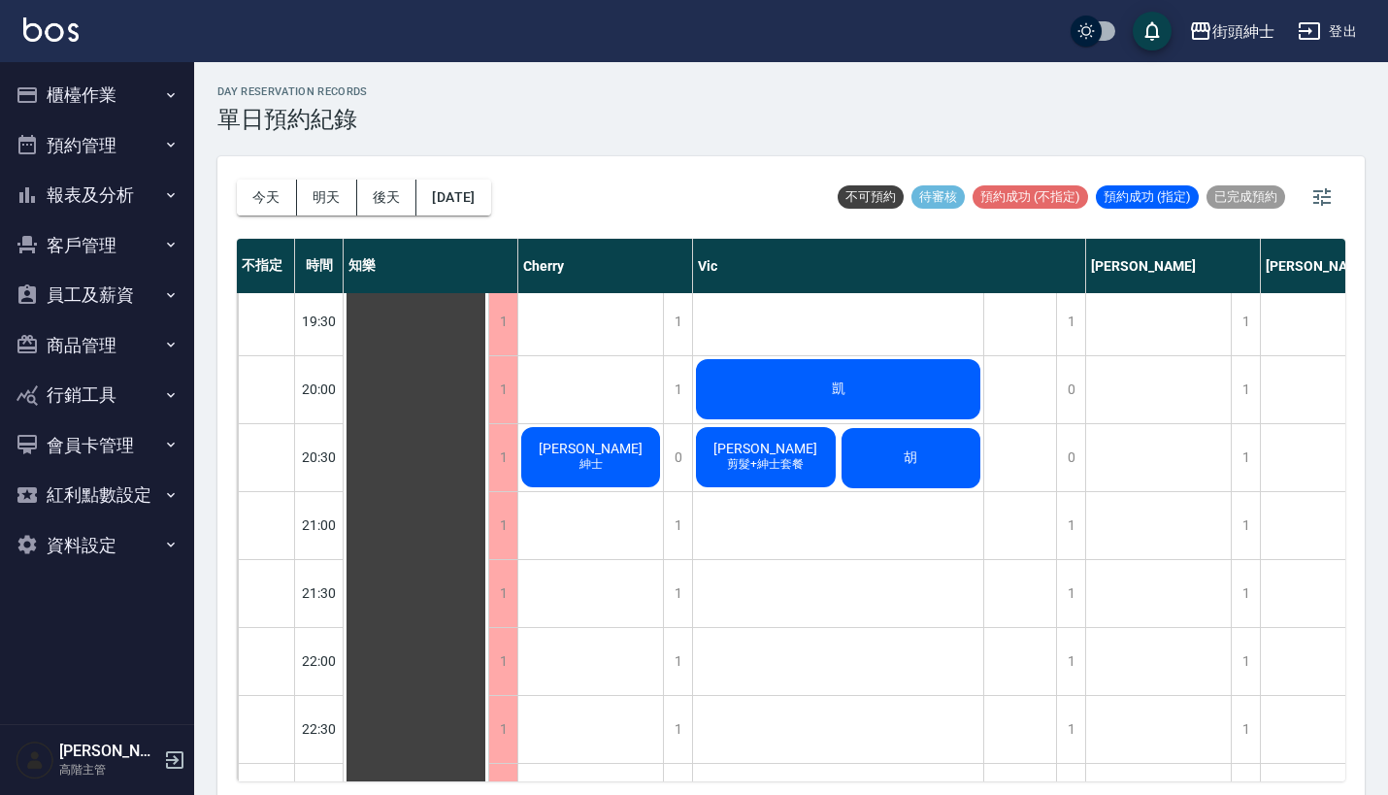
scroll to position [1410, 0]
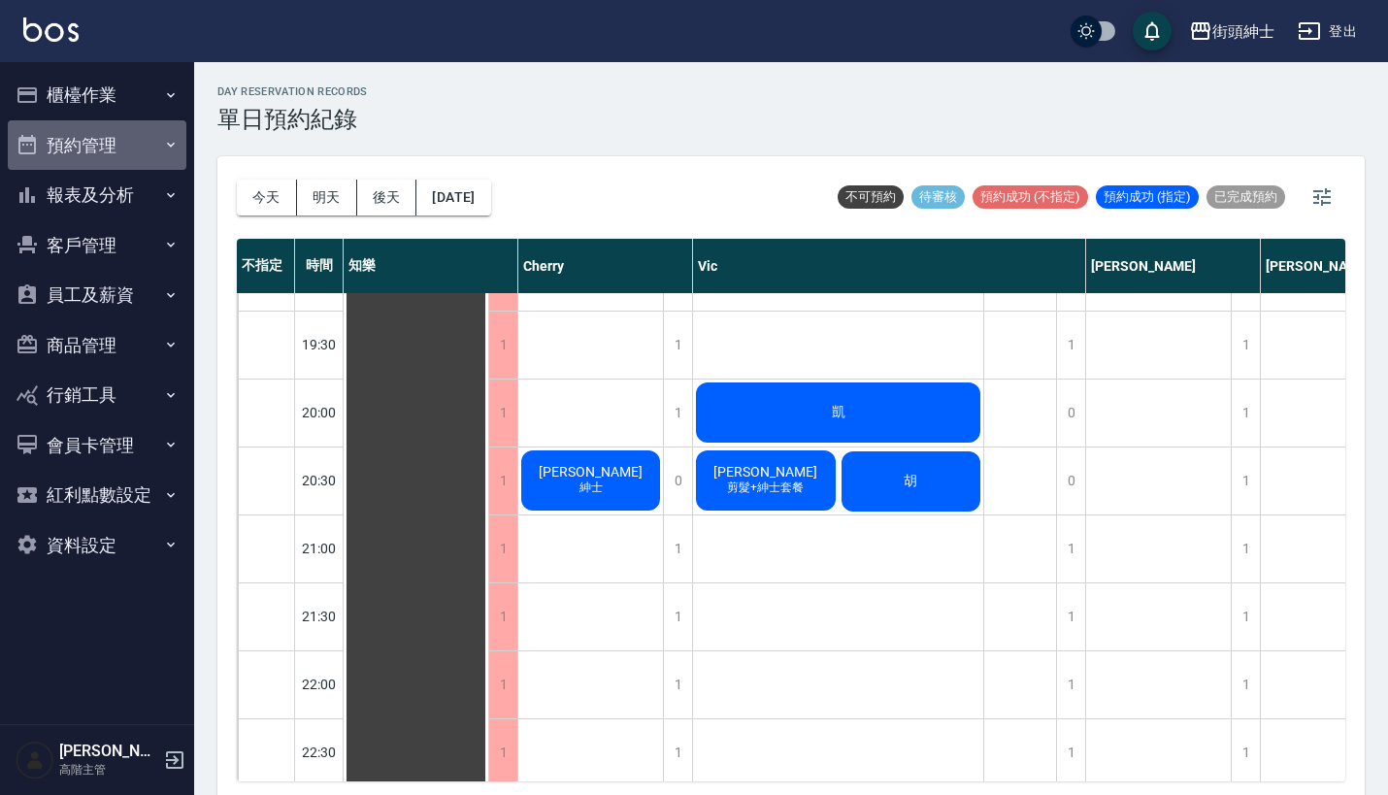
click at [128, 137] on button "預約管理" at bounding box center [97, 145] width 179 height 50
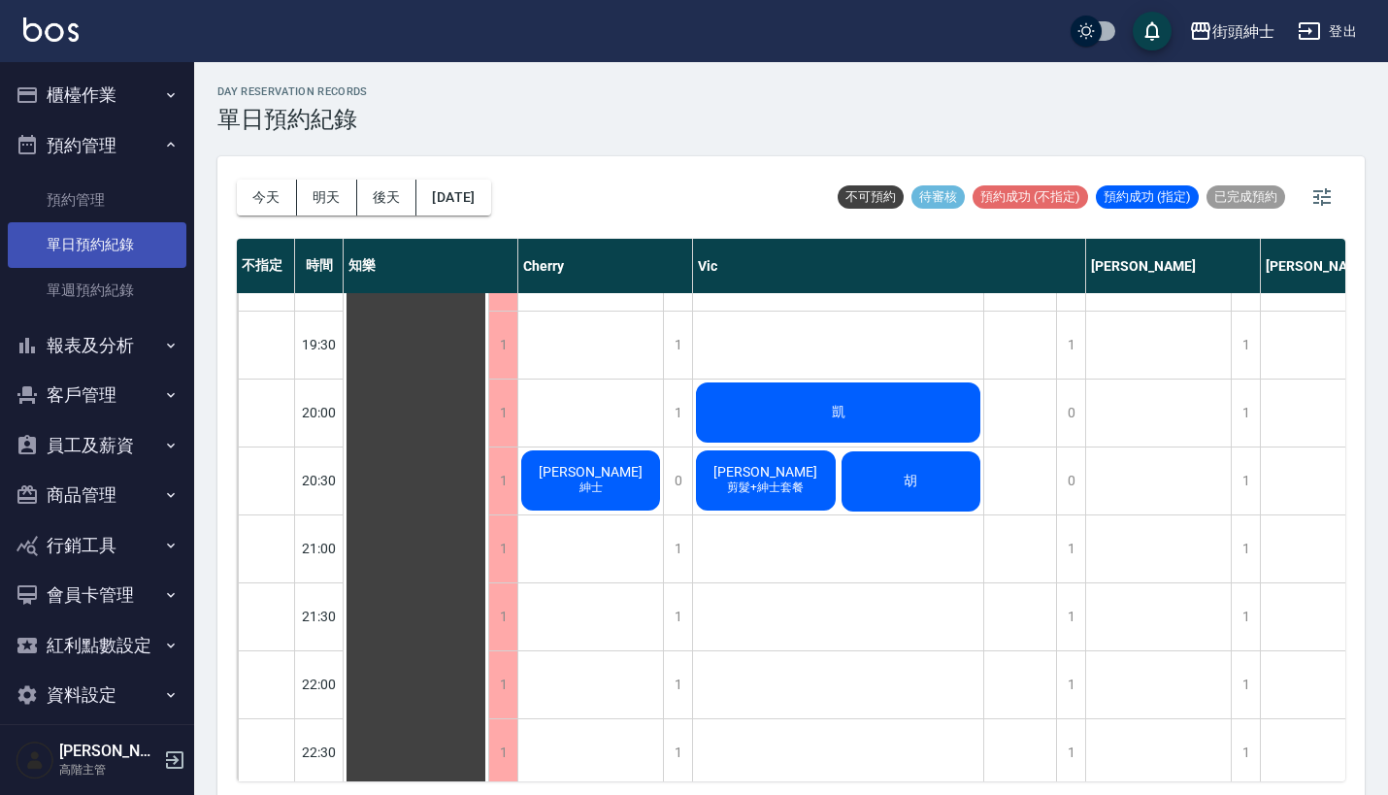
click at [125, 255] on link "單日預約紀錄" at bounding box center [97, 244] width 179 height 45
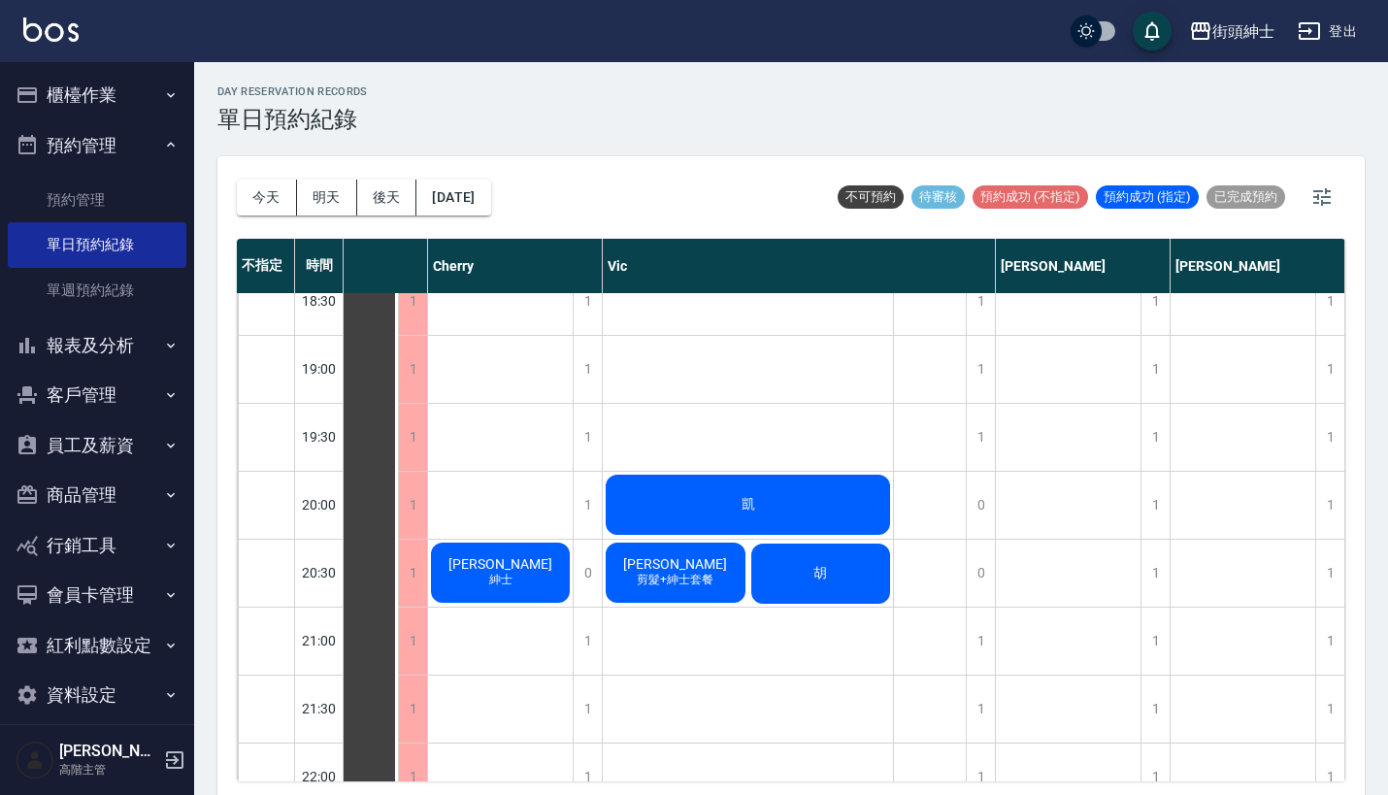
scroll to position [1499, 97]
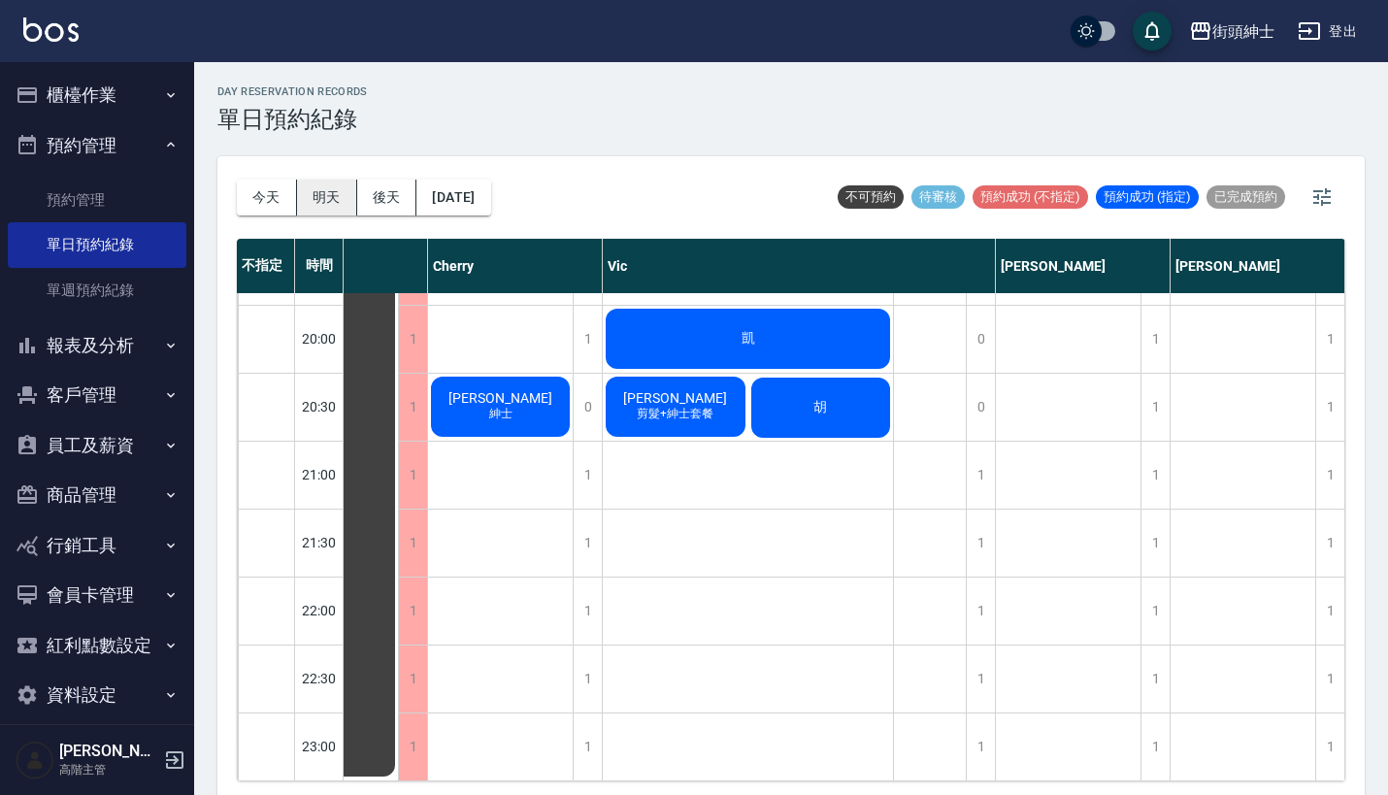
click at [323, 191] on button "明天" at bounding box center [327, 198] width 60 height 36
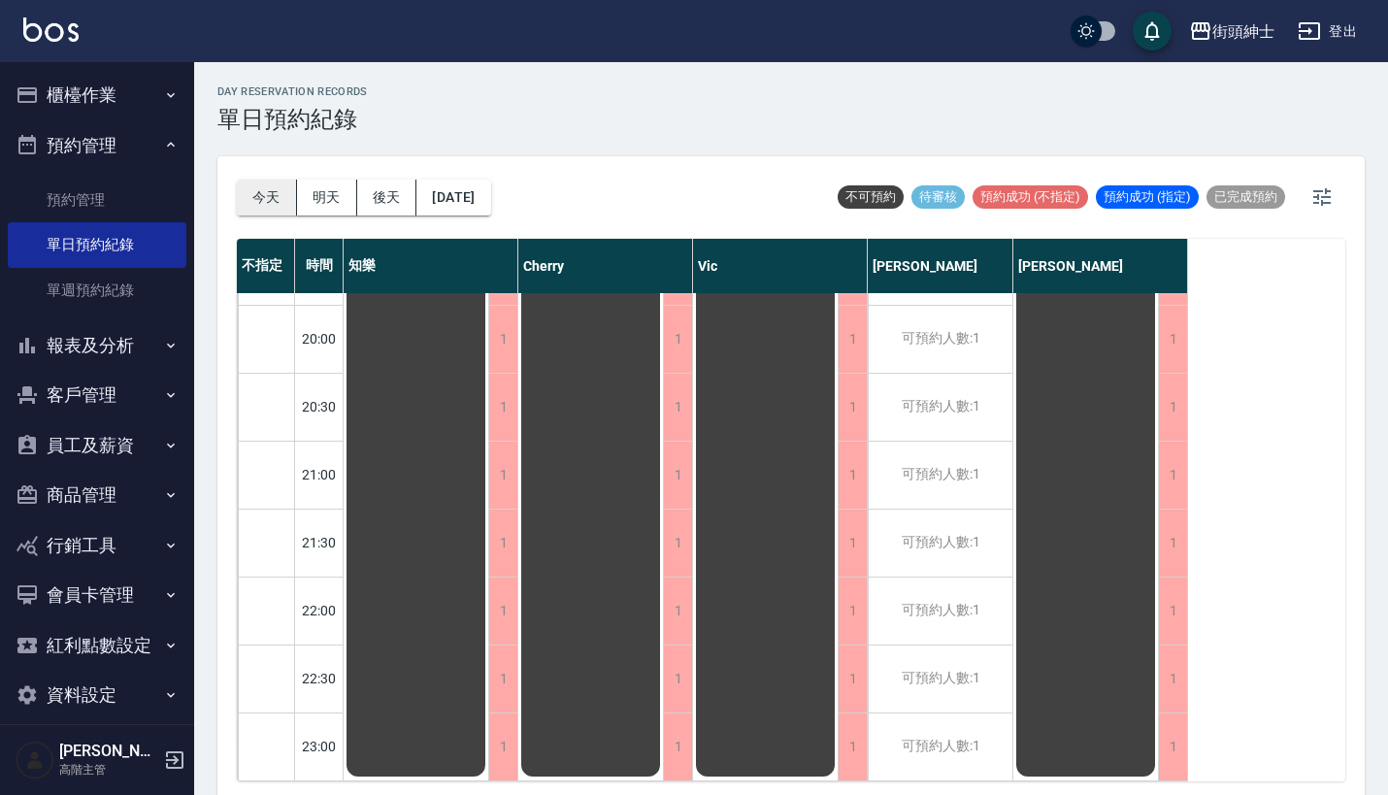
click at [268, 192] on button "今天" at bounding box center [267, 198] width 60 height 36
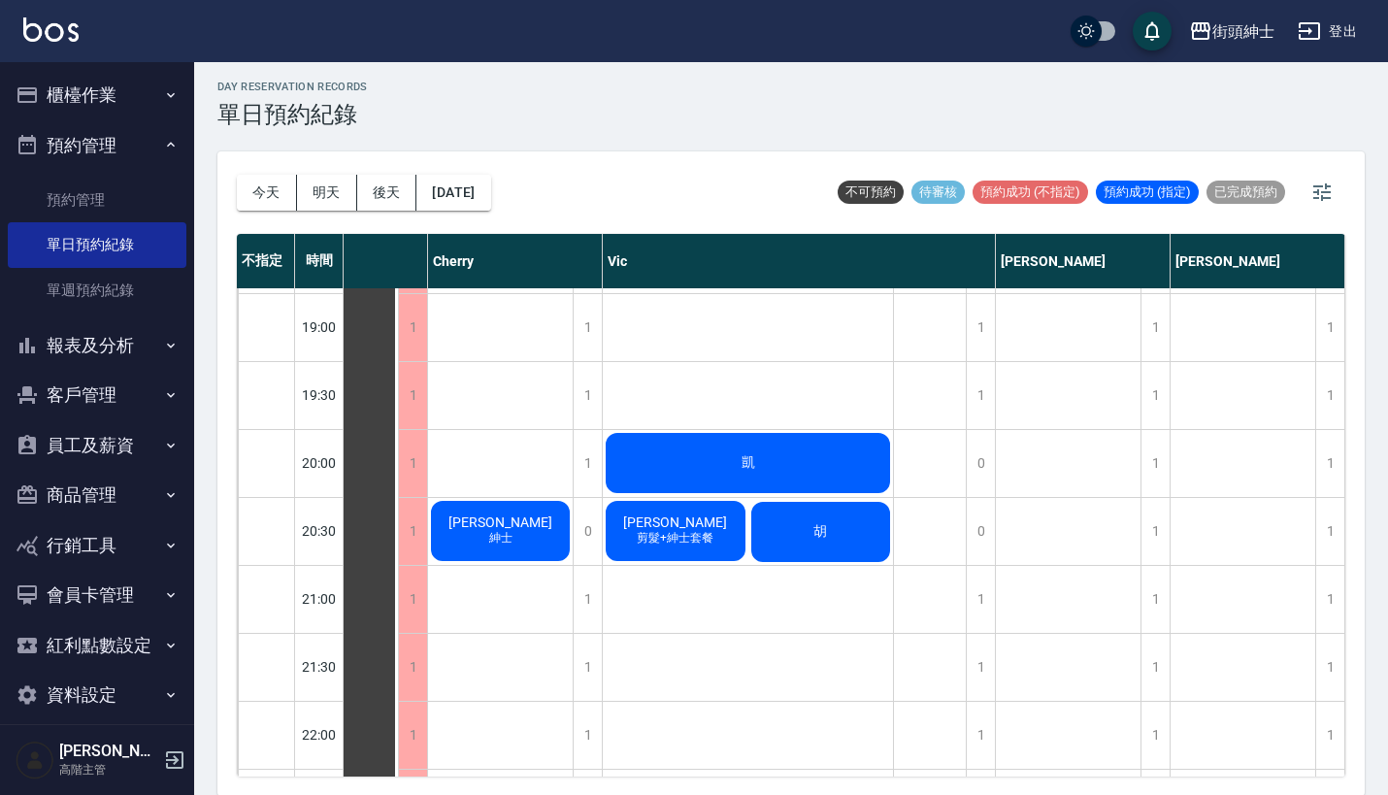
scroll to position [1368, 100]
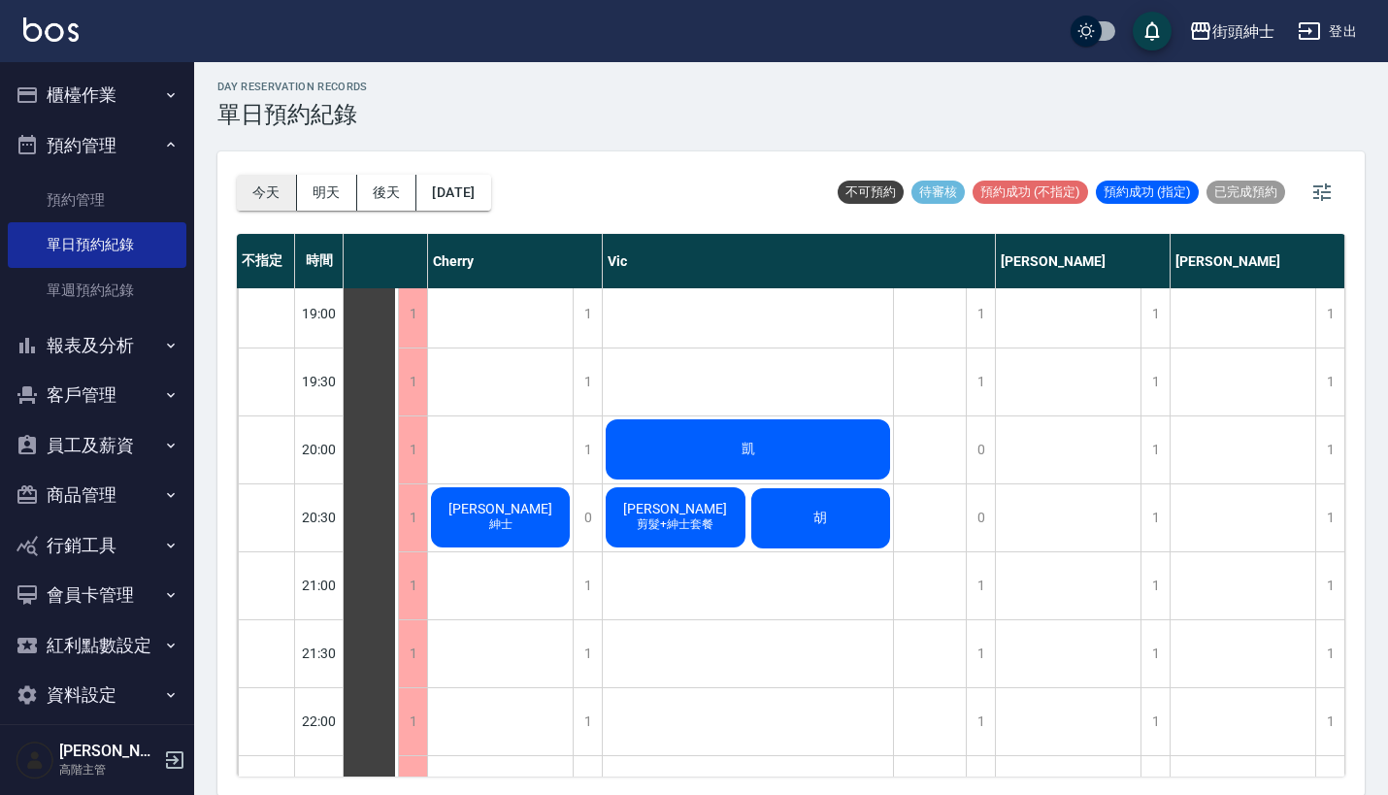
click at [245, 191] on button "今天" at bounding box center [267, 193] width 60 height 36
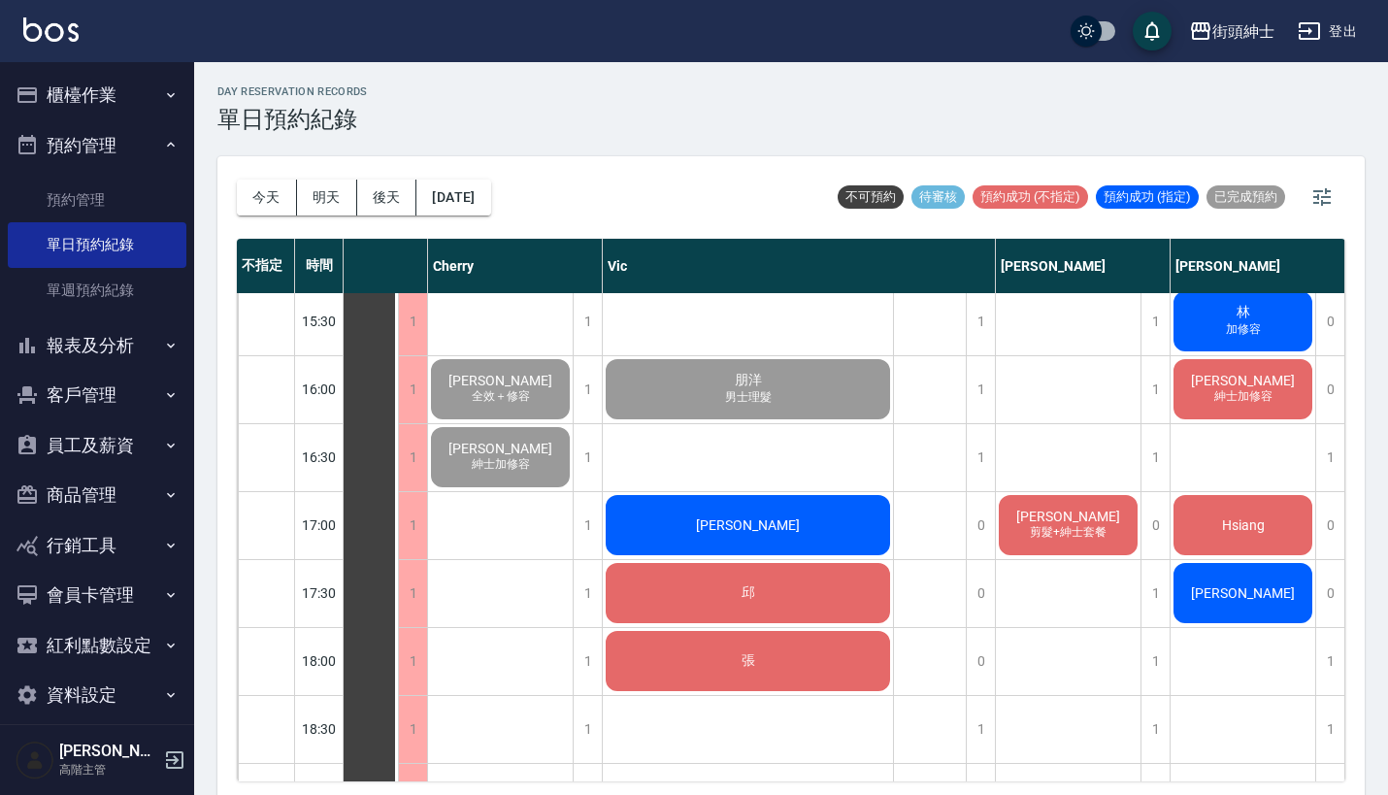
scroll to position [1314, 100]
